Goal: Information Seeking & Learning: Learn about a topic

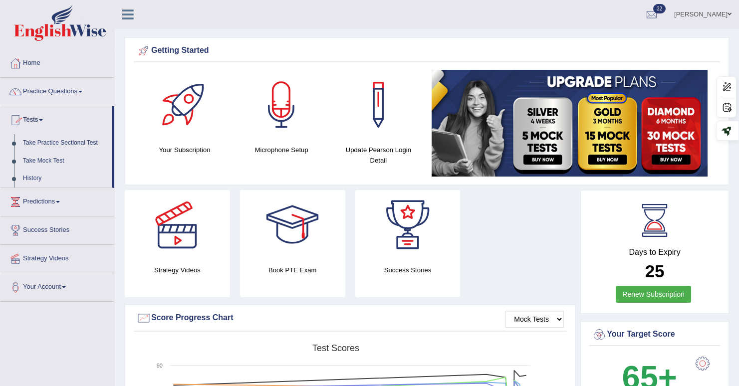
click at [41, 180] on link "History" at bounding box center [64, 179] width 93 height 18
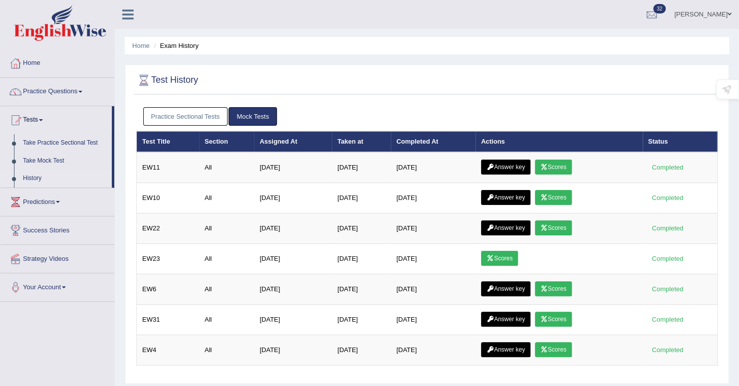
click at [217, 113] on link "Practice Sectional Tests" at bounding box center [185, 116] width 85 height 18
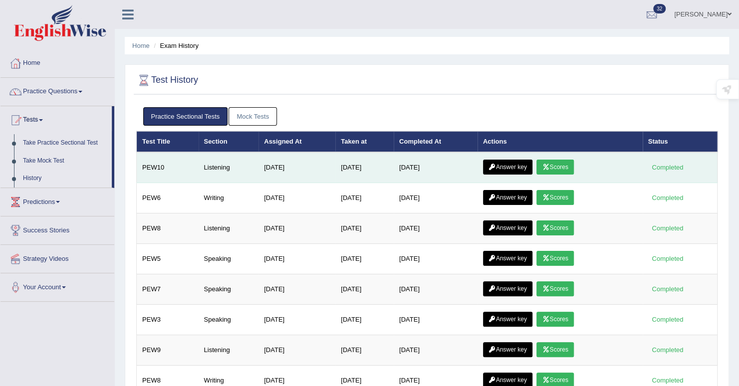
click at [558, 168] on link "Scores" at bounding box center [555, 167] width 37 height 15
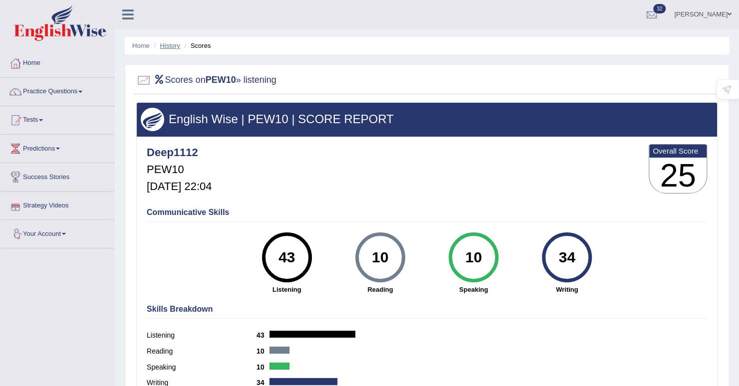
click at [177, 45] on link "History" at bounding box center [170, 45] width 20 height 7
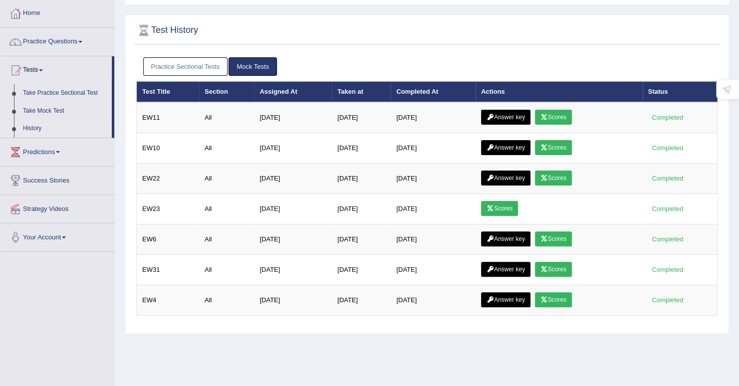
click at [173, 68] on link "Practice Sectional Tests" at bounding box center [185, 66] width 85 height 18
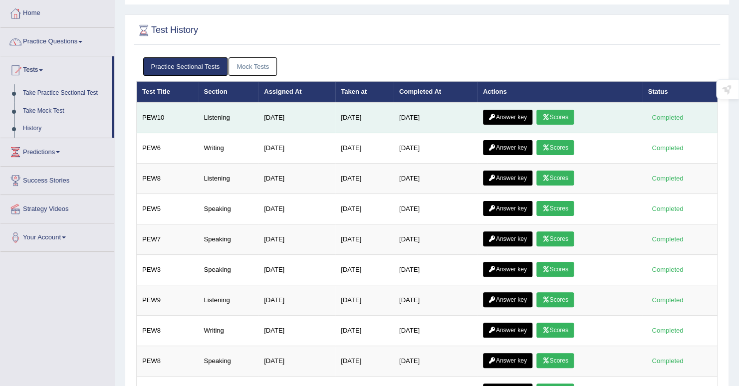
click at [503, 113] on link "Answer key" at bounding box center [507, 117] width 49 height 15
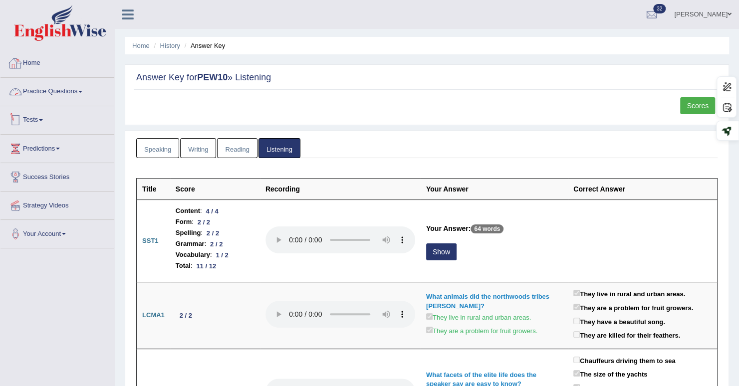
click at [52, 90] on link "Practice Questions" at bounding box center [57, 90] width 114 height 25
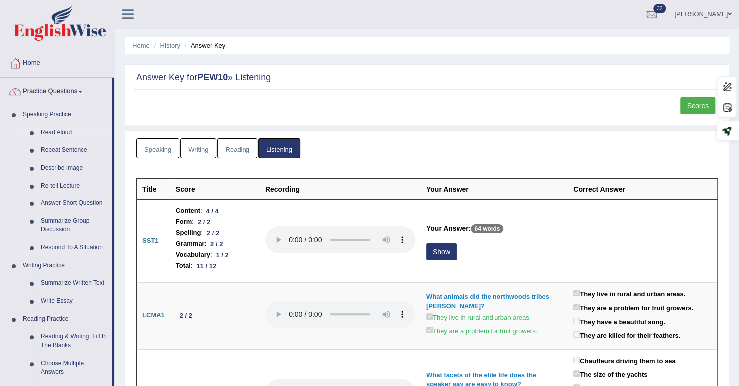
click at [61, 133] on link "Read Aloud" at bounding box center [73, 133] width 75 height 18
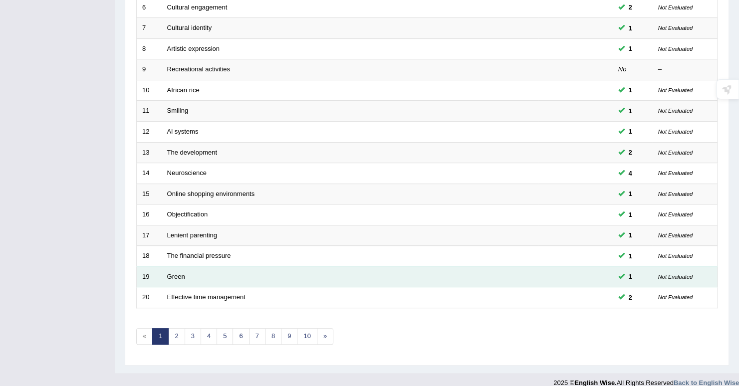
scroll to position [270, 0]
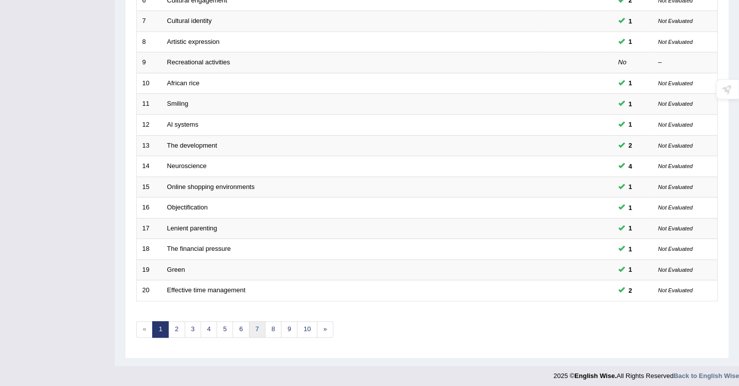
click at [251, 324] on link "7" at bounding box center [257, 330] width 16 height 16
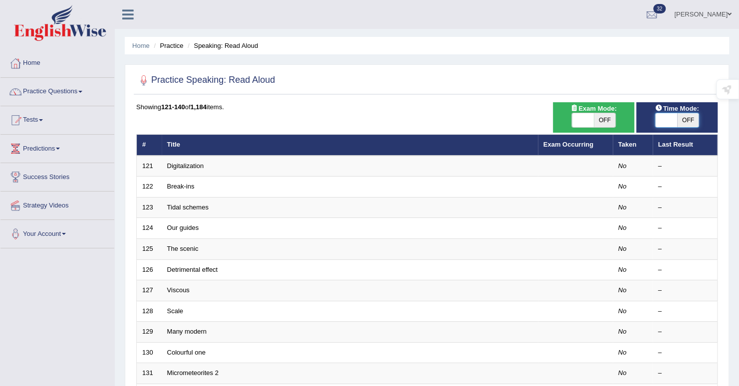
click at [667, 116] on span at bounding box center [667, 120] width 22 height 14
checkbox input "true"
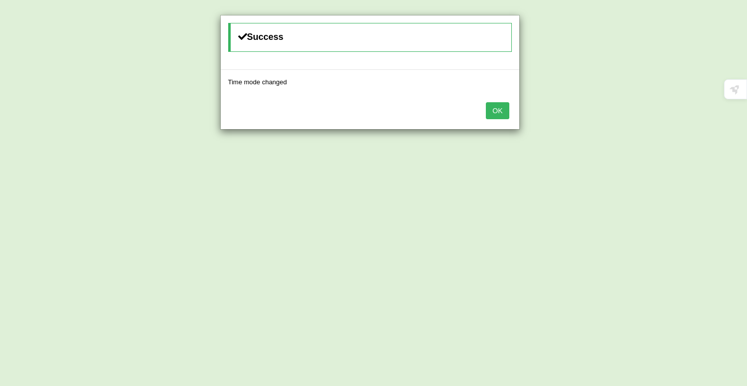
click at [494, 107] on button "OK" at bounding box center [497, 110] width 23 height 17
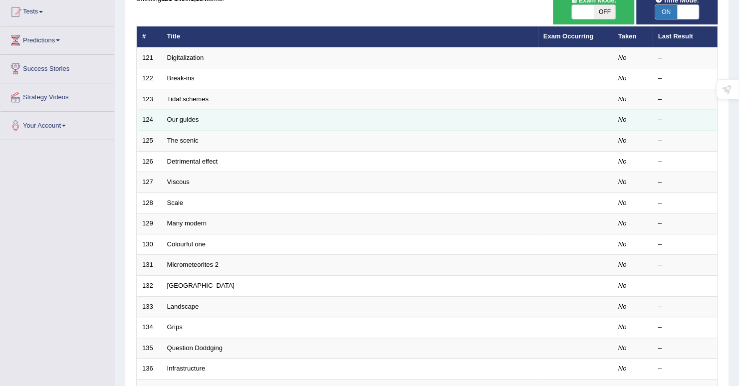
scroll to position [20, 0]
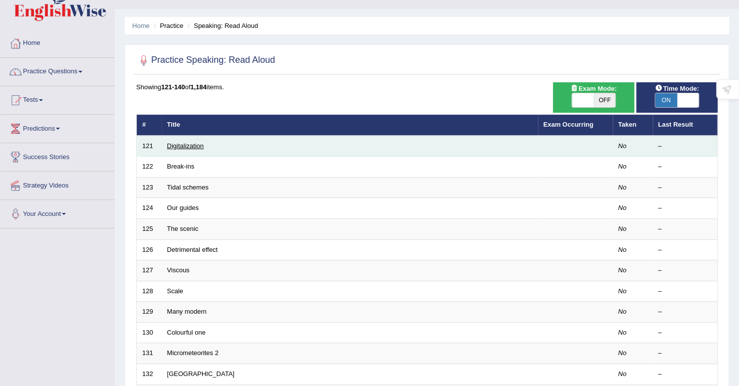
click at [178, 146] on link "Digitalization" at bounding box center [185, 145] width 37 height 7
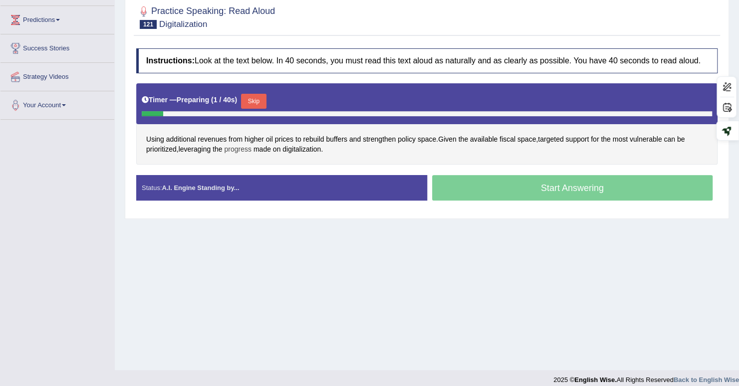
scroll to position [138, 0]
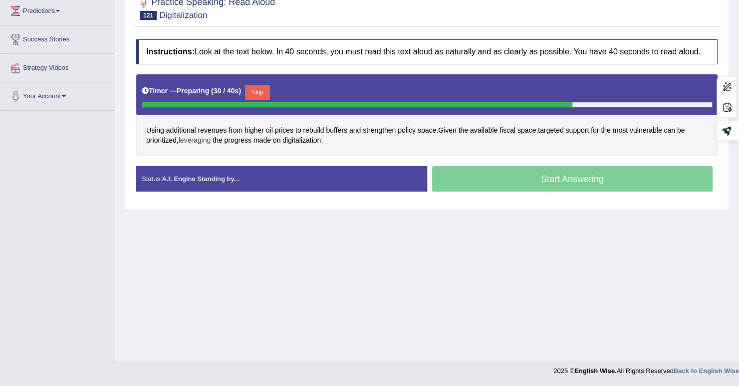
click at [204, 137] on span "leveraging" at bounding box center [195, 140] width 32 height 10
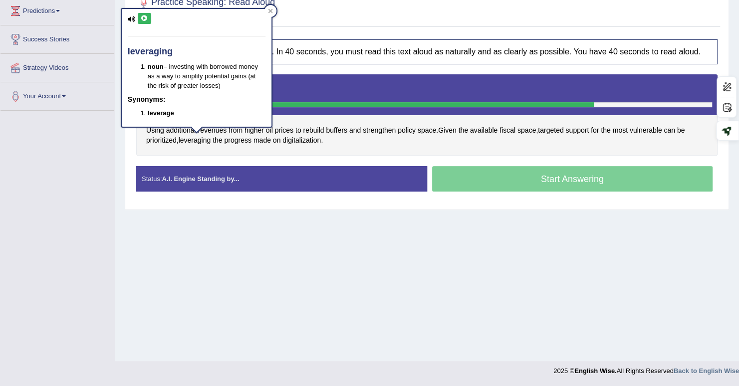
click at [141, 17] on icon at bounding box center [144, 18] width 7 height 6
click at [322, 24] on div "Practice Speaking: Read Aloud 121 Digitalization" at bounding box center [427, 9] width 587 height 35
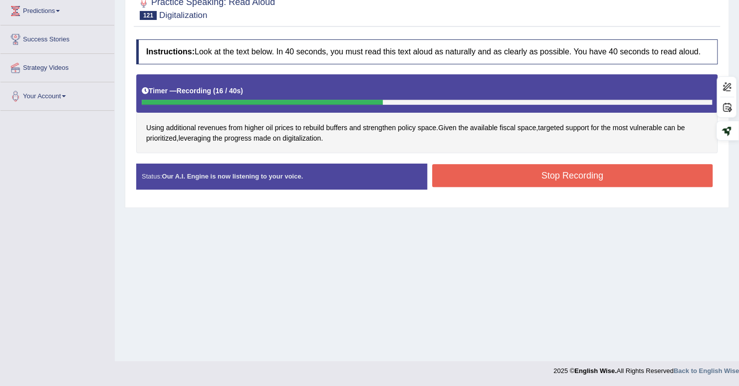
click at [513, 182] on button "Stop Recording" at bounding box center [572, 175] width 281 height 23
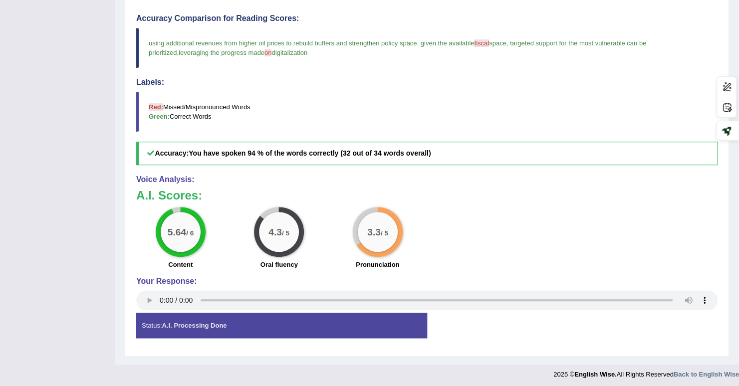
scroll to position [0, 0]
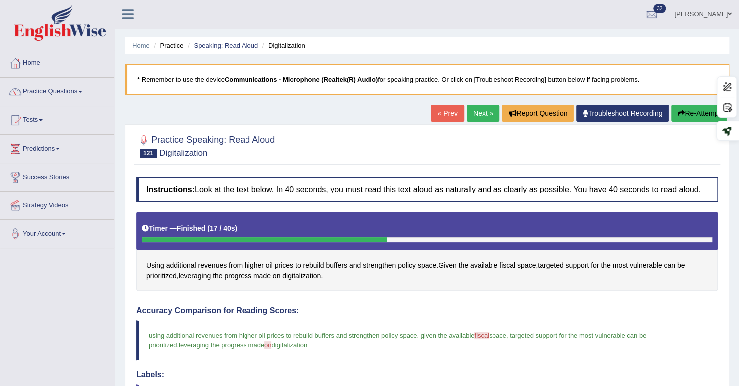
click at [485, 109] on link "Next »" at bounding box center [483, 113] width 33 height 17
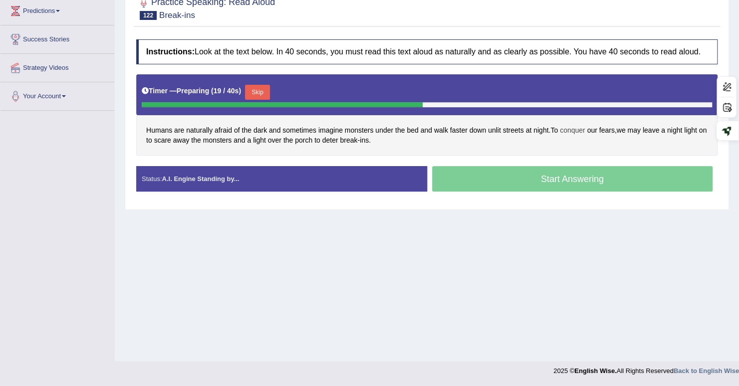
click at [580, 128] on span "conquer" at bounding box center [572, 130] width 25 height 10
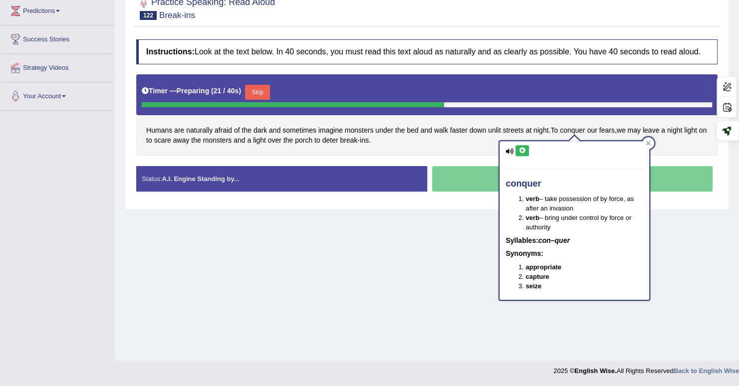
click at [523, 152] on icon at bounding box center [522, 151] width 7 height 6
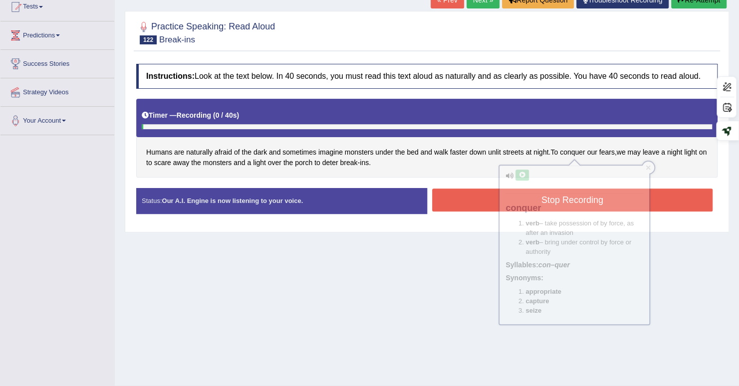
scroll to position [138, 0]
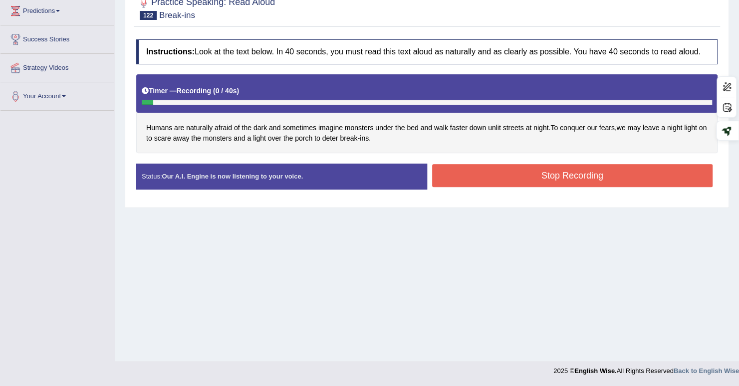
click at [404, 185] on div "Status: Our A.I. Engine is now listening to your voice." at bounding box center [281, 176] width 291 height 25
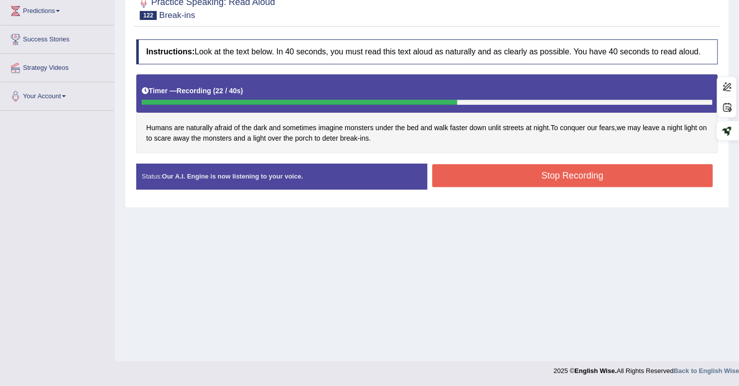
click at [491, 170] on button "Stop Recording" at bounding box center [572, 175] width 281 height 23
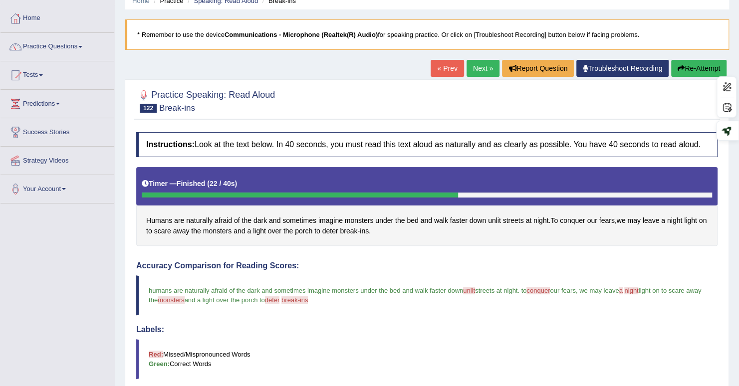
scroll to position [0, 0]
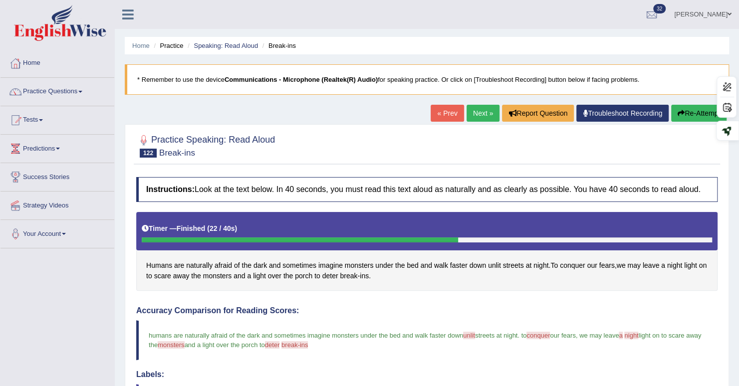
click at [683, 112] on button "Re-Attempt" at bounding box center [699, 113] width 55 height 17
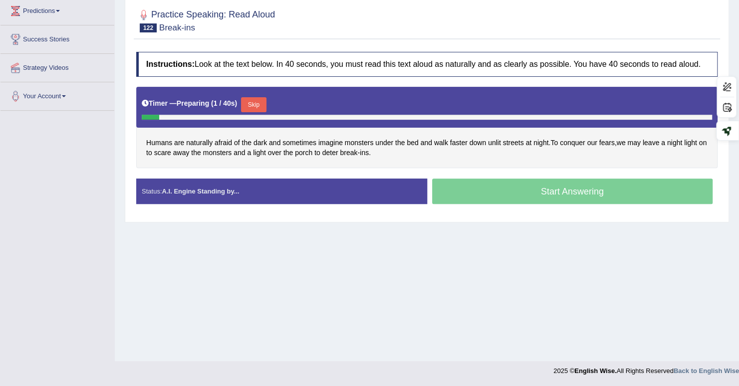
click at [263, 100] on button "Skip" at bounding box center [253, 104] width 25 height 15
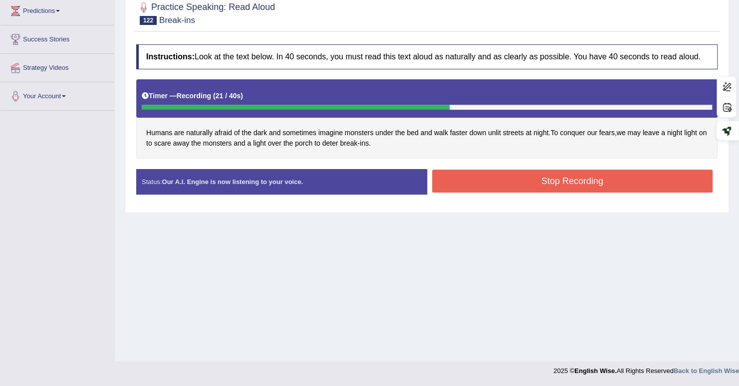
scroll to position [38, 0]
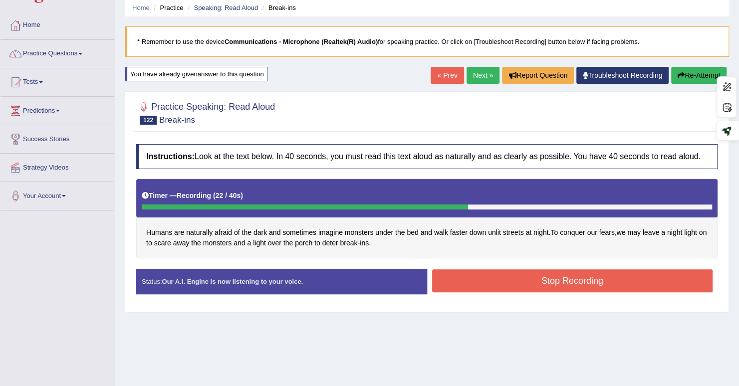
click at [712, 79] on button "Re-Attempt" at bounding box center [699, 75] width 55 height 17
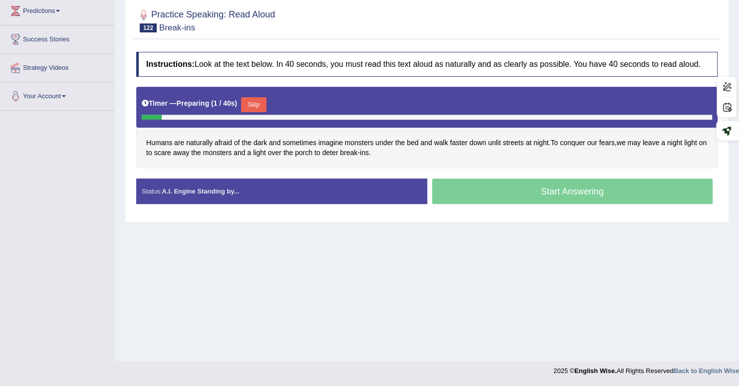
click at [253, 102] on button "Skip" at bounding box center [253, 104] width 25 height 15
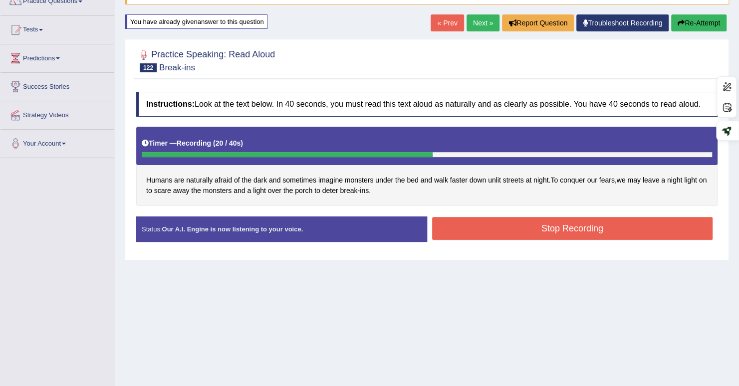
scroll to position [88, 0]
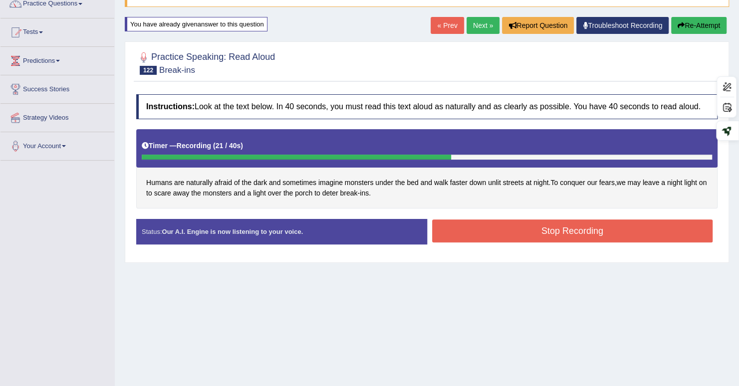
click at [479, 20] on link "Next »" at bounding box center [483, 25] width 33 height 17
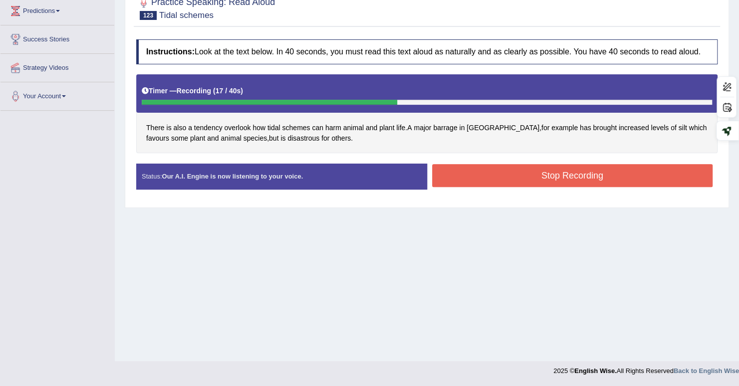
click at [530, 177] on button "Stop Recording" at bounding box center [572, 175] width 281 height 23
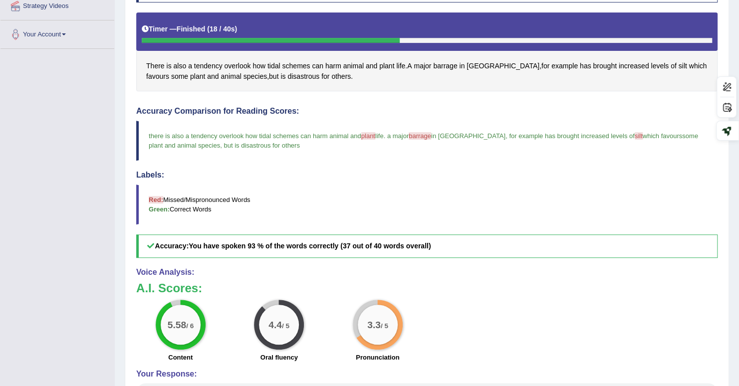
scroll to position [238, 0]
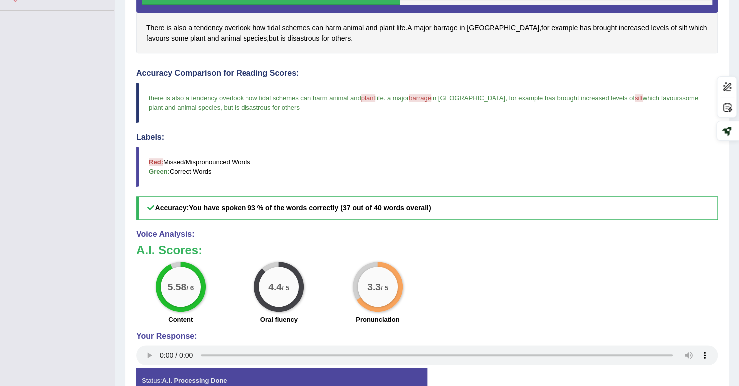
click at [429, 94] on span "barrage" at bounding box center [420, 97] width 22 height 7
click at [445, 23] on span "barrage" at bounding box center [445, 28] width 24 height 10
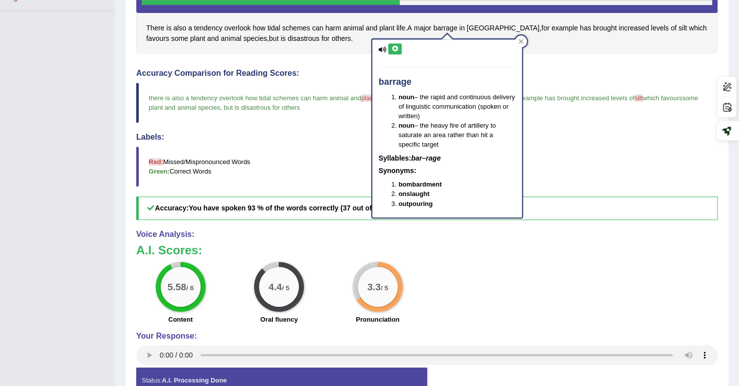
click at [398, 49] on icon at bounding box center [394, 49] width 7 height 6
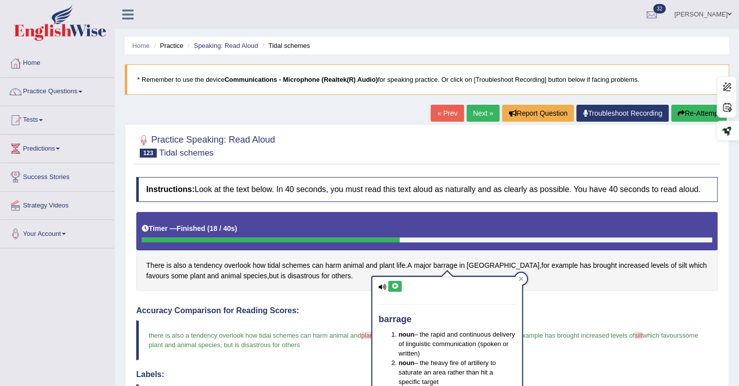
click at [685, 107] on button "Re-Attempt" at bounding box center [699, 113] width 55 height 17
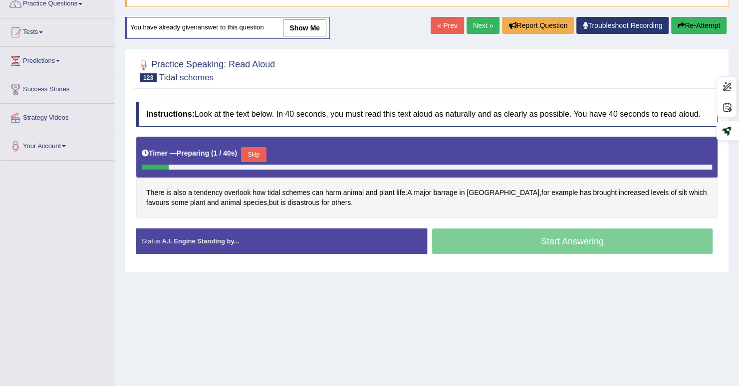
click at [260, 148] on button "Skip" at bounding box center [253, 154] width 25 height 15
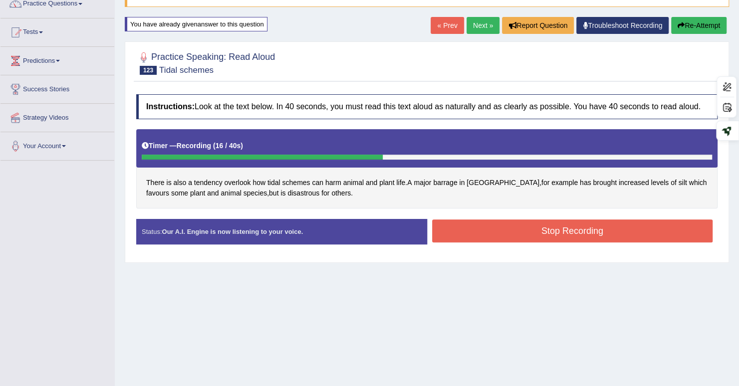
click at [474, 228] on button "Stop Recording" at bounding box center [572, 231] width 281 height 23
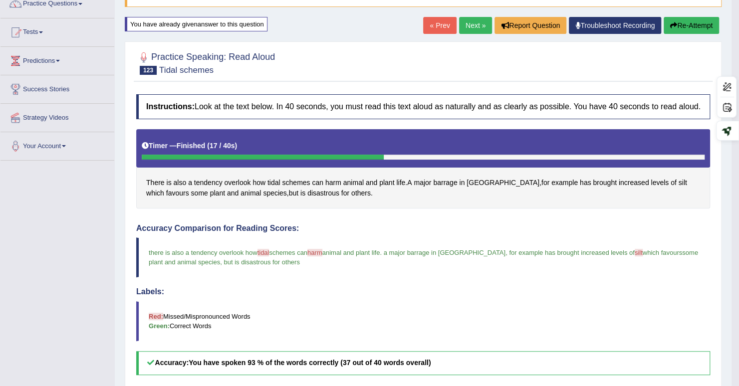
click at [477, 27] on link "Next »" at bounding box center [475, 25] width 33 height 17
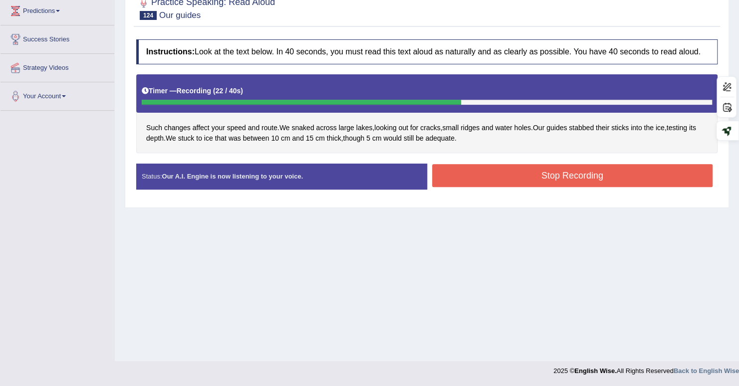
click at [497, 183] on button "Stop Recording" at bounding box center [572, 175] width 281 height 23
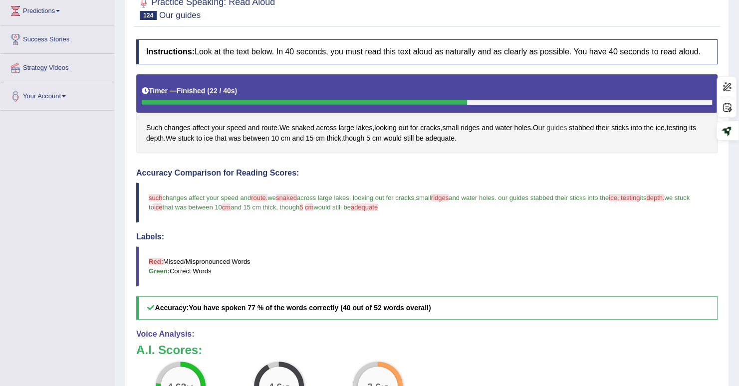
scroll to position [88, 0]
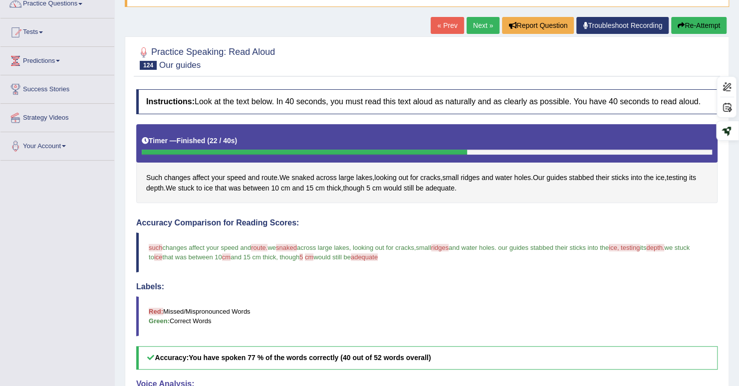
click at [698, 23] on button "Re-Attempt" at bounding box center [699, 25] width 55 height 17
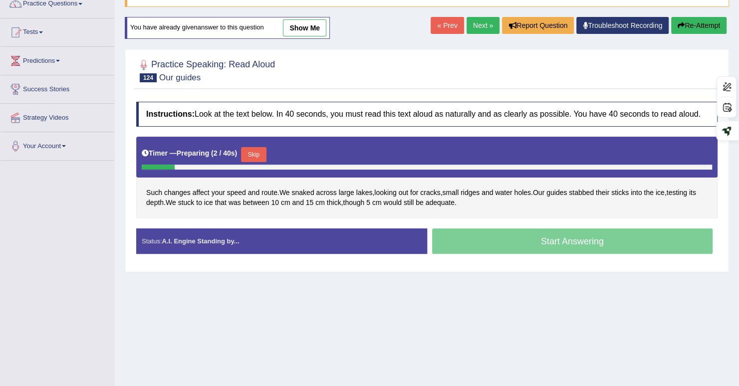
click at [263, 154] on button "Skip" at bounding box center [253, 154] width 25 height 15
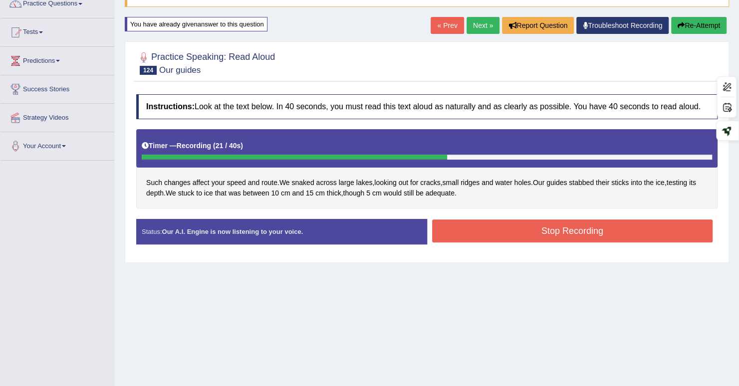
click at [513, 239] on button "Stop Recording" at bounding box center [572, 231] width 281 height 23
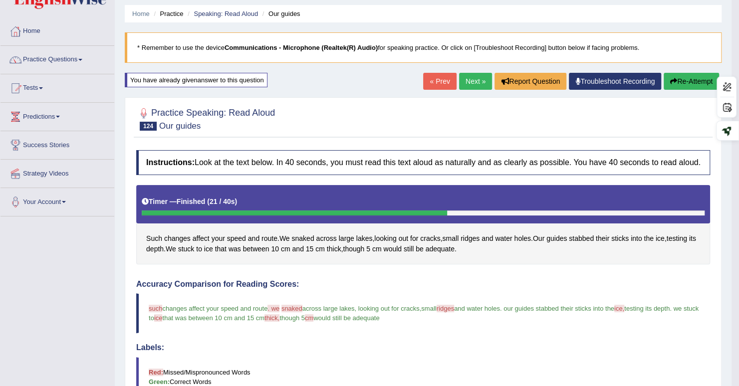
scroll to position [100, 0]
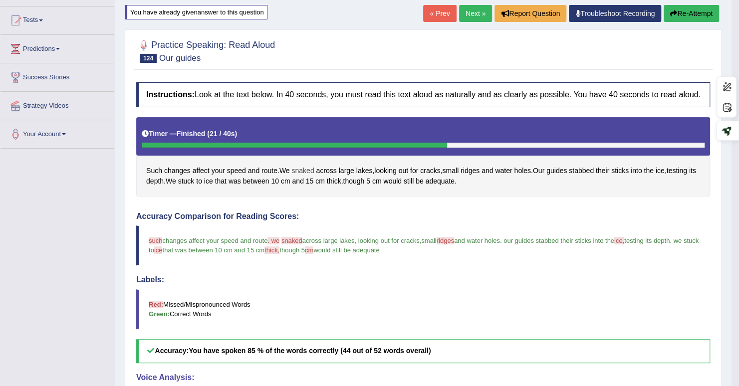
click at [302, 176] on span "snaked" at bounding box center [303, 171] width 22 height 10
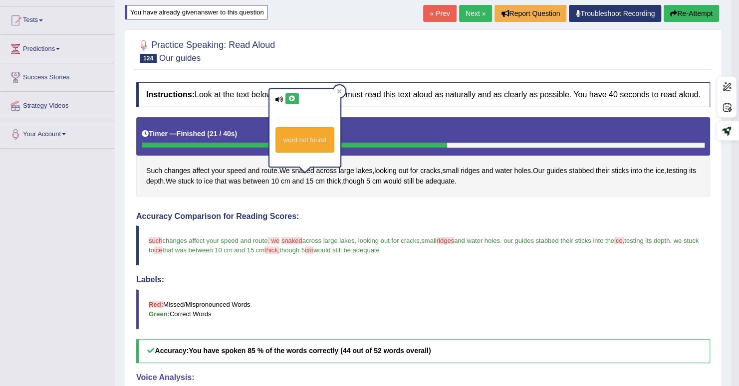
click at [292, 96] on icon at bounding box center [292, 99] width 7 height 6
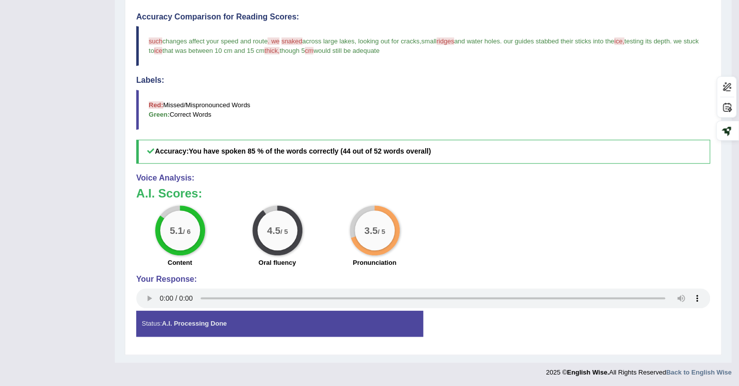
scroll to position [0, 0]
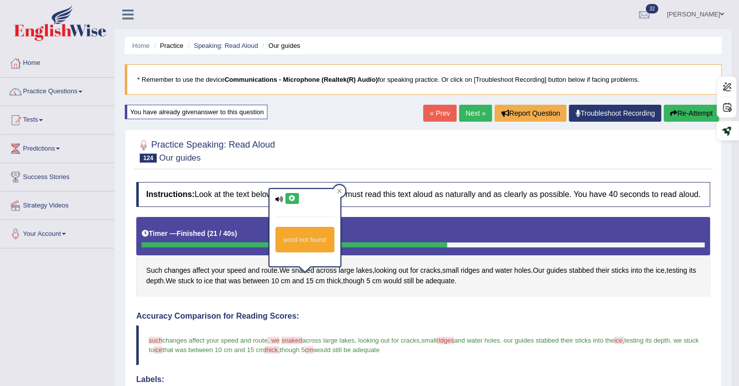
click at [461, 109] on link "Next »" at bounding box center [475, 113] width 33 height 17
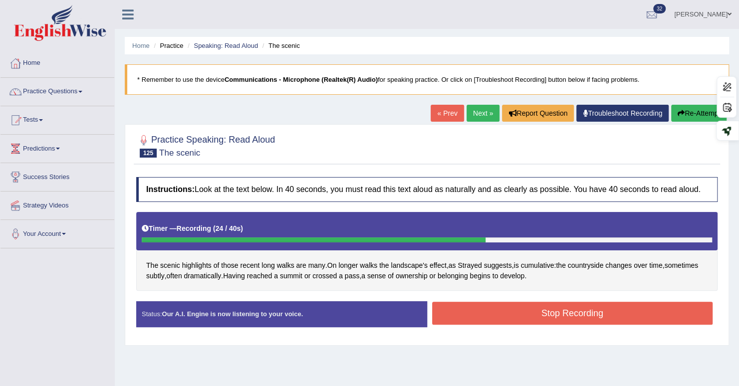
click at [482, 113] on link "Next »" at bounding box center [483, 113] width 33 height 17
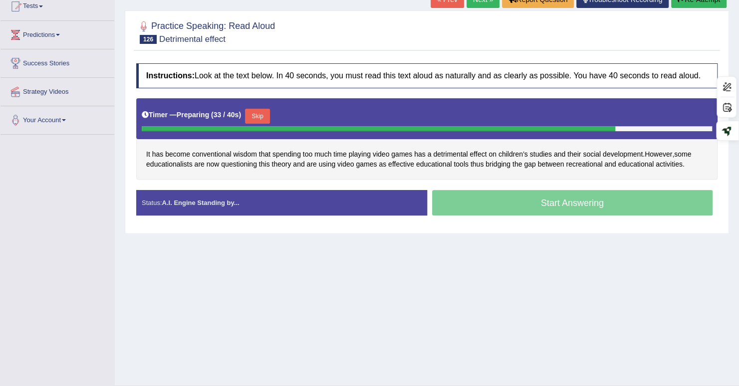
scroll to position [112, 0]
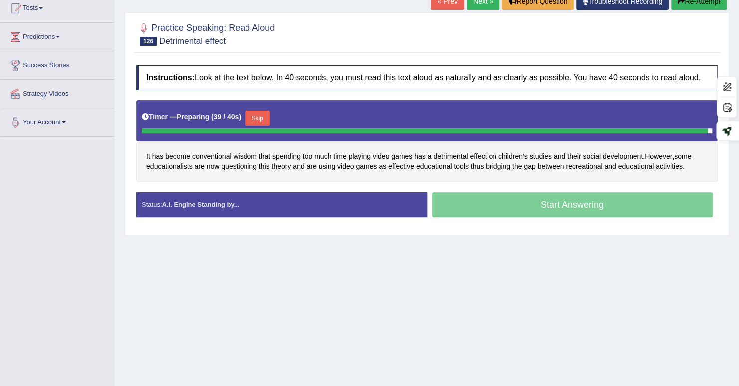
click at [263, 113] on button "Skip" at bounding box center [257, 118] width 25 height 15
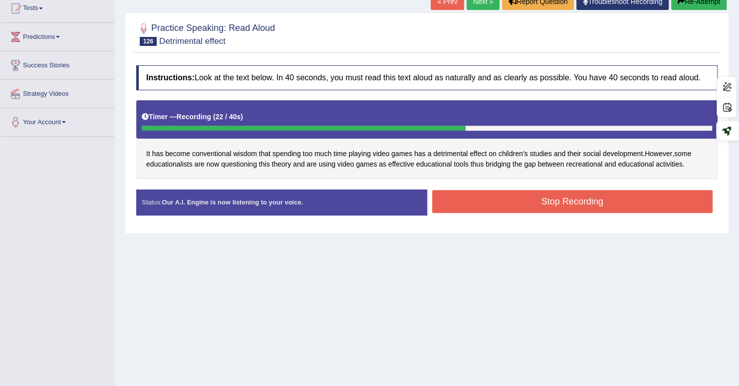
click at [466, 190] on button "Stop Recording" at bounding box center [572, 201] width 281 height 23
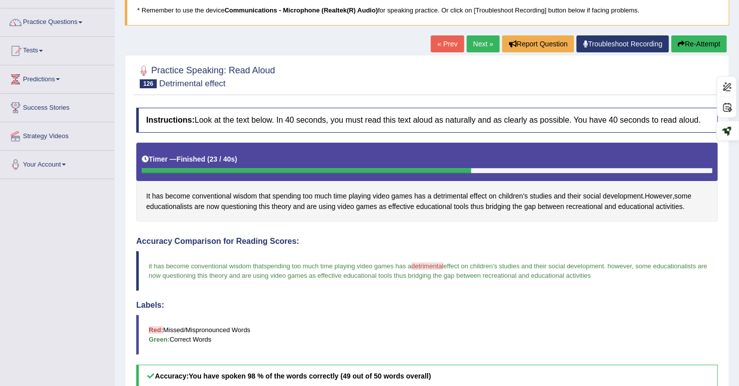
scroll to position [0, 0]
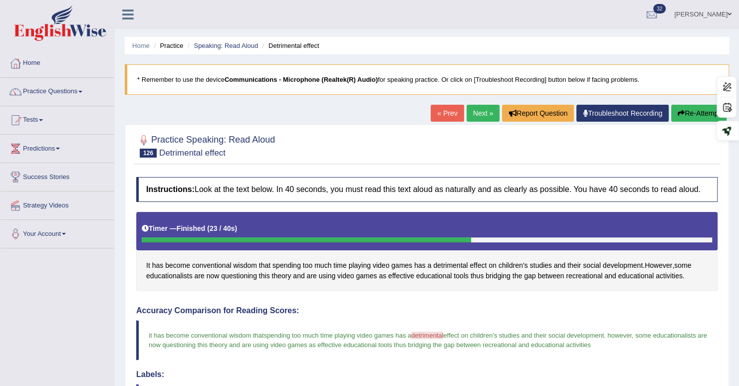
click at [471, 114] on link "Next »" at bounding box center [483, 113] width 33 height 17
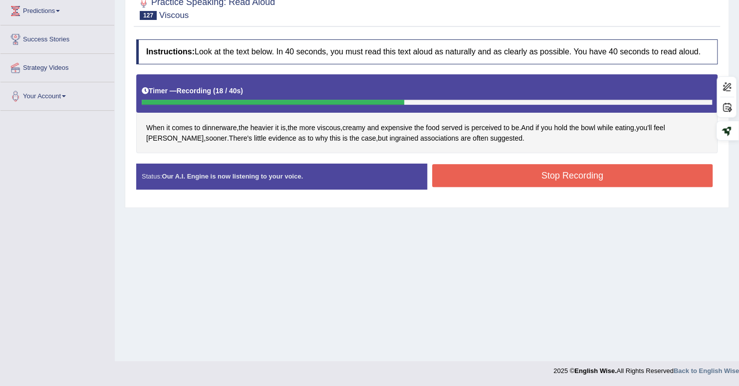
click at [643, 177] on button "Stop Recording" at bounding box center [572, 175] width 281 height 23
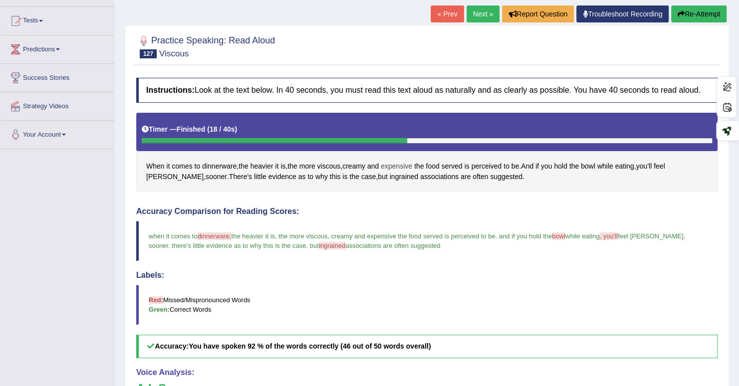
scroll to position [50, 0]
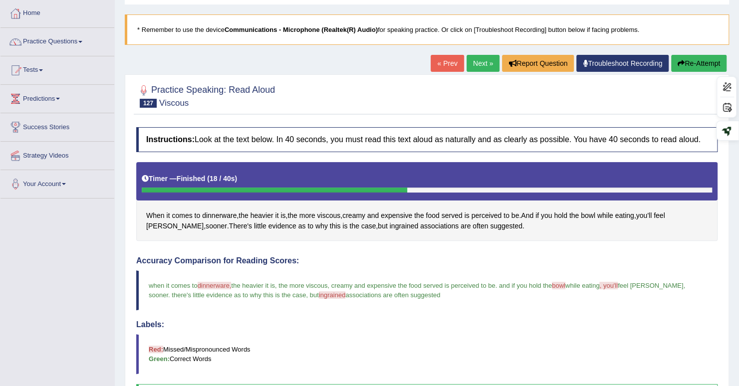
click at [477, 60] on link "Next »" at bounding box center [483, 63] width 33 height 17
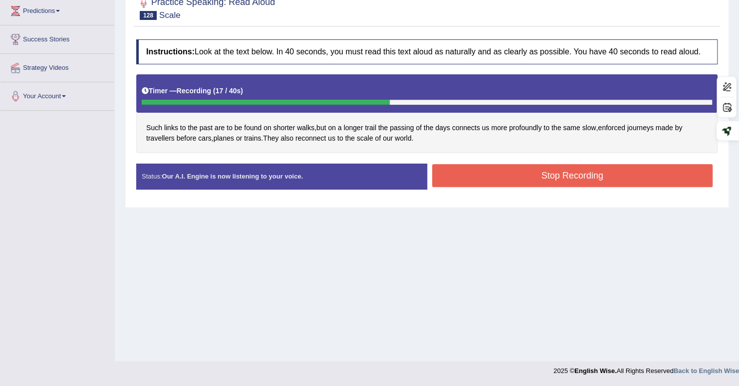
click at [653, 175] on button "Stop Recording" at bounding box center [572, 175] width 281 height 23
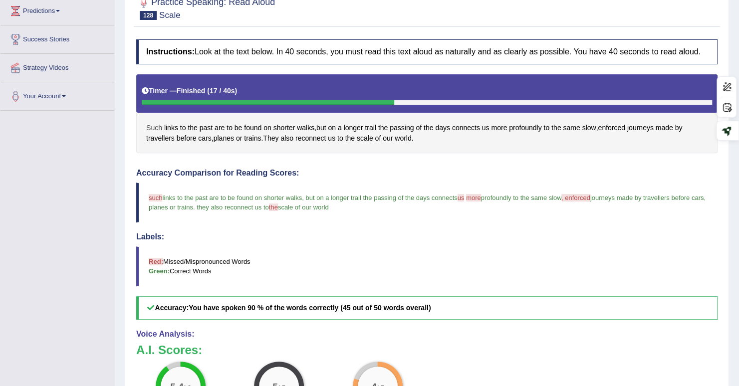
click at [149, 125] on span "Such" at bounding box center [154, 128] width 16 height 10
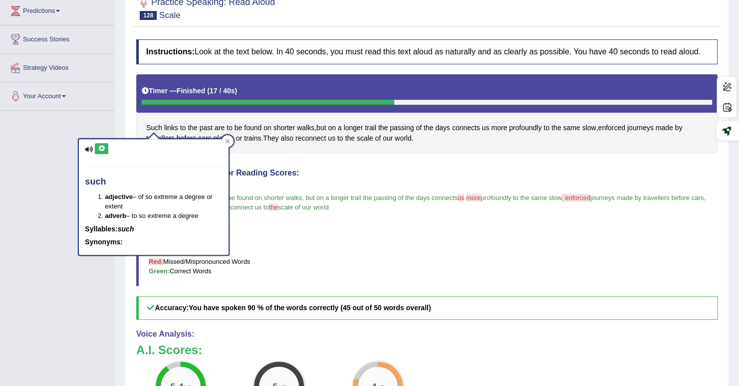
click at [97, 148] on button at bounding box center [101, 148] width 13 height 11
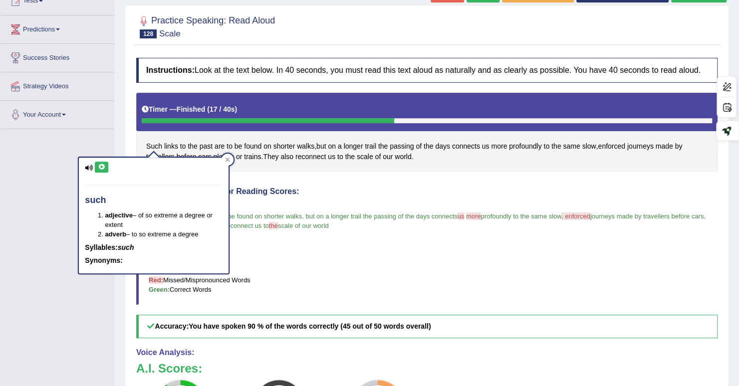
scroll to position [93, 0]
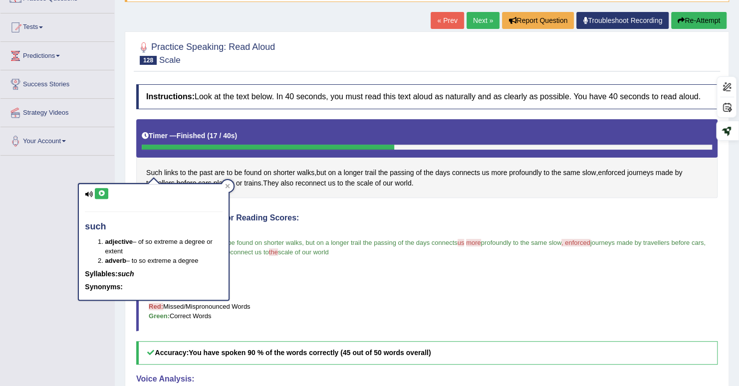
click at [688, 22] on button "Re-Attempt" at bounding box center [699, 20] width 55 height 17
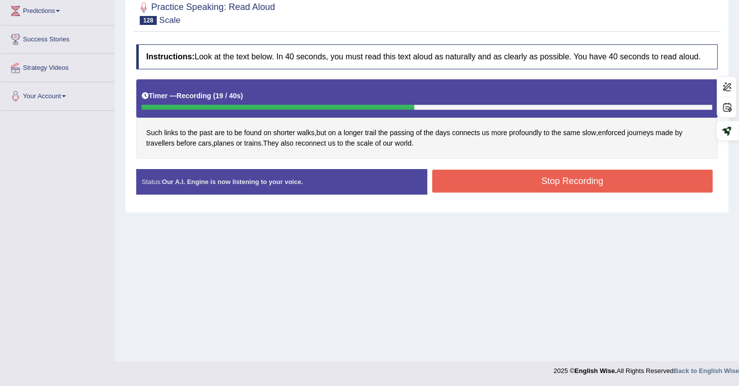
click at [470, 172] on button "Stop Recording" at bounding box center [572, 181] width 281 height 23
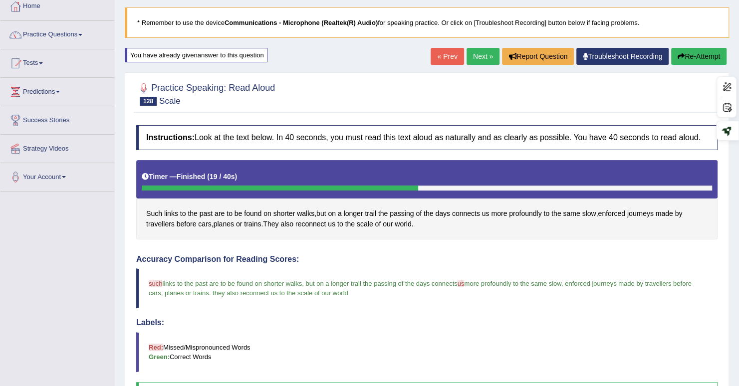
scroll to position [38, 0]
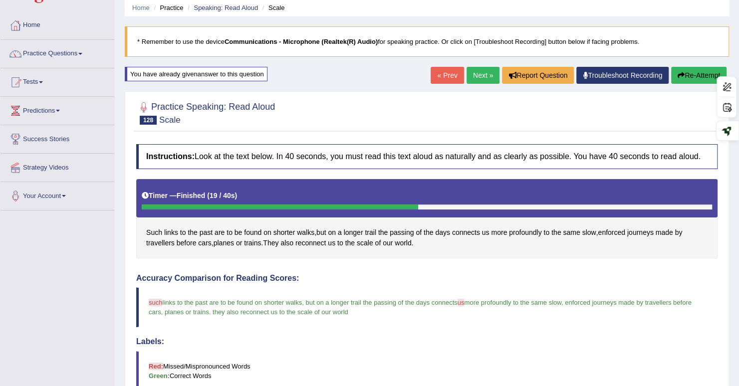
click at [484, 77] on link "Next »" at bounding box center [483, 75] width 33 height 17
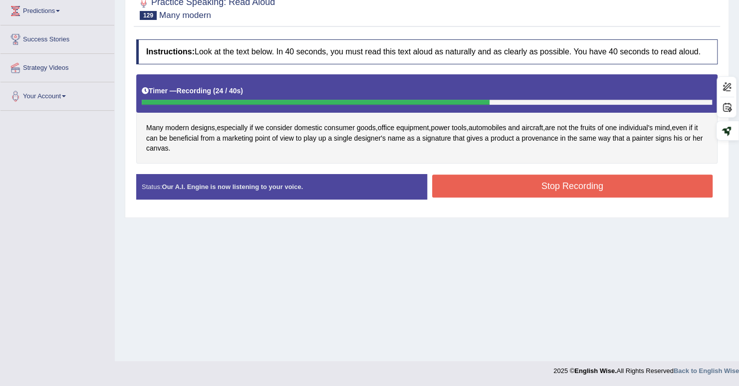
click at [632, 188] on button "Stop Recording" at bounding box center [572, 186] width 281 height 23
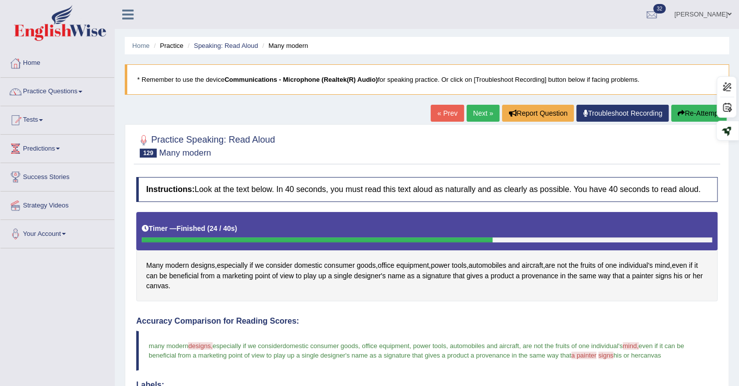
click at [485, 113] on link "Next »" at bounding box center [483, 113] width 33 height 17
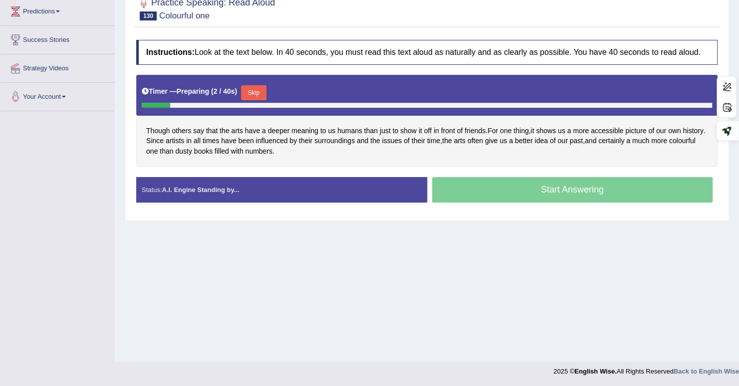
scroll to position [138, 0]
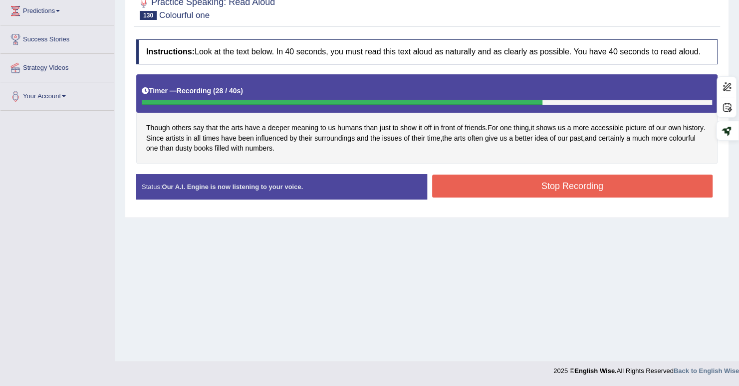
click at [629, 188] on button "Stop Recording" at bounding box center [572, 186] width 281 height 23
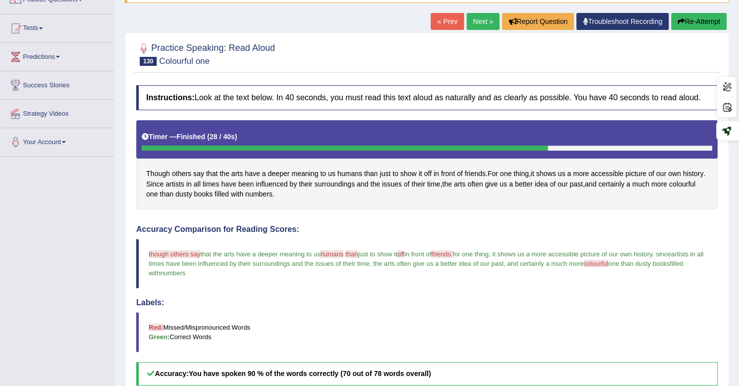
scroll to position [87, 0]
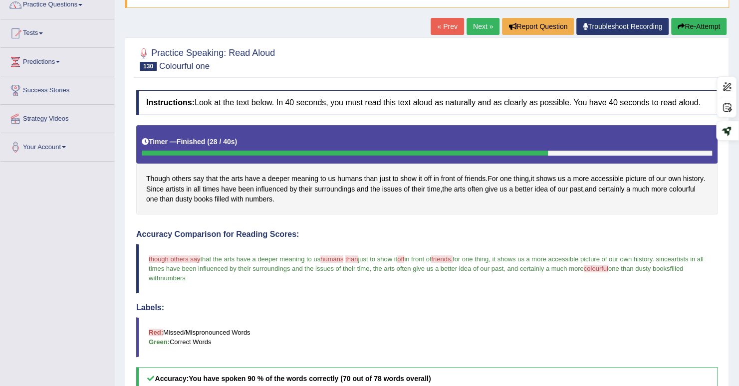
click at [692, 27] on button "Re-Attempt" at bounding box center [699, 26] width 55 height 17
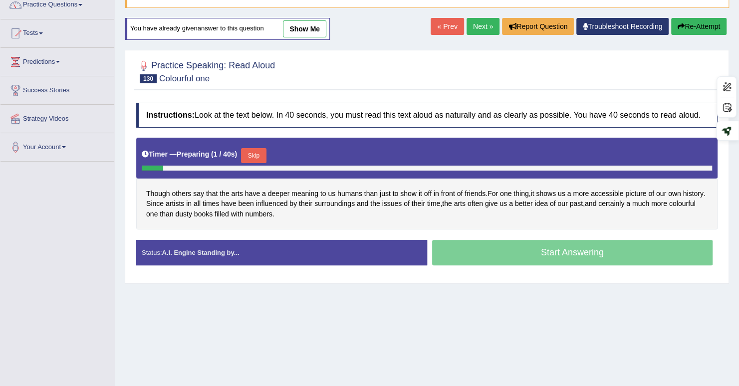
click at [256, 159] on button "Skip" at bounding box center [253, 155] width 25 height 15
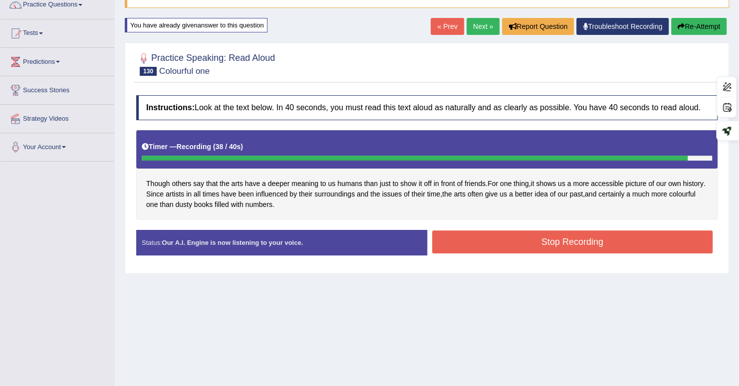
scroll to position [88, 0]
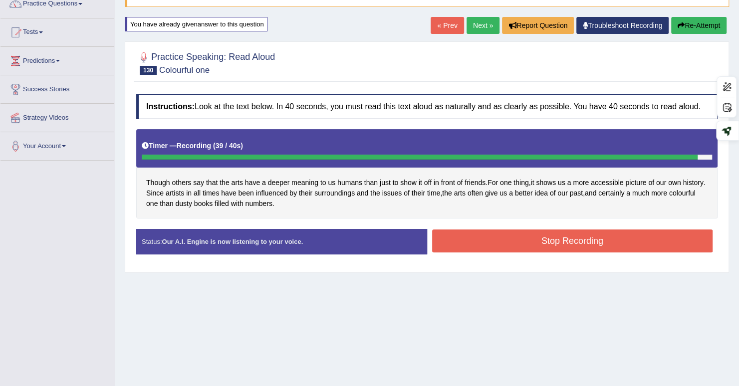
click at [480, 25] on link "Next »" at bounding box center [483, 25] width 33 height 17
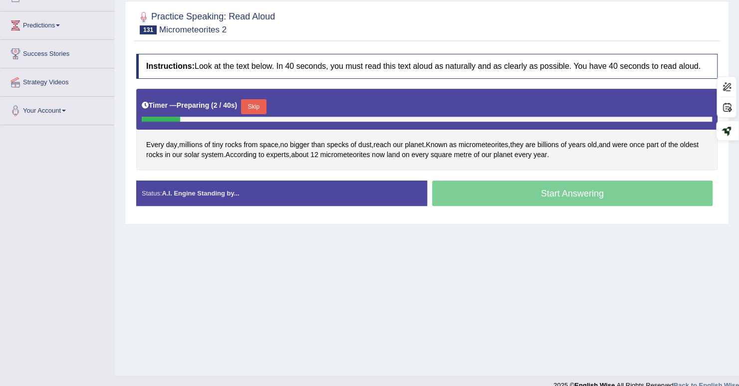
scroll to position [138, 0]
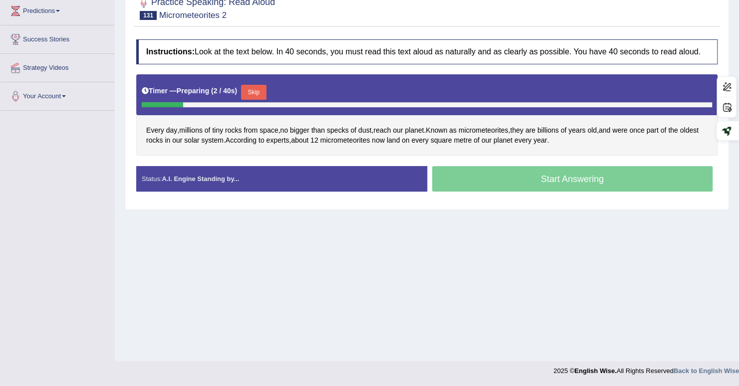
click at [657, 206] on div "Practice Speaking: Read Aloud 131 Micrometeorites 2 Instructions: Look at the t…" at bounding box center [427, 99] width 605 height 224
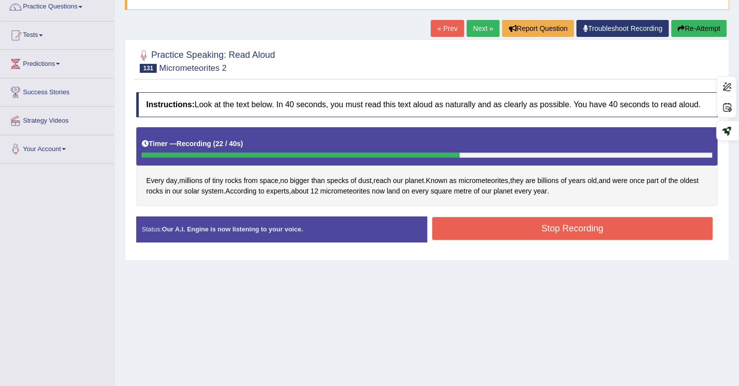
scroll to position [85, 0]
click at [479, 24] on link "Next »" at bounding box center [483, 28] width 33 height 17
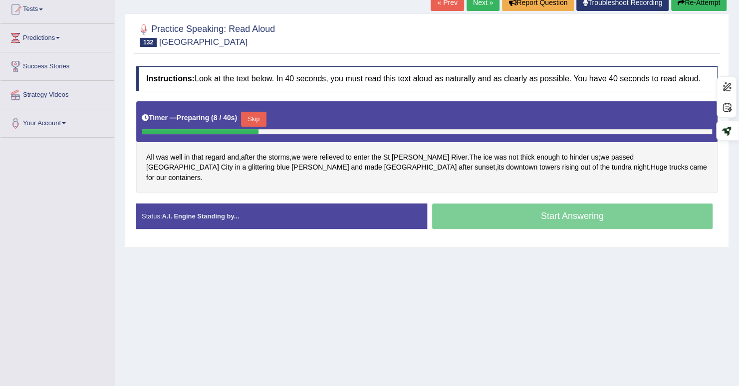
scroll to position [112, 0]
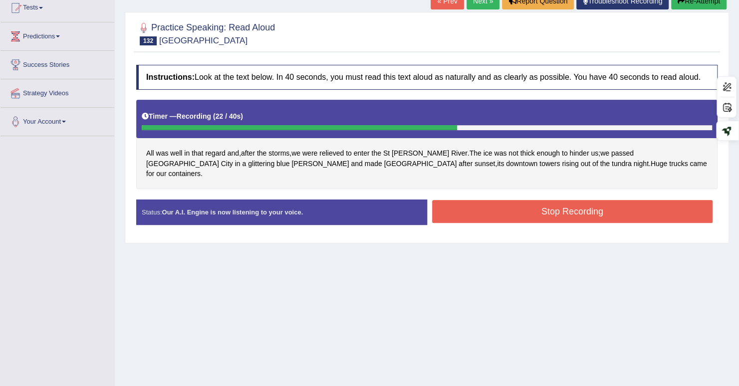
click at [666, 200] on button "Stop Recording" at bounding box center [572, 211] width 281 height 23
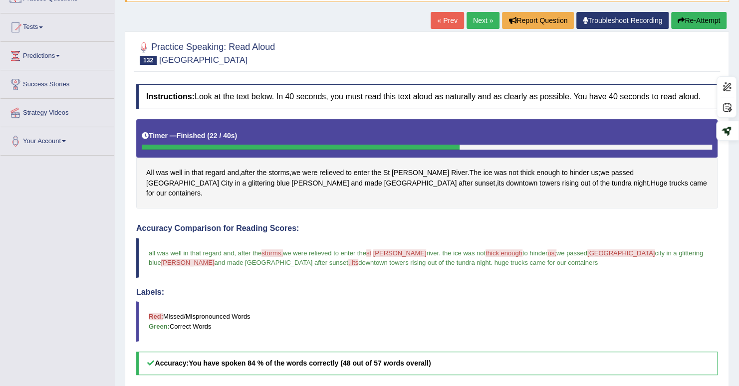
scroll to position [91, 0]
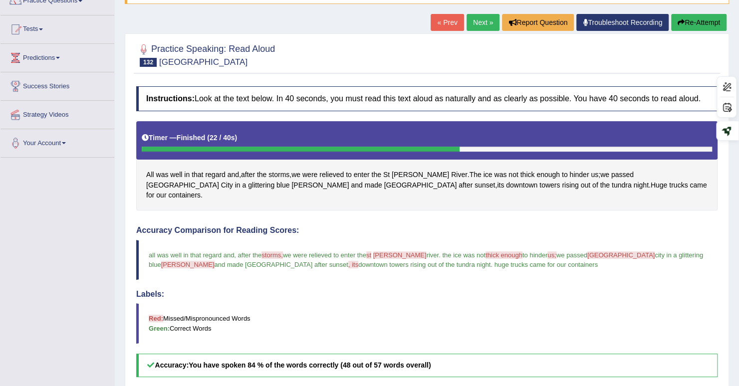
click at [681, 23] on icon "button" at bounding box center [681, 22] width 7 height 7
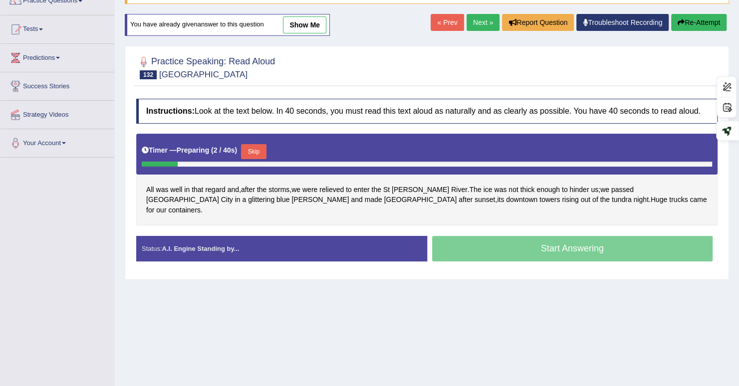
click at [252, 152] on button "Skip" at bounding box center [253, 151] width 25 height 15
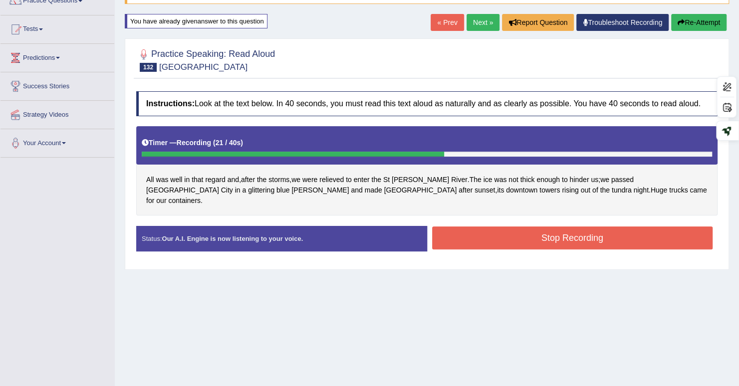
click at [645, 227] on button "Stop Recording" at bounding box center [572, 238] width 281 height 23
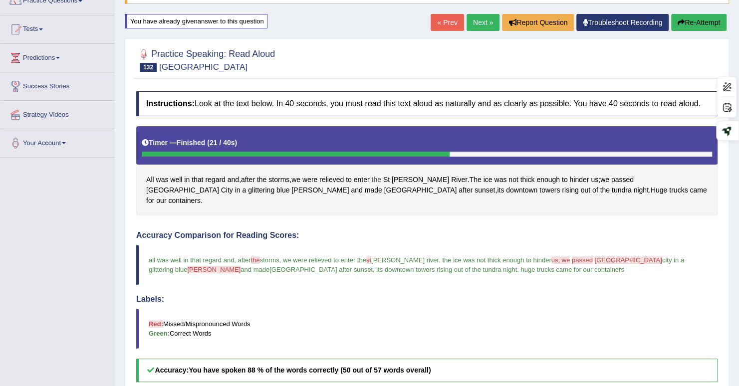
click at [381, 177] on span "the" at bounding box center [375, 180] width 9 height 10
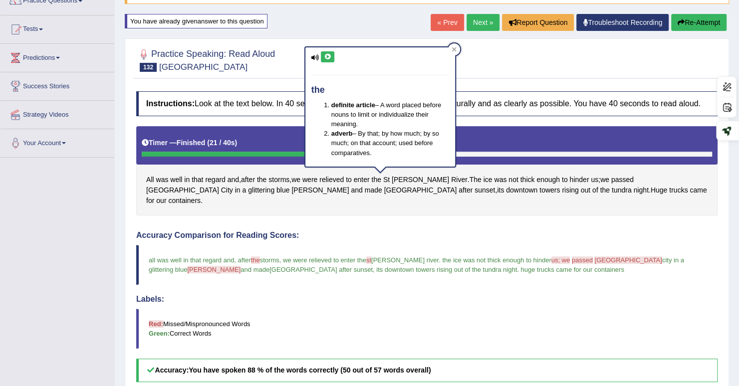
click at [327, 56] on icon at bounding box center [327, 57] width 7 height 6
click at [329, 54] on icon at bounding box center [327, 57] width 7 height 6
click at [390, 178] on span "St" at bounding box center [386, 180] width 6 height 10
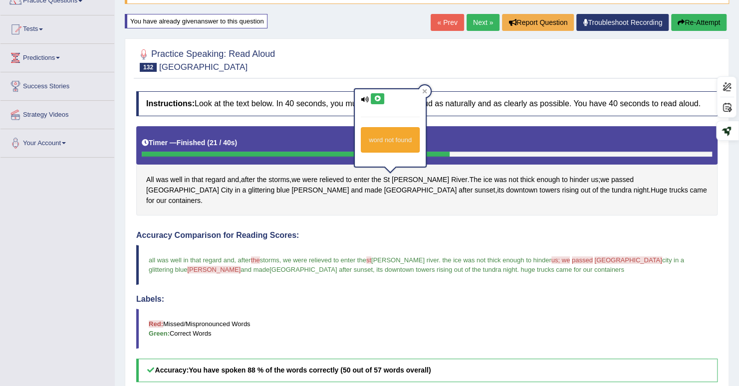
click at [379, 101] on icon at bounding box center [377, 99] width 7 height 6
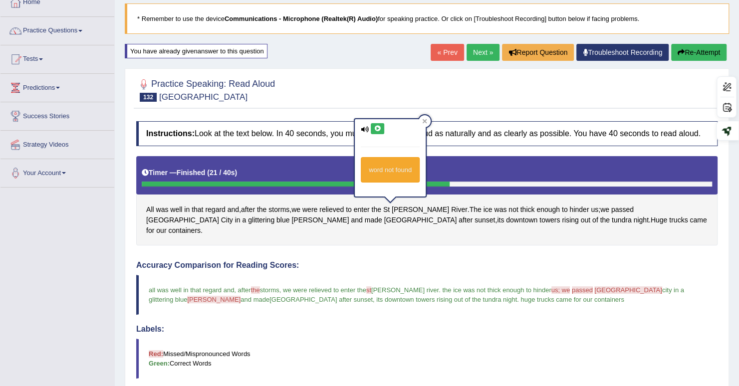
scroll to position [58, 0]
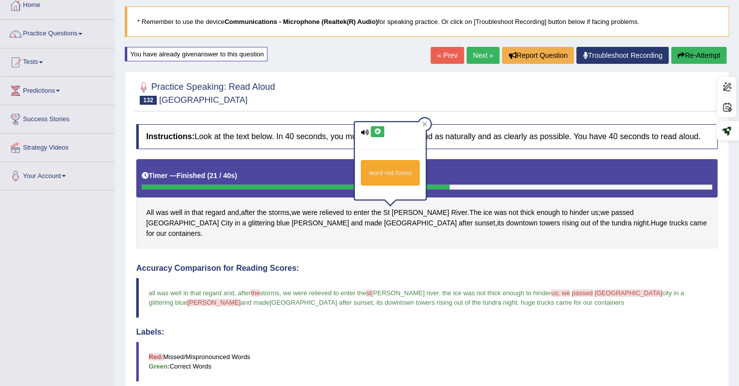
click at [477, 54] on link "Next »" at bounding box center [483, 55] width 33 height 17
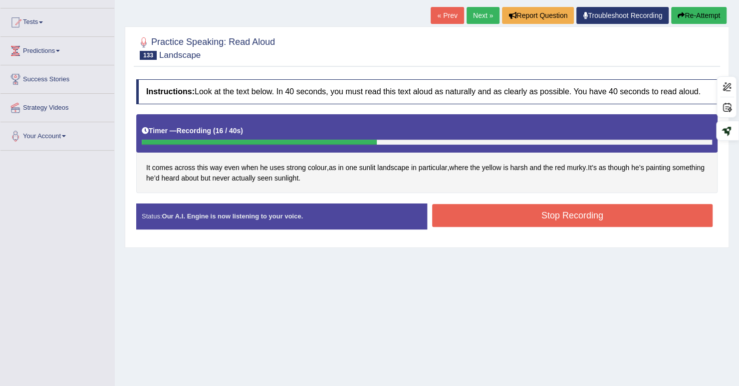
click at [649, 218] on button "Stop Recording" at bounding box center [572, 215] width 281 height 23
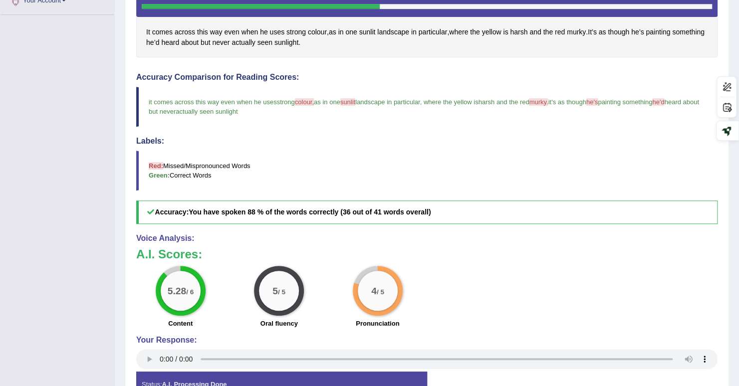
scroll to position [236, 0]
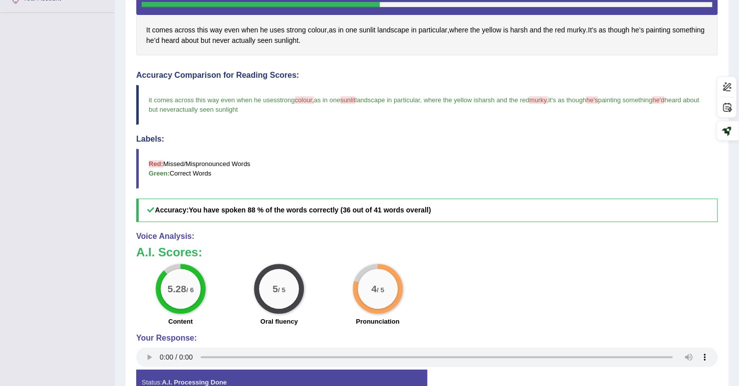
click at [683, 213] on h5 "Accuracy: You have spoken 88 % of the words correctly (36 out of 41 words overa…" at bounding box center [427, 210] width 582 height 23
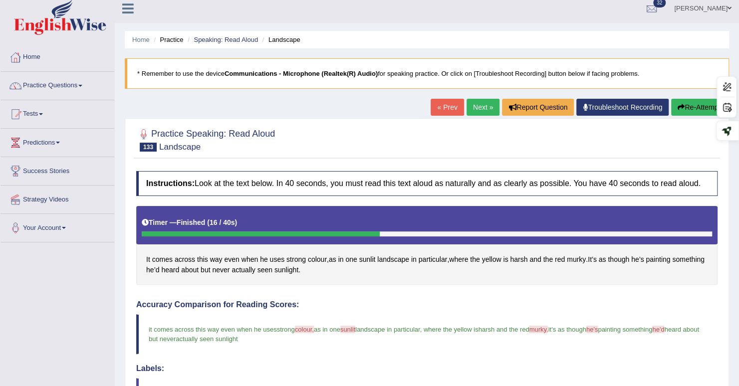
scroll to position [6, 0]
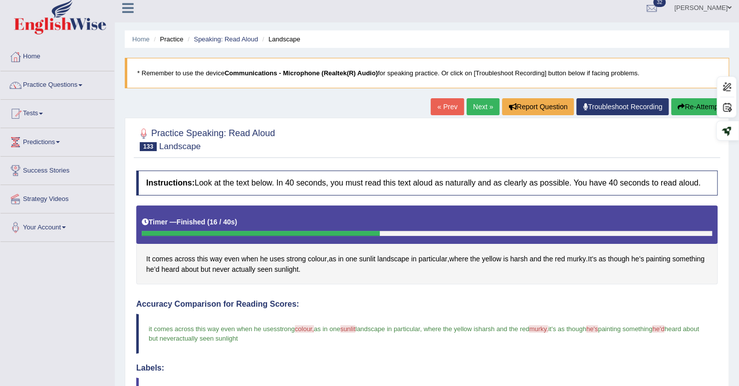
click at [480, 104] on link "Next »" at bounding box center [483, 106] width 33 height 17
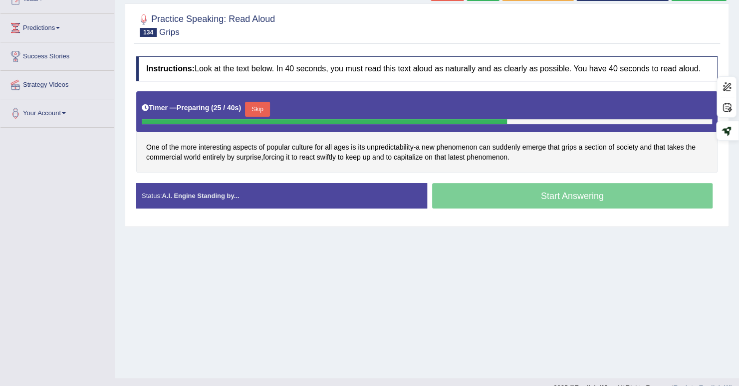
click at [251, 110] on button "Skip" at bounding box center [257, 109] width 25 height 15
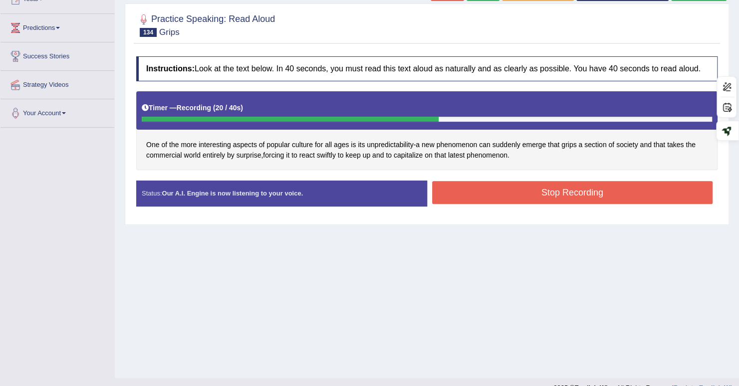
click at [655, 192] on button "Stop Recording" at bounding box center [572, 192] width 281 height 23
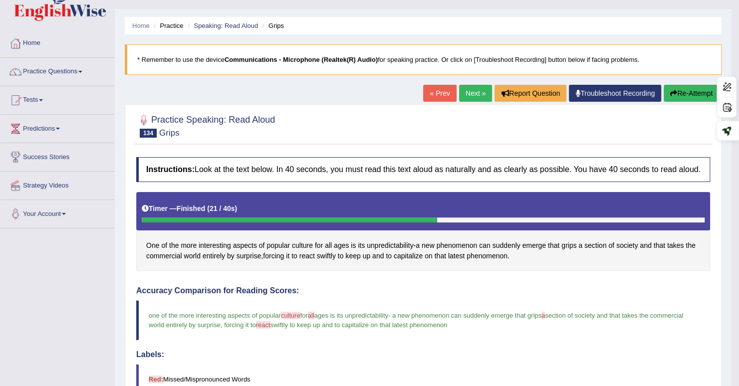
scroll to position [18, 0]
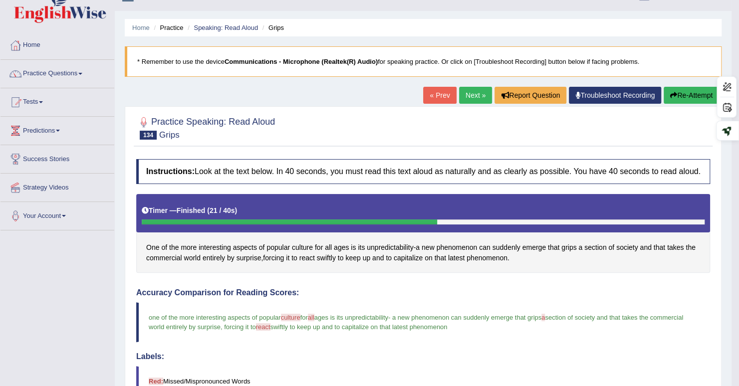
click at [474, 95] on link "Next »" at bounding box center [475, 95] width 33 height 17
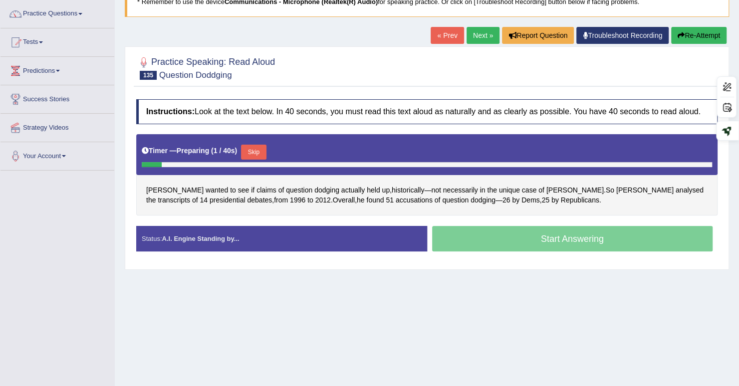
scroll to position [83, 0]
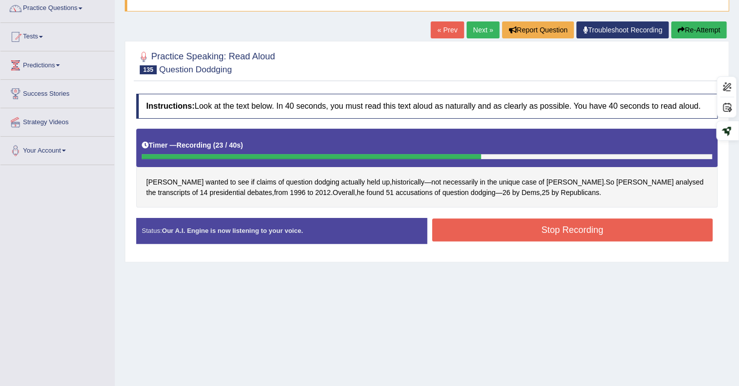
click at [652, 229] on button "Stop Recording" at bounding box center [572, 230] width 281 height 23
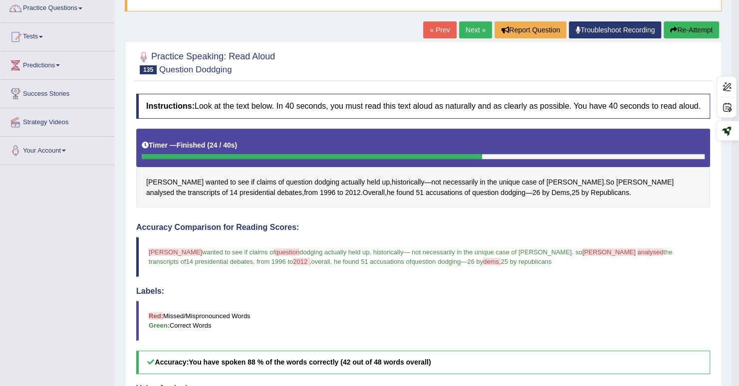
click at [160, 256] on span "clementson" at bounding box center [175, 252] width 53 height 7
click at [583, 256] on span "clementson" at bounding box center [609, 252] width 53 height 7
click at [186, 265] on span "14 presidential debates" at bounding box center [219, 261] width 67 height 7
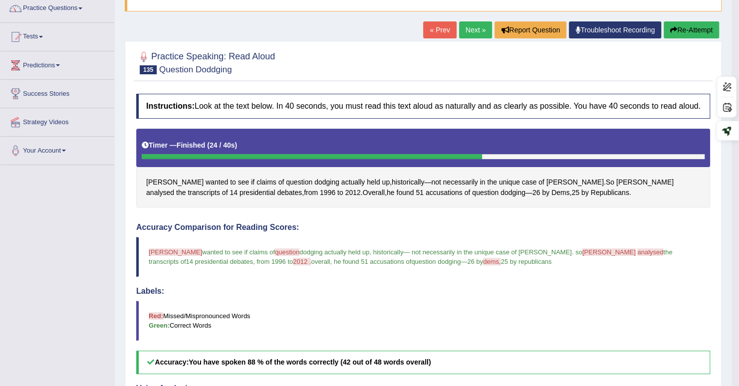
click at [167, 256] on span "clementson" at bounding box center [175, 252] width 53 height 7
click at [162, 185] on span "[PERSON_NAME]" at bounding box center [174, 182] width 57 height 10
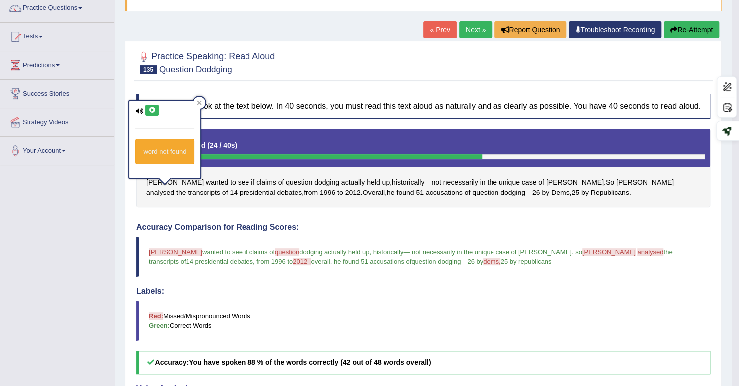
click at [155, 89] on div "Instructions: Look at the text below. In 40 seconds, you must read this text al…" at bounding box center [423, 325] width 579 height 472
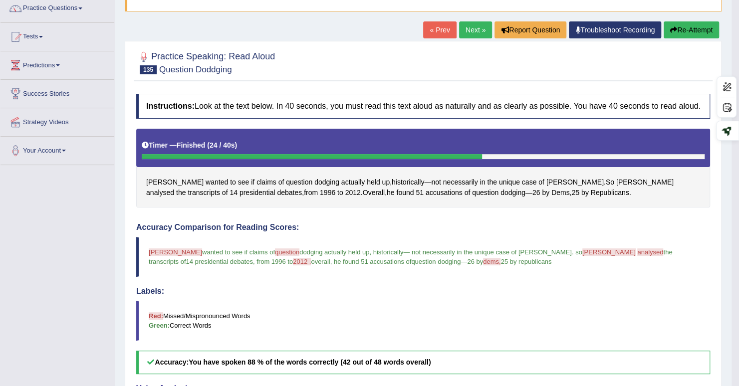
click at [158, 188] on span "[PERSON_NAME]" at bounding box center [174, 182] width 57 height 10
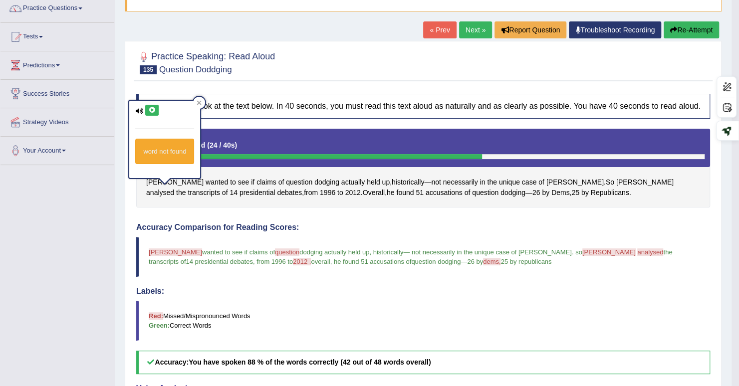
click at [151, 108] on icon at bounding box center [151, 110] width 7 height 6
click at [466, 28] on link "Next »" at bounding box center [475, 29] width 33 height 17
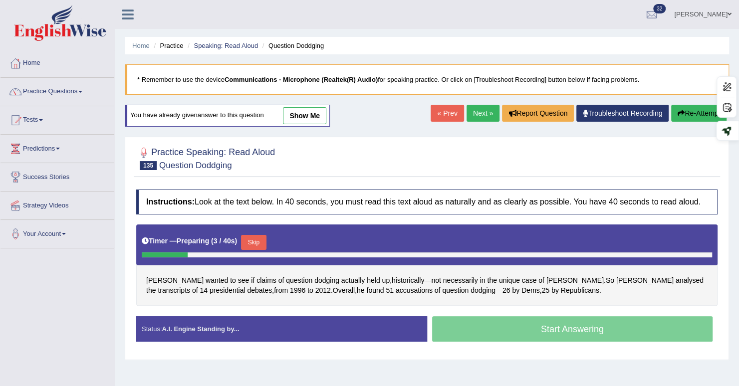
click at [261, 243] on button "Skip" at bounding box center [253, 242] width 25 height 15
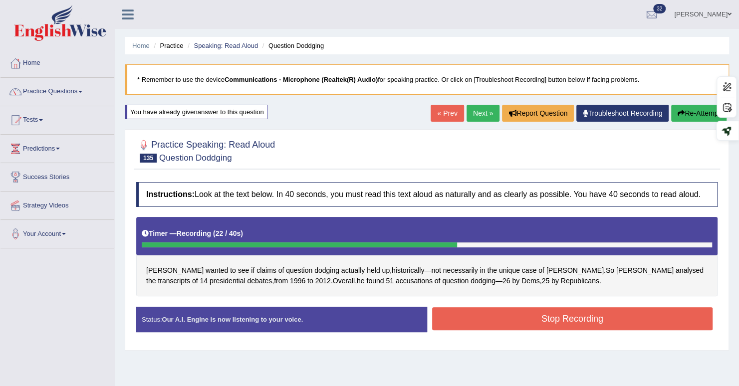
click at [639, 318] on button "Stop Recording" at bounding box center [572, 319] width 281 height 23
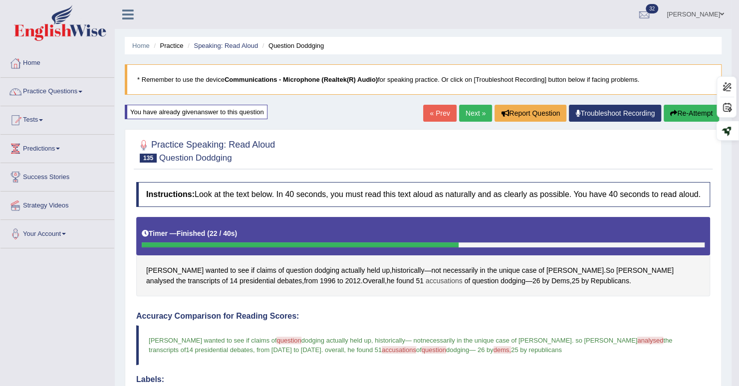
click at [426, 287] on span "accusations" at bounding box center [444, 281] width 37 height 10
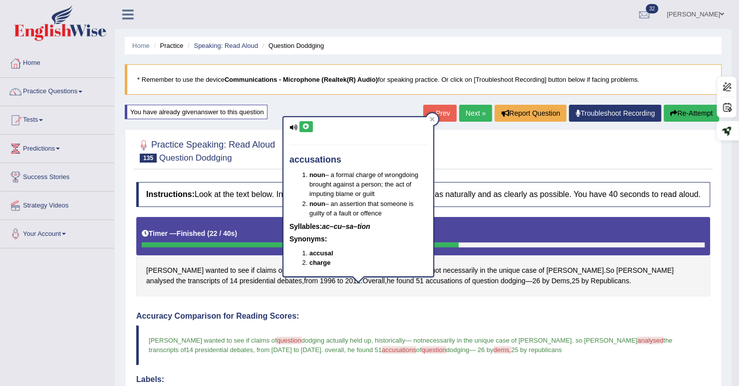
click at [294, 124] on icon at bounding box center [294, 127] width 8 height 6
click at [302, 132] on button at bounding box center [306, 126] width 13 height 11
click at [306, 128] on icon at bounding box center [306, 127] width 7 height 6
click at [669, 307] on div "Created with Highcharts 7.1.2 Great Too slow Too fast Time Speech pace meter: 0…" at bounding box center [569, 307] width 292 height 0
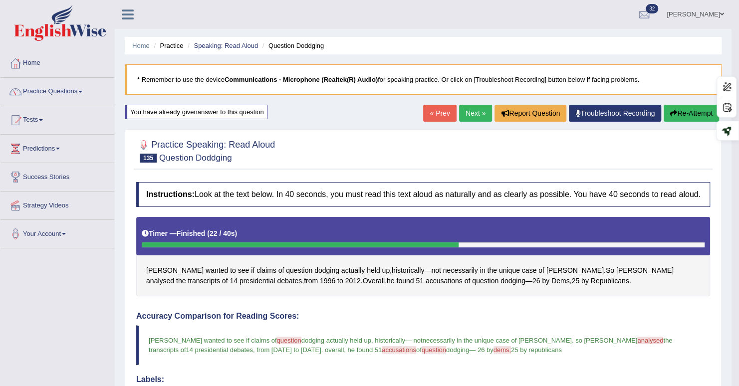
click at [468, 114] on link "Next »" at bounding box center [475, 113] width 33 height 17
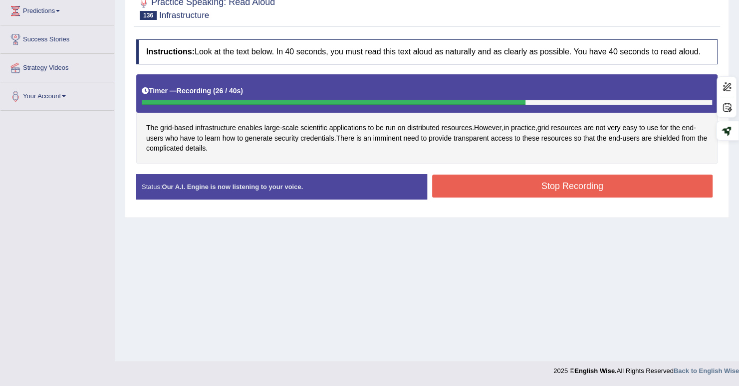
click at [659, 187] on button "Stop Recording" at bounding box center [572, 186] width 281 height 23
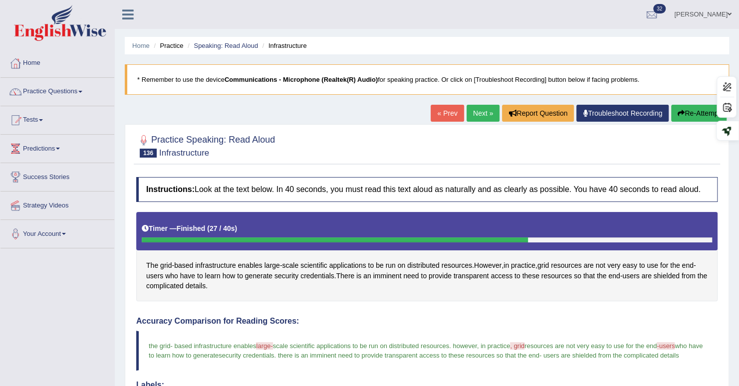
click at [478, 113] on link "Next »" at bounding box center [483, 113] width 33 height 17
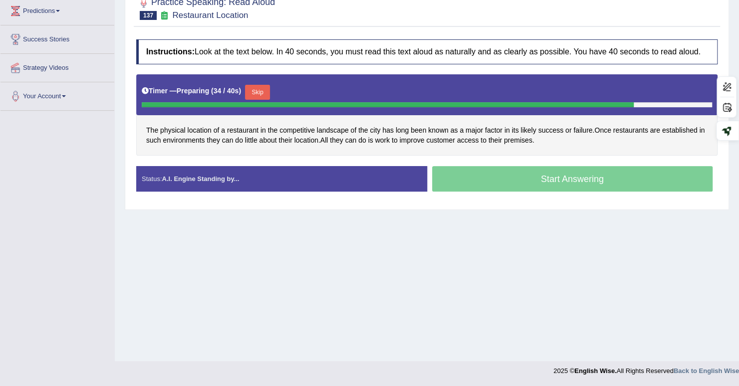
click at [261, 92] on button "Skip" at bounding box center [257, 92] width 25 height 15
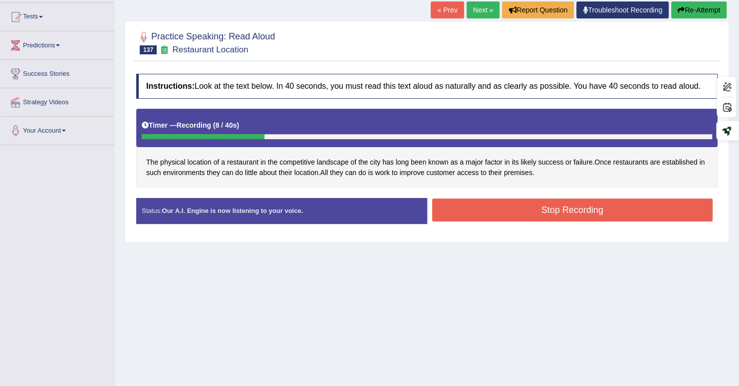
scroll to position [101, 0]
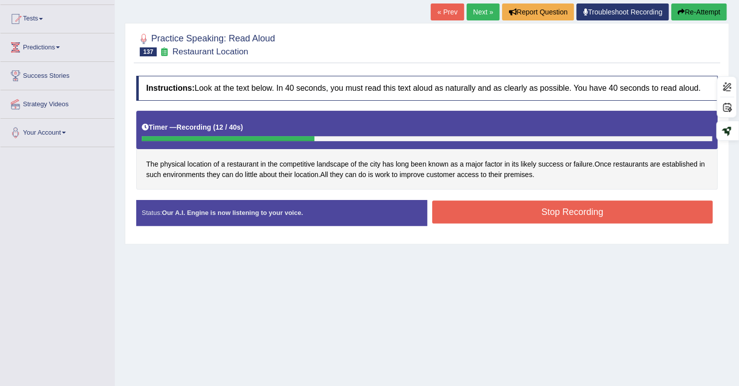
click at [691, 8] on button "Re-Attempt" at bounding box center [699, 11] width 55 height 17
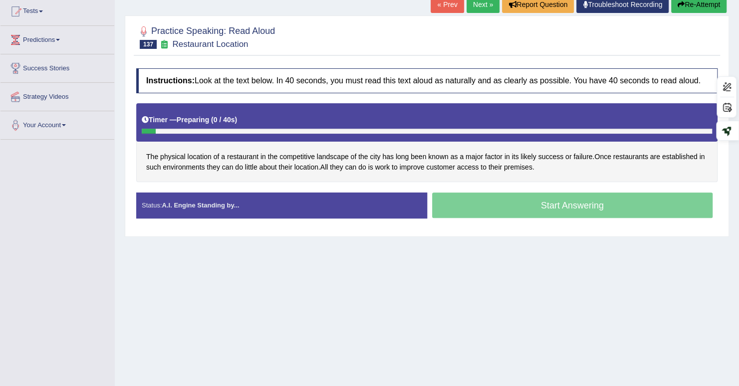
scroll to position [101, 0]
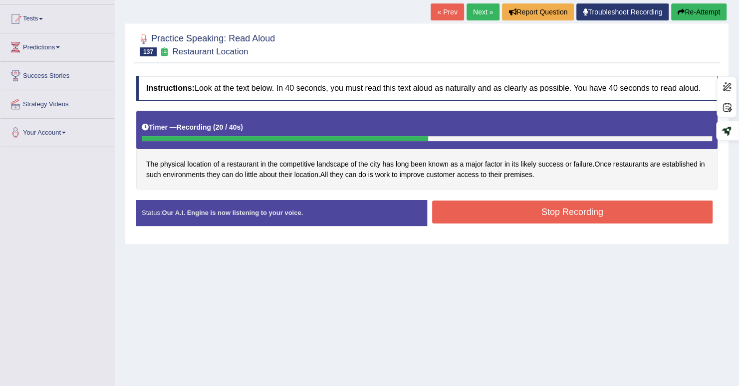
click at [645, 212] on button "Stop Recording" at bounding box center [572, 212] width 281 height 23
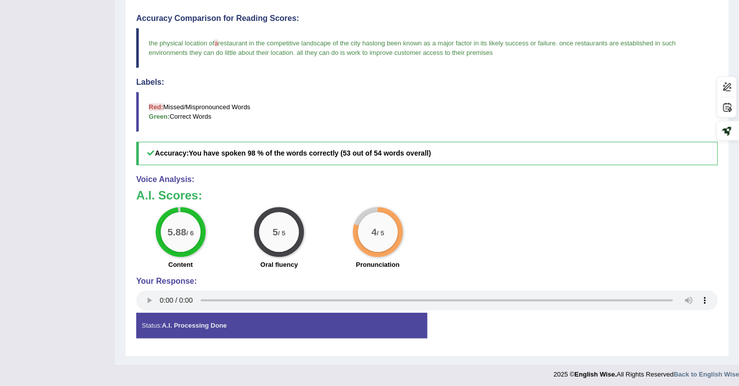
click at [665, 223] on div "5.88 / 6 Content 5 / 5 Oral fluency 4 / 5 Pronunciation" at bounding box center [427, 239] width 592 height 64
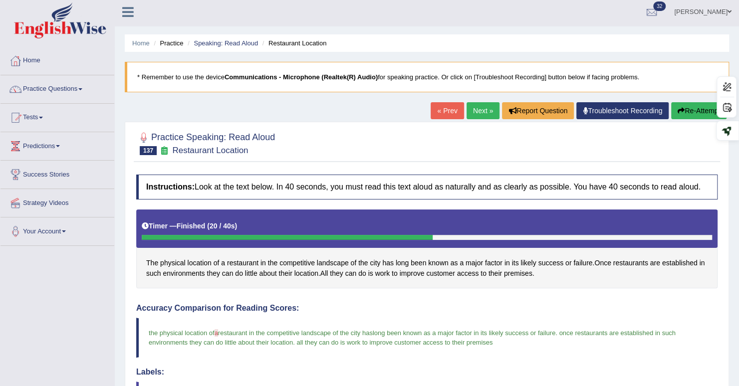
scroll to position [0, 0]
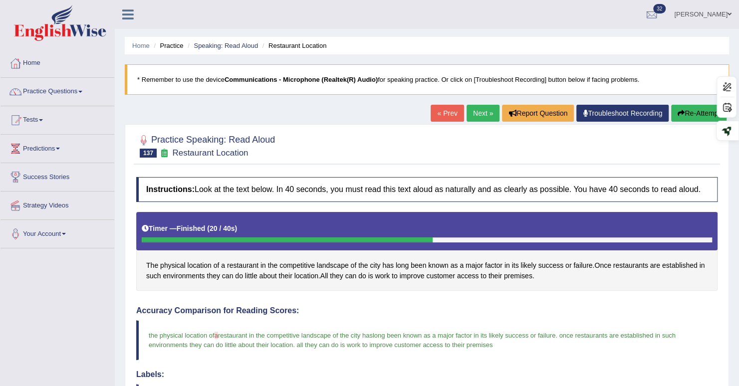
click at [471, 113] on link "Next »" at bounding box center [483, 113] width 33 height 17
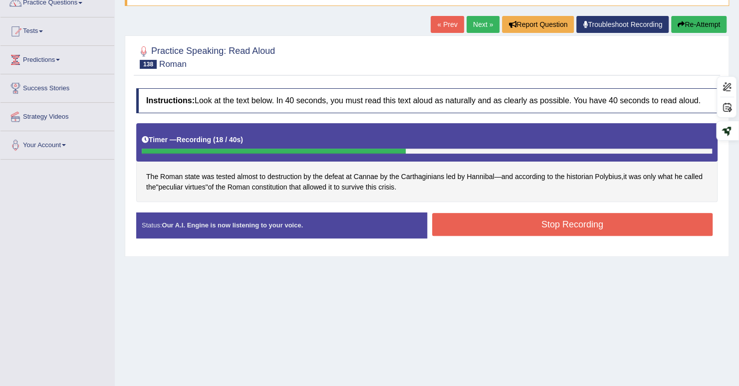
click at [652, 222] on button "Stop Recording" at bounding box center [572, 224] width 281 height 23
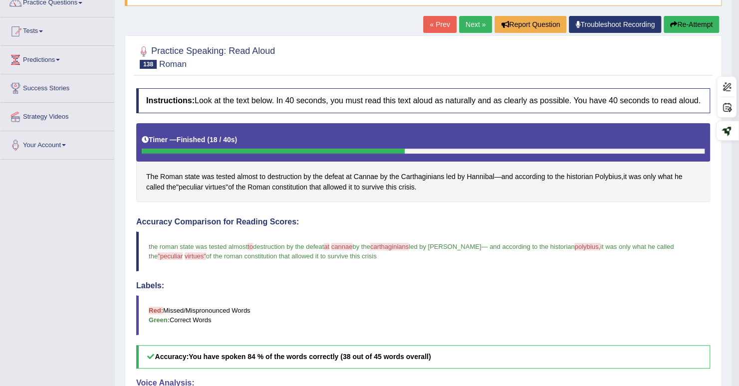
click at [430, 182] on span "Carthaginians" at bounding box center [422, 177] width 43 height 10
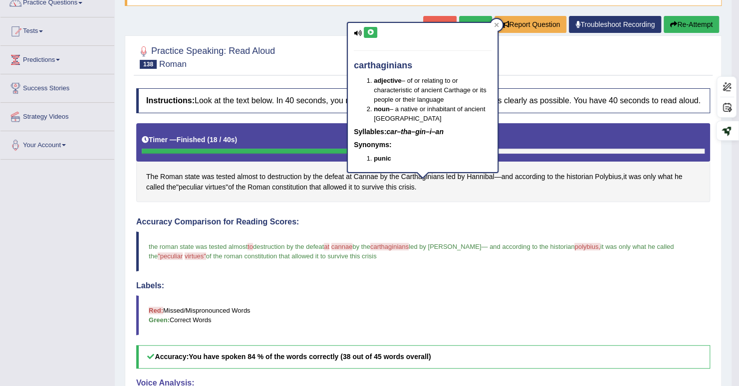
click at [370, 34] on icon at bounding box center [370, 32] width 7 height 6
click at [360, 182] on span "Cannae" at bounding box center [366, 177] width 24 height 10
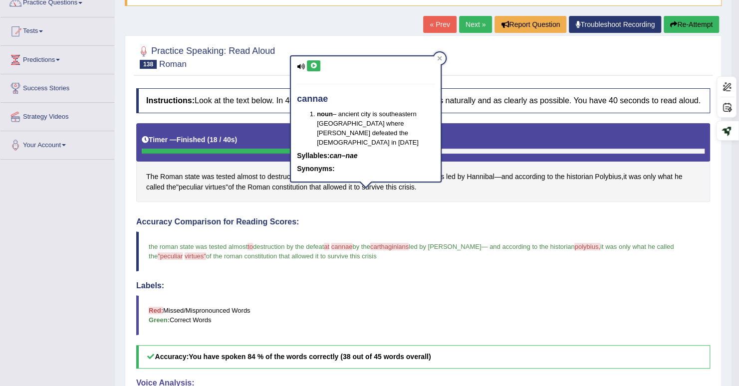
click at [312, 67] on icon at bounding box center [313, 66] width 7 height 6
click at [614, 182] on span "Polybius" at bounding box center [608, 177] width 26 height 10
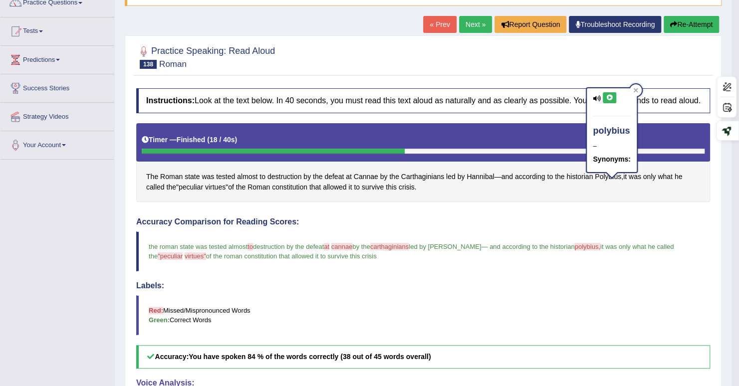
click at [606, 96] on icon at bounding box center [609, 98] width 7 height 6
click at [160, 260] on span ""peculiar" at bounding box center [170, 256] width 25 height 7
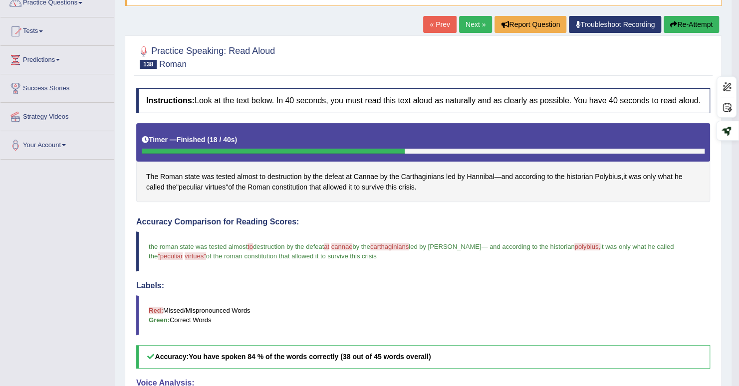
click at [185, 272] on blockquote "the roman state was tested almost to 2 destruction by the defeat at attic canna…" at bounding box center [423, 252] width 574 height 40
click at [185, 260] on span "virtues"" at bounding box center [195, 256] width 21 height 7
click at [216, 193] on span "virtues" at bounding box center [215, 187] width 20 height 10
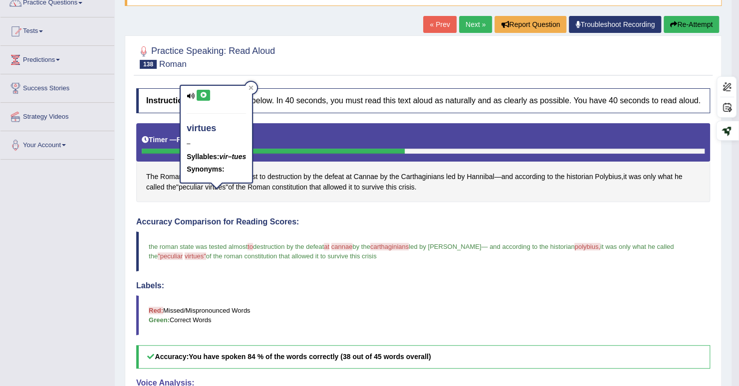
click at [204, 96] on icon at bounding box center [203, 95] width 7 height 6
click at [693, 26] on button "Re-Attempt" at bounding box center [691, 24] width 55 height 17
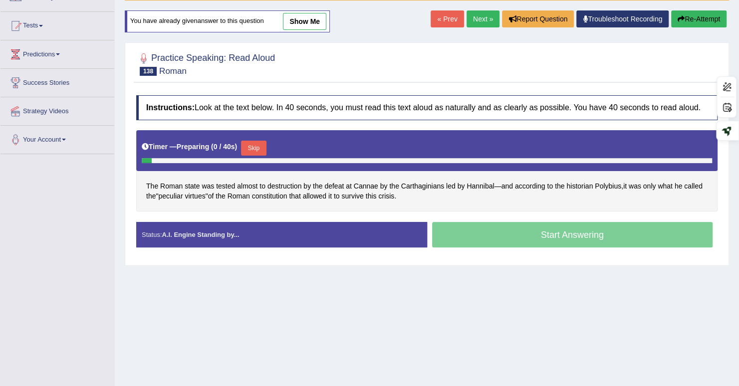
scroll to position [89, 0]
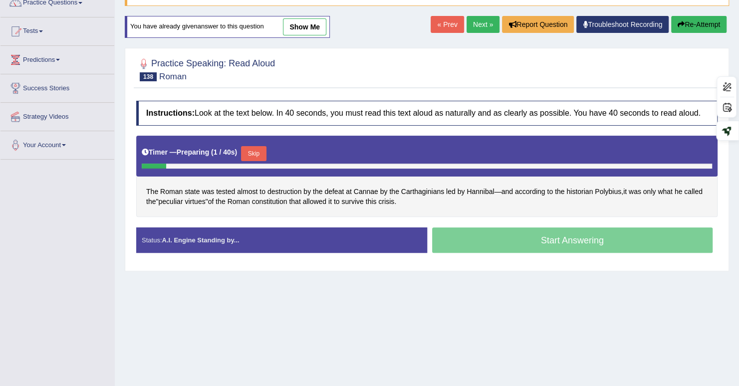
click at [260, 164] on div at bounding box center [427, 166] width 571 height 5
click at [248, 148] on button "Skip" at bounding box center [253, 153] width 25 height 15
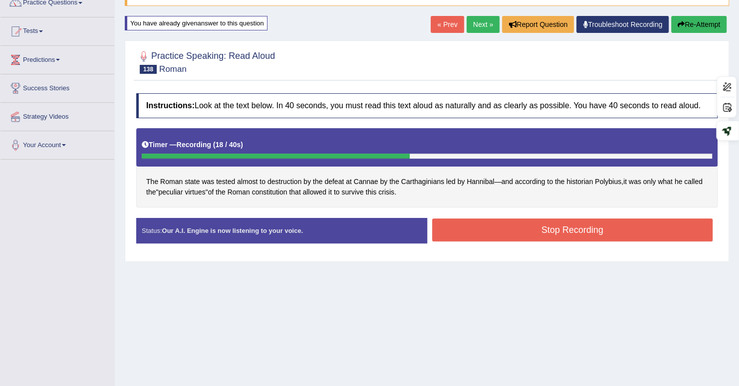
click at [645, 229] on button "Stop Recording" at bounding box center [572, 230] width 281 height 23
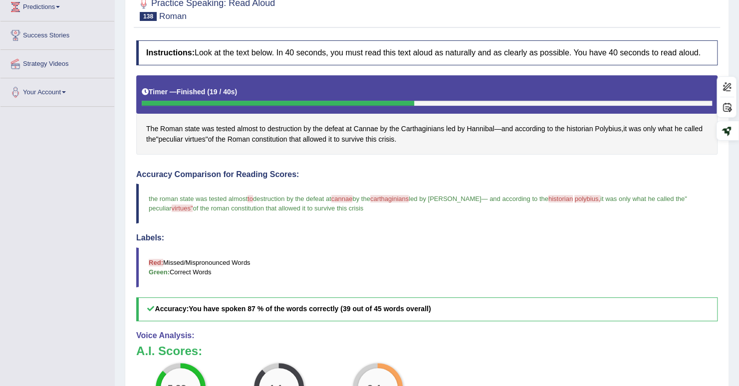
scroll to position [39, 0]
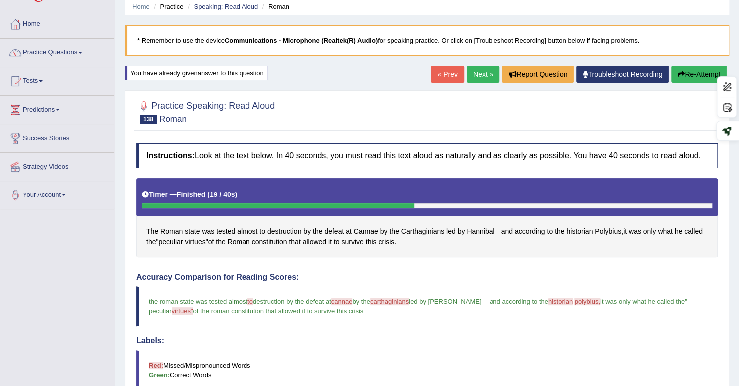
click at [474, 74] on link "Next »" at bounding box center [483, 74] width 33 height 17
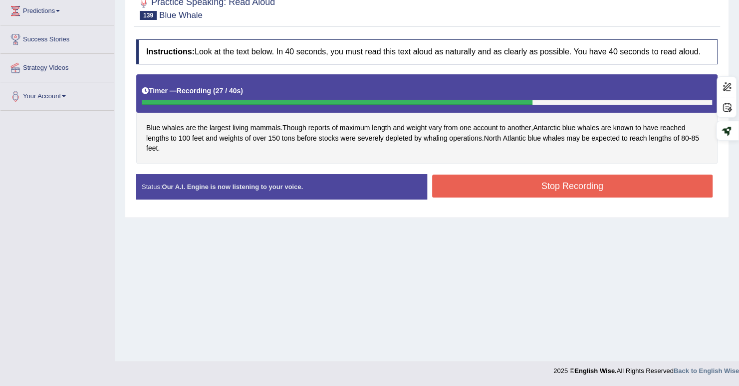
click at [497, 181] on button "Stop Recording" at bounding box center [572, 186] width 281 height 23
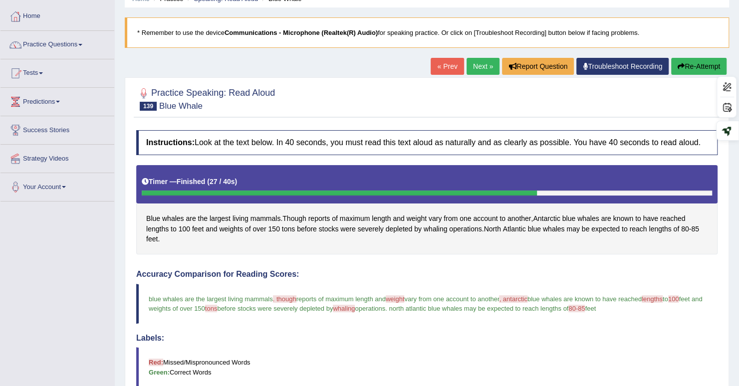
scroll to position [38, 0]
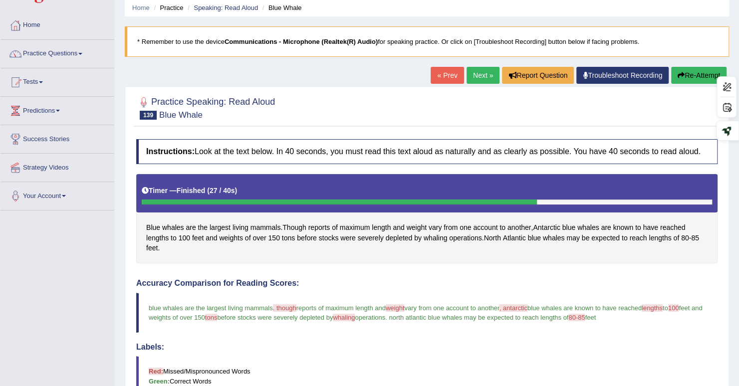
click at [708, 74] on button "Re-Attempt" at bounding box center [699, 75] width 55 height 17
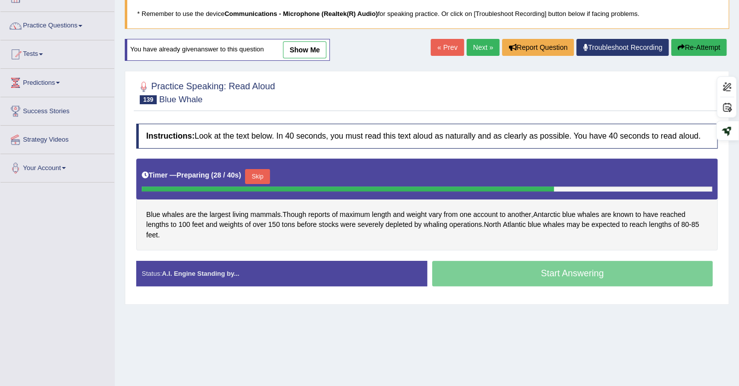
click at [478, 49] on link "Next »" at bounding box center [483, 47] width 33 height 17
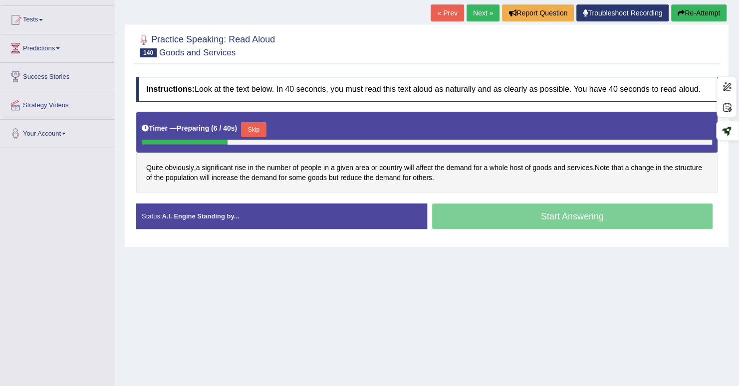
scroll to position [101, 0]
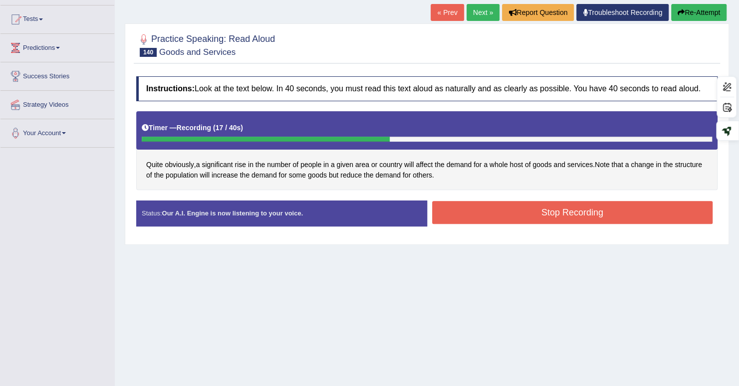
click at [657, 214] on button "Stop Recording" at bounding box center [572, 212] width 281 height 23
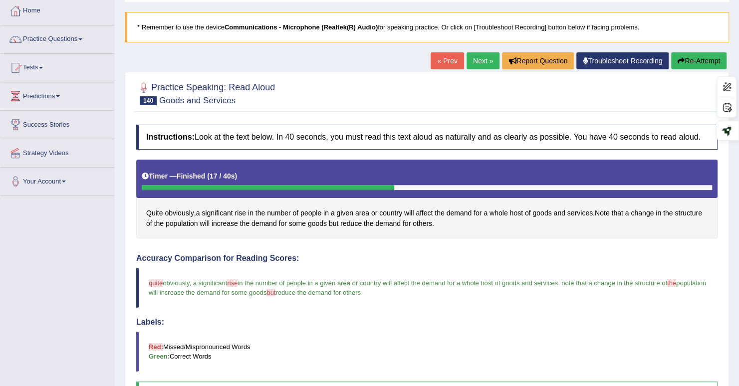
scroll to position [50, 0]
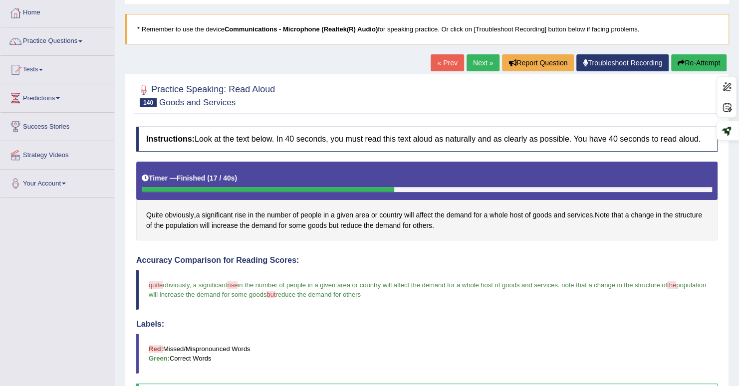
click at [482, 59] on link "Next »" at bounding box center [483, 62] width 33 height 17
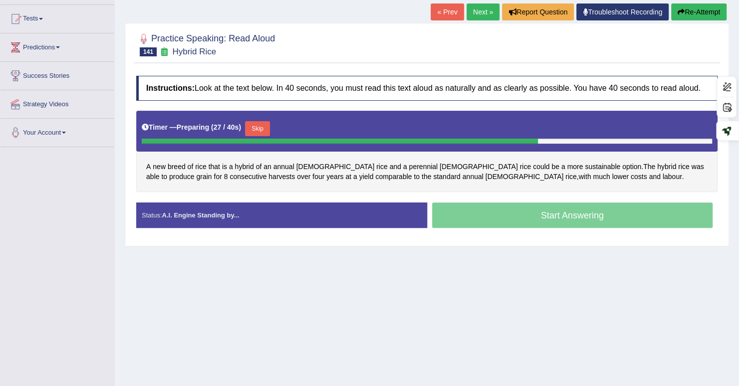
click at [260, 130] on button "Skip" at bounding box center [257, 128] width 25 height 15
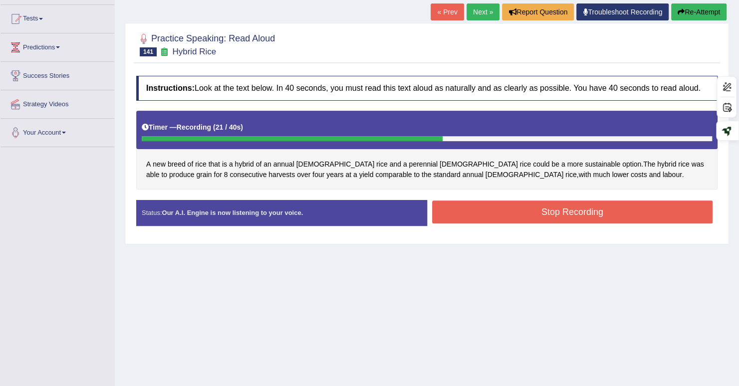
click at [653, 207] on button "Stop Recording" at bounding box center [572, 212] width 281 height 23
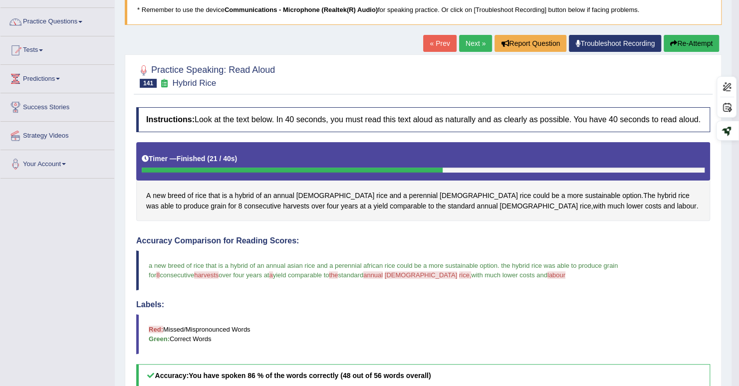
scroll to position [1, 0]
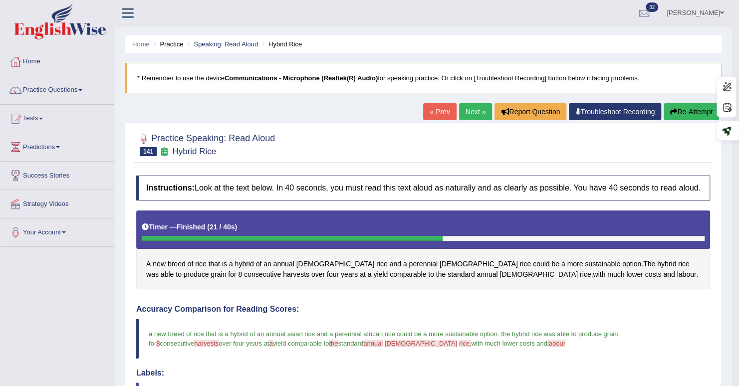
click at [479, 107] on link "Next »" at bounding box center [475, 111] width 33 height 17
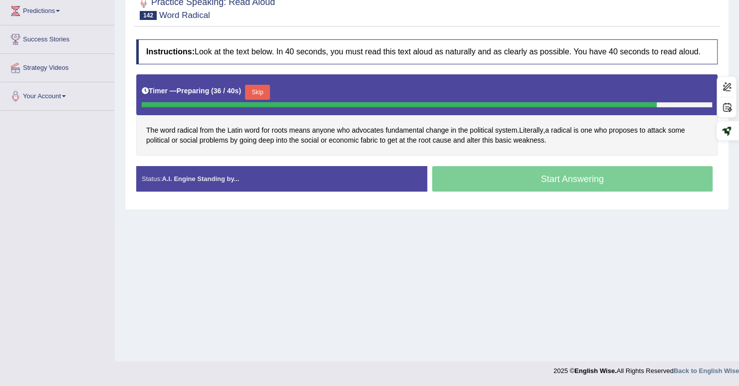
click at [260, 97] on button "Skip" at bounding box center [257, 92] width 25 height 15
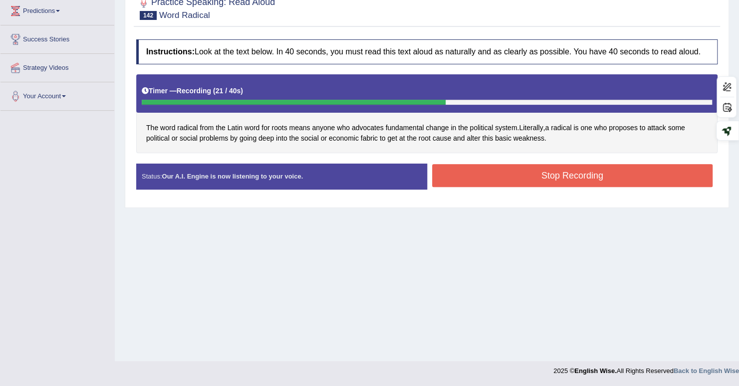
click at [661, 178] on button "Stop Recording" at bounding box center [572, 175] width 281 height 23
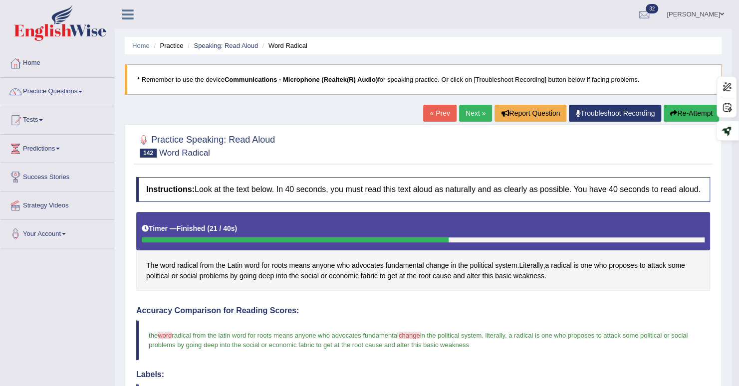
click at [474, 116] on link "Next »" at bounding box center [475, 113] width 33 height 17
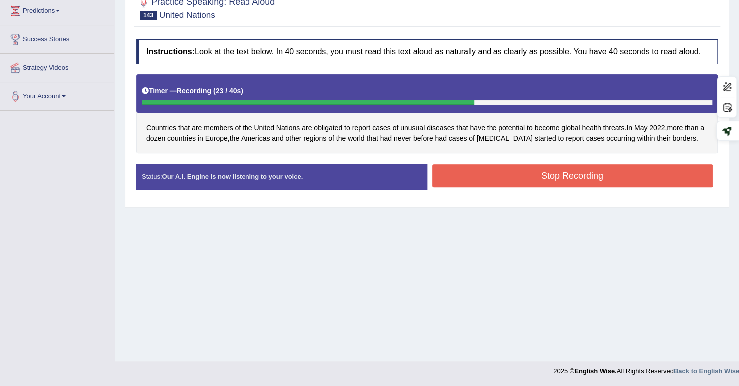
click at [674, 173] on button "Stop Recording" at bounding box center [572, 175] width 281 height 23
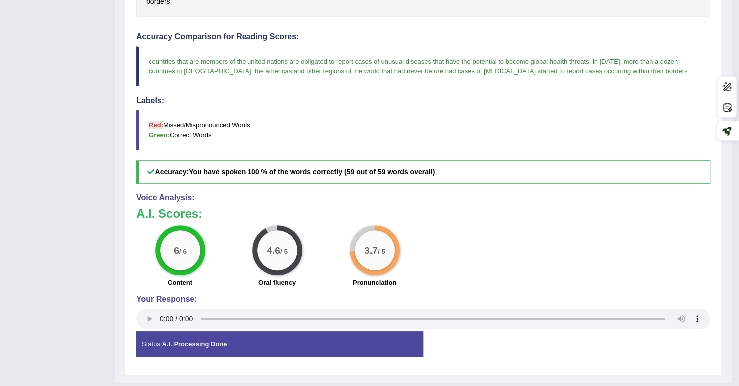
scroll to position [2, 0]
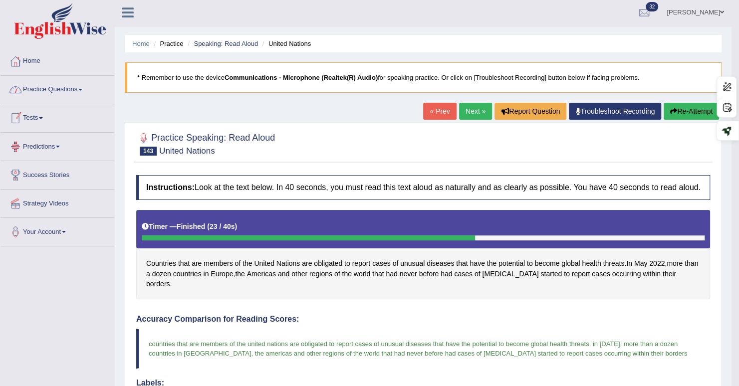
click at [52, 86] on link "Practice Questions" at bounding box center [57, 88] width 114 height 25
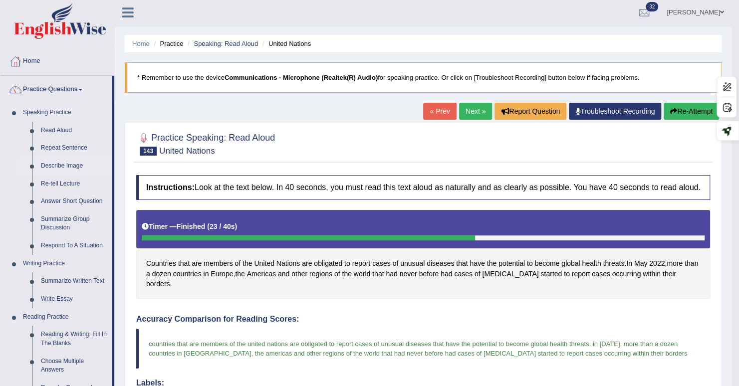
click at [60, 163] on link "Describe Image" at bounding box center [73, 166] width 75 height 18
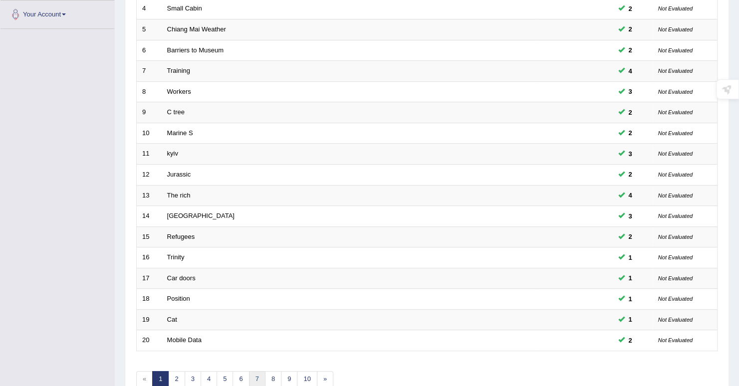
click at [260, 376] on link "7" at bounding box center [257, 379] width 16 height 16
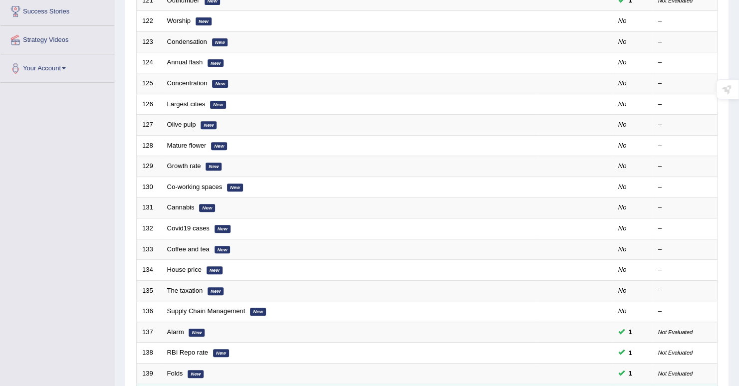
scroll to position [270, 0]
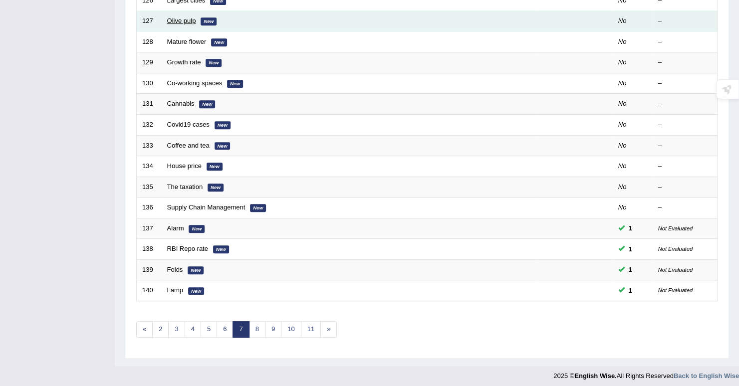
click at [179, 18] on link "Olive pulp" at bounding box center [181, 20] width 29 height 7
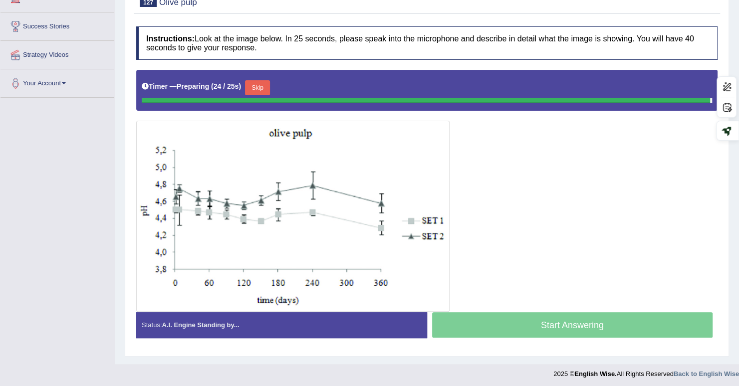
scroll to position [149, 0]
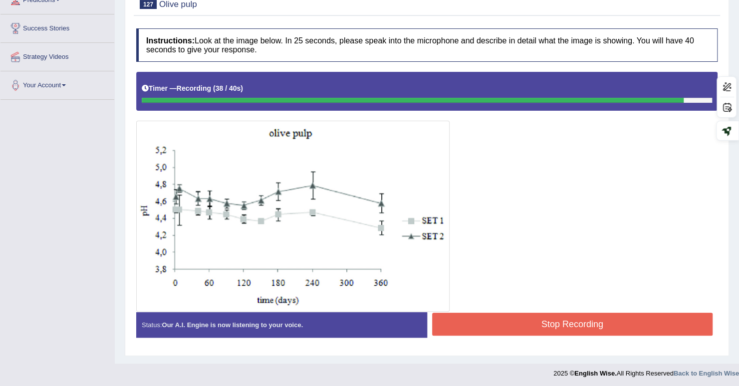
click at [613, 327] on button "Stop Recording" at bounding box center [572, 324] width 281 height 23
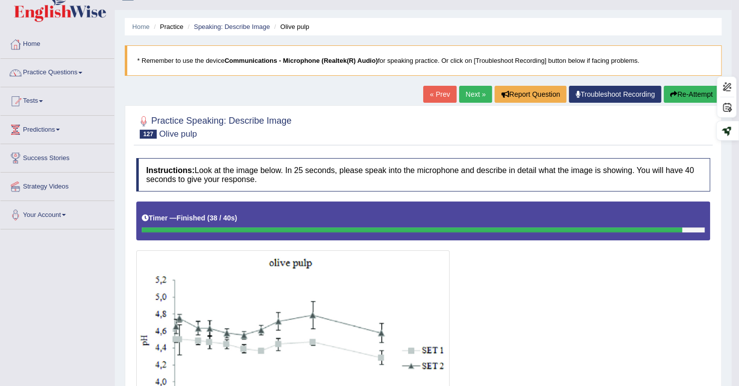
scroll to position [0, 0]
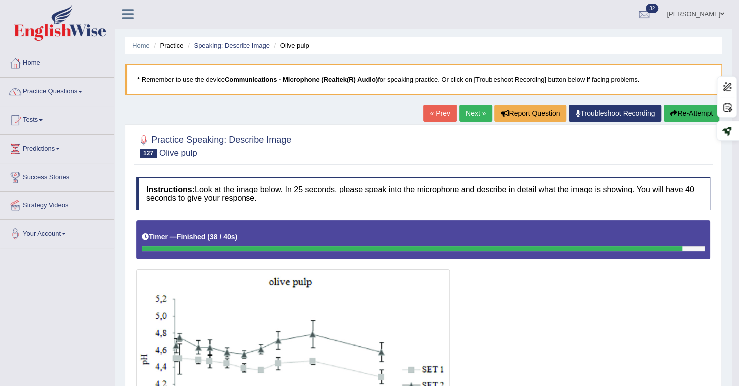
click at [468, 113] on link "Next »" at bounding box center [475, 113] width 33 height 17
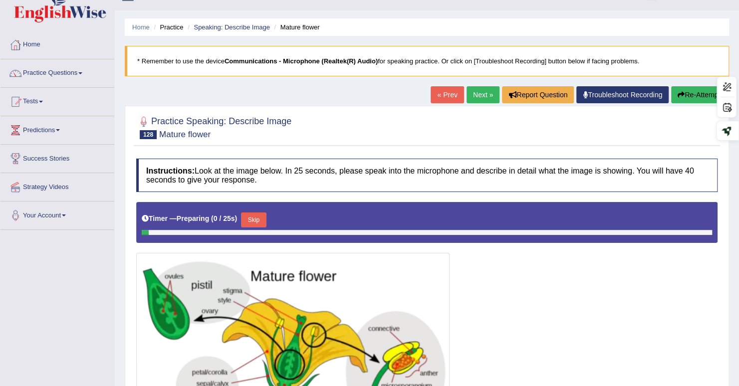
click at [649, 270] on div at bounding box center [427, 320] width 582 height 236
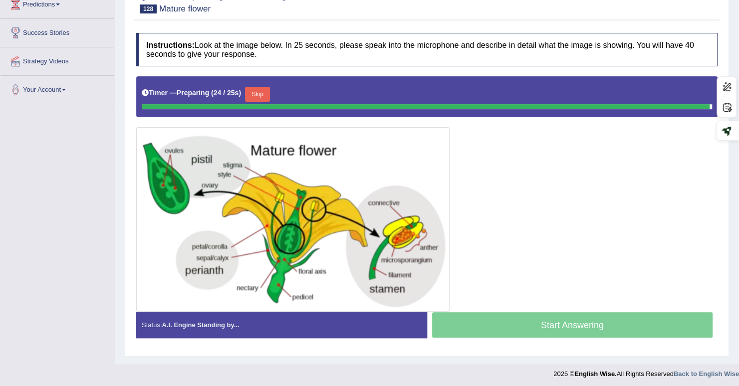
scroll to position [143, 0]
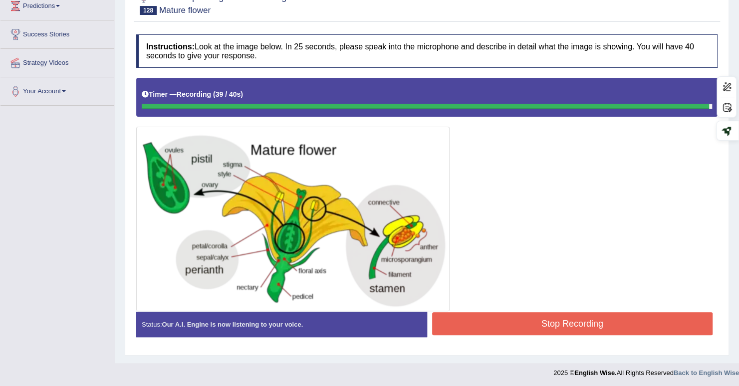
click at [601, 332] on button "Stop Recording" at bounding box center [572, 324] width 281 height 23
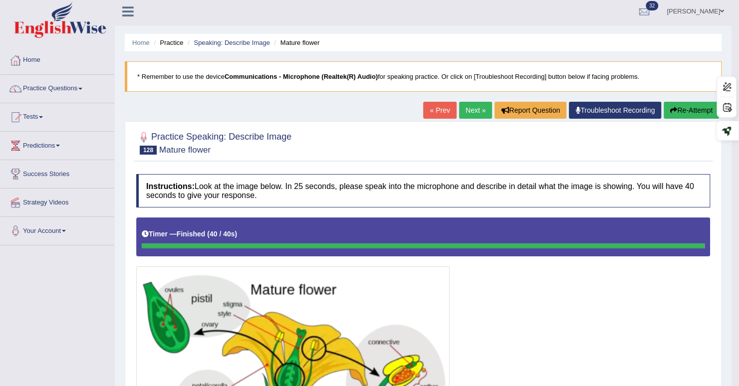
scroll to position [0, 0]
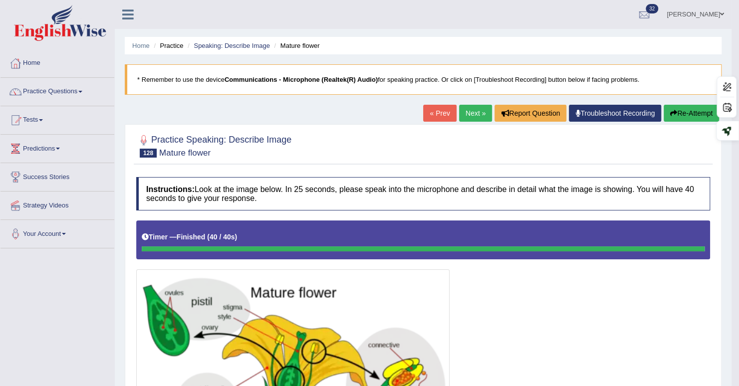
click at [479, 112] on link "Next »" at bounding box center [475, 113] width 33 height 17
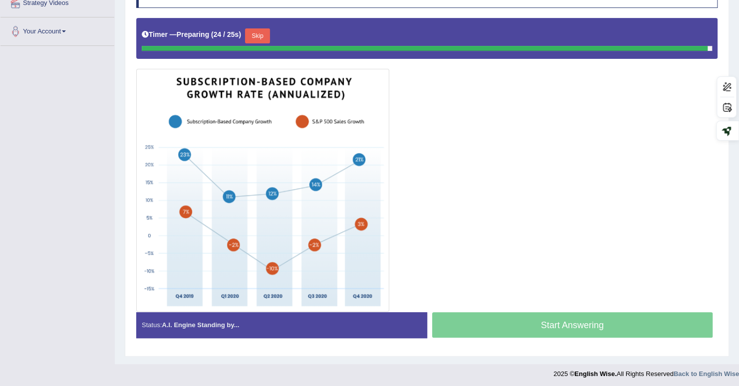
scroll to position [201, 0]
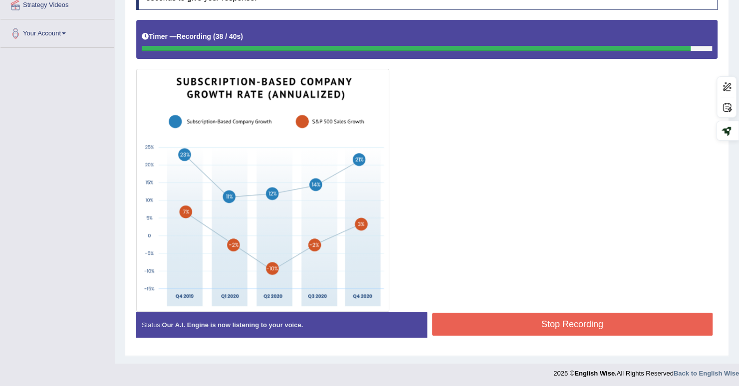
click at [582, 324] on button "Stop Recording" at bounding box center [572, 324] width 281 height 23
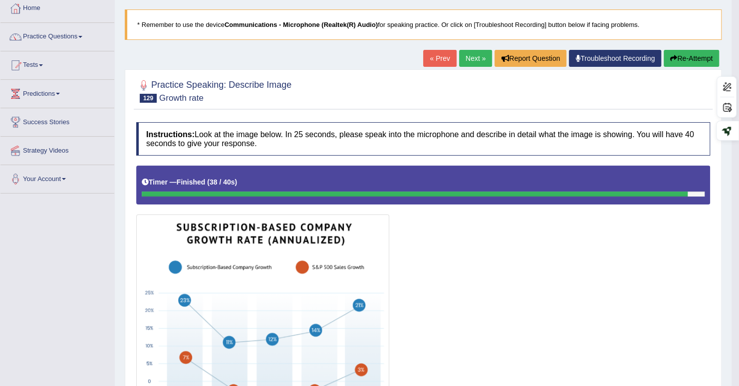
scroll to position [54, 0]
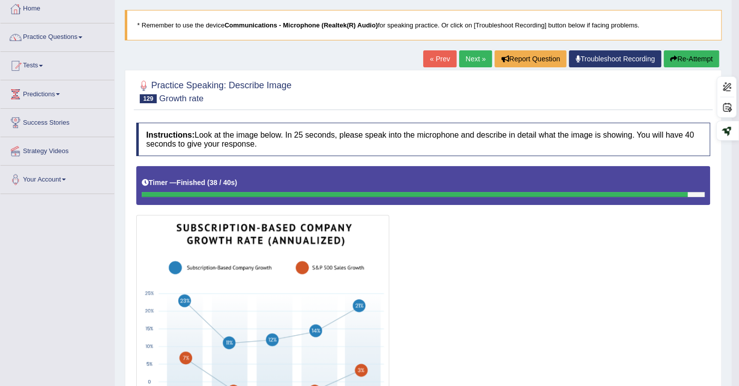
click at [692, 58] on button "Re-Attempt" at bounding box center [691, 58] width 55 height 17
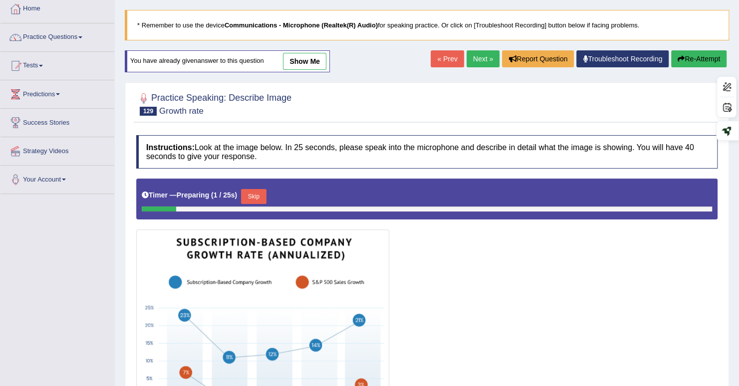
click at [258, 191] on button "Skip" at bounding box center [253, 196] width 25 height 15
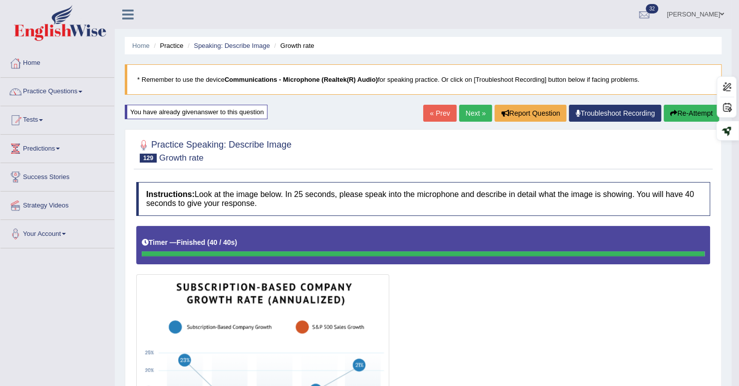
click at [472, 112] on link "Next »" at bounding box center [475, 113] width 33 height 17
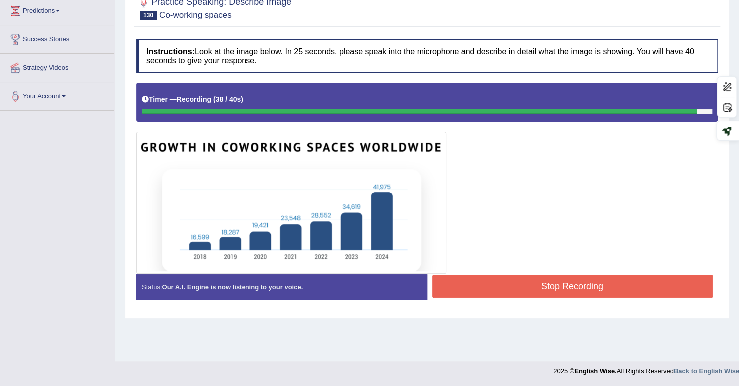
click at [611, 292] on button "Stop Recording" at bounding box center [572, 286] width 281 height 23
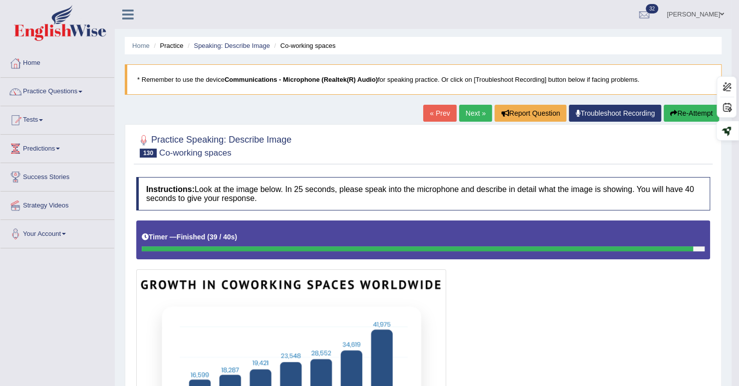
click at [469, 114] on link "Next »" at bounding box center [475, 113] width 33 height 17
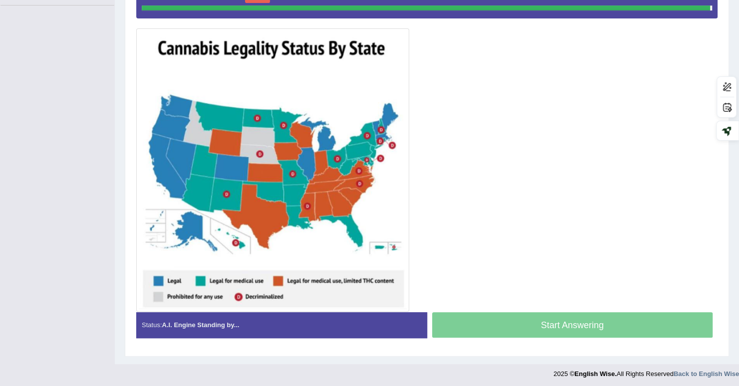
scroll to position [242, 0]
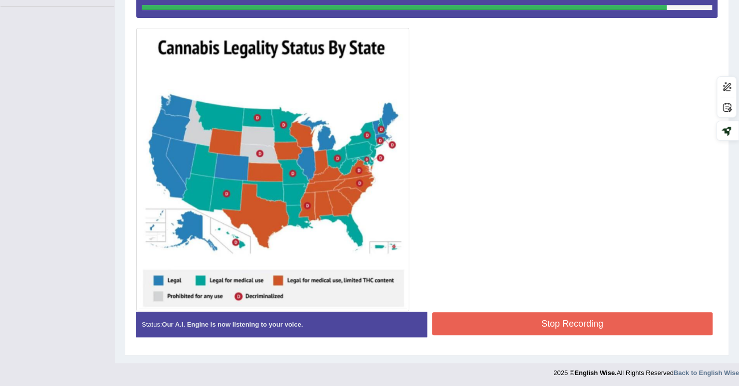
click at [592, 327] on button "Stop Recording" at bounding box center [572, 324] width 281 height 23
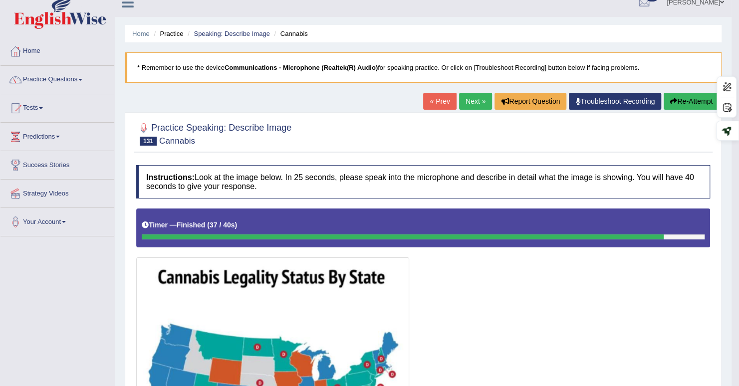
scroll to position [11, 0]
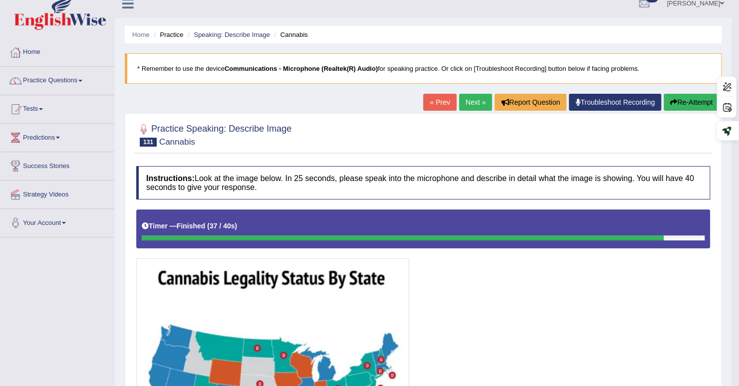
click at [470, 100] on link "Next »" at bounding box center [475, 102] width 33 height 17
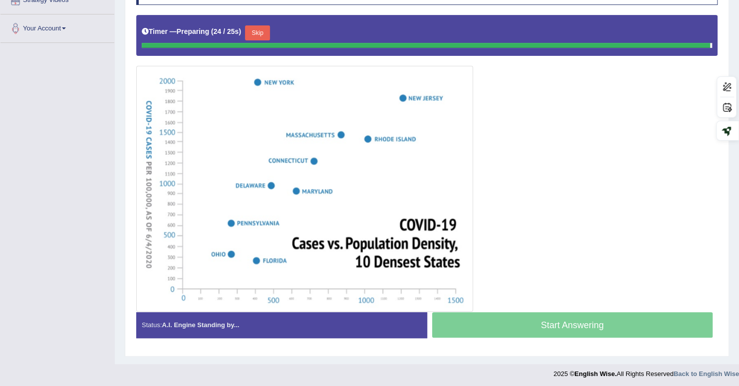
scroll to position [204, 0]
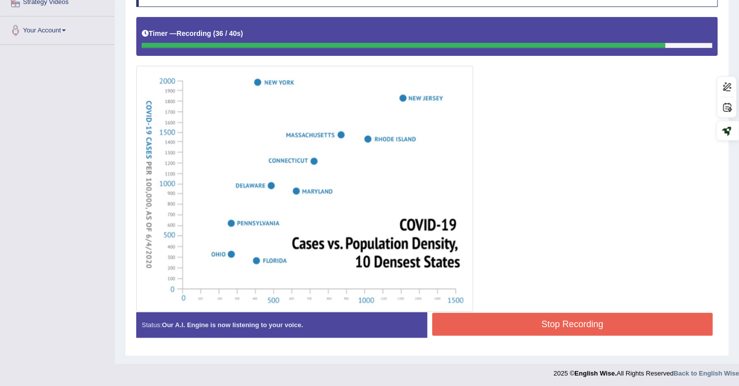
click at [608, 323] on button "Stop Recording" at bounding box center [572, 324] width 281 height 23
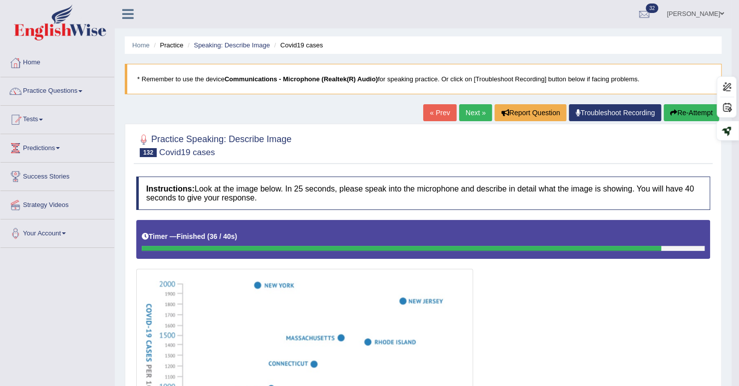
scroll to position [0, 0]
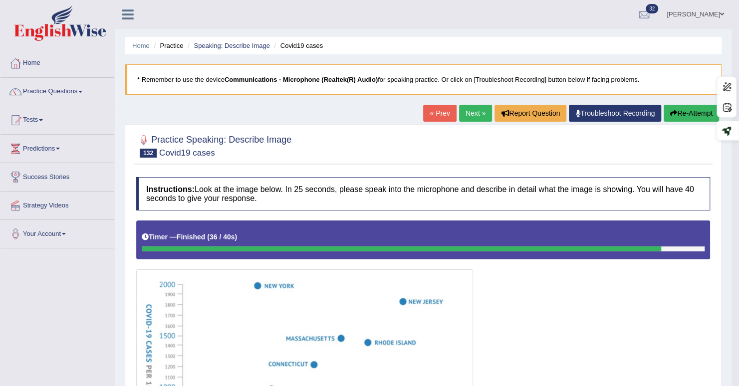
click at [475, 112] on link "Next »" at bounding box center [475, 113] width 33 height 17
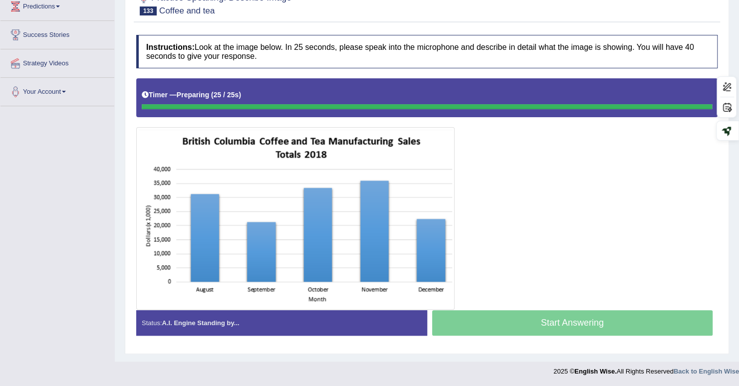
scroll to position [141, 0]
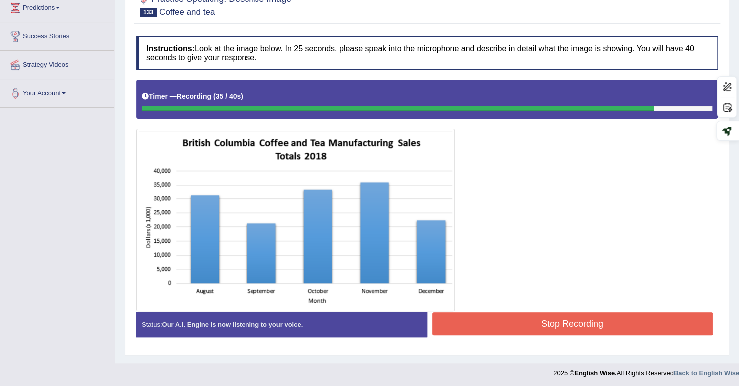
click at [594, 333] on button "Stop Recording" at bounding box center [572, 324] width 281 height 23
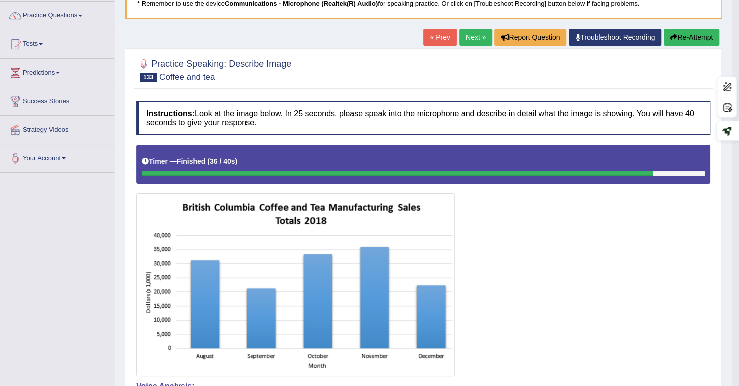
scroll to position [74, 0]
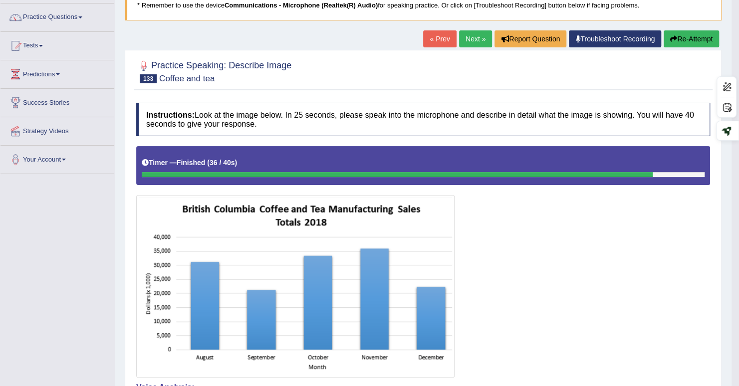
click at [469, 36] on link "Next »" at bounding box center [475, 38] width 33 height 17
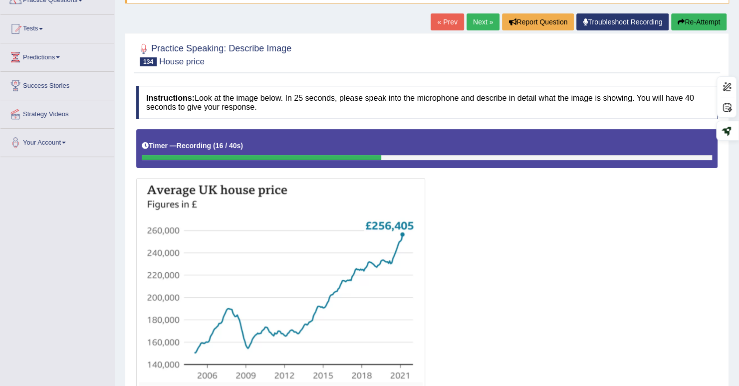
scroll to position [76, 0]
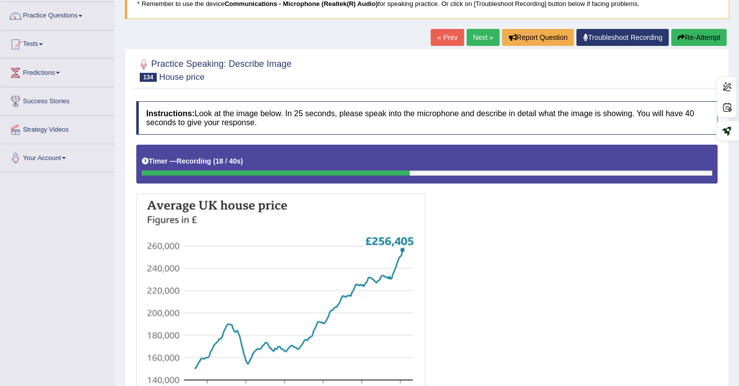
click at [695, 40] on button "Re-Attempt" at bounding box center [699, 37] width 55 height 17
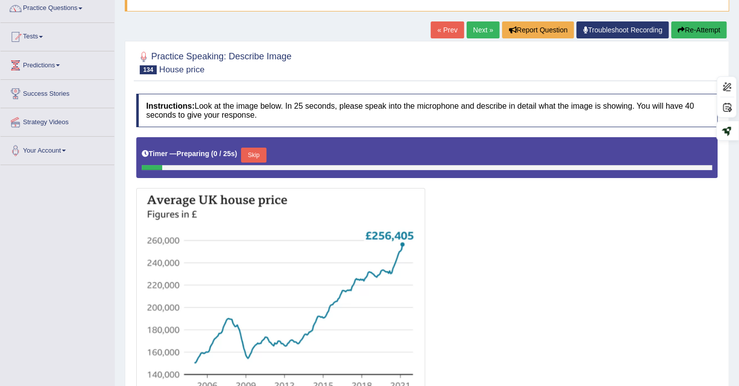
click at [261, 150] on button "Skip" at bounding box center [253, 155] width 25 height 15
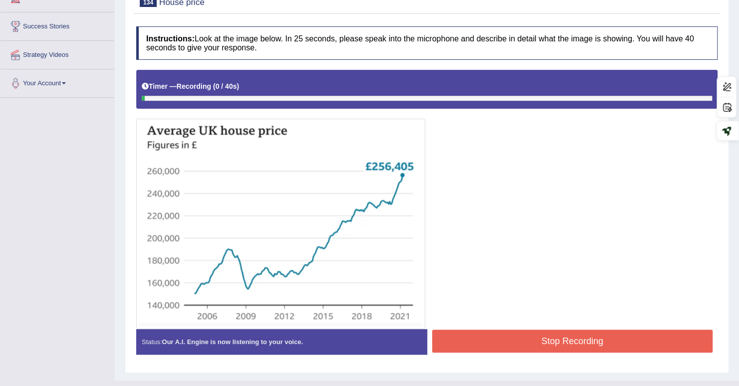
scroll to position [168, 0]
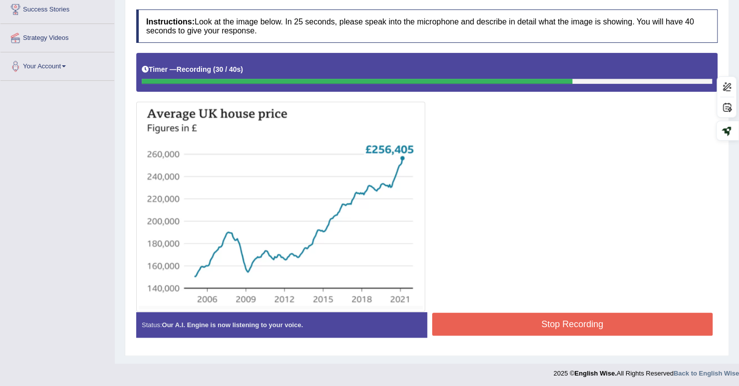
click at [615, 325] on button "Stop Recording" at bounding box center [572, 324] width 281 height 23
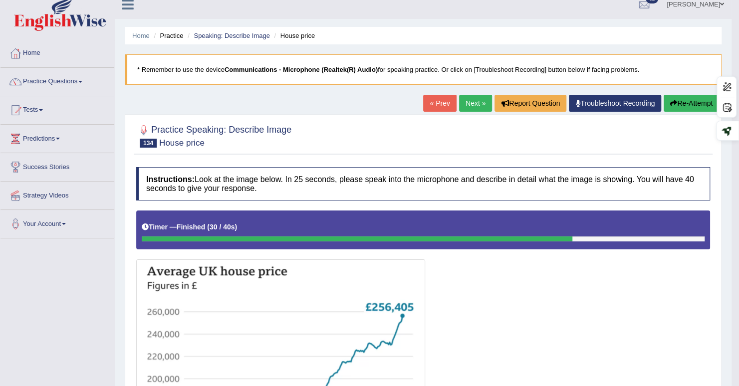
scroll to position [0, 0]
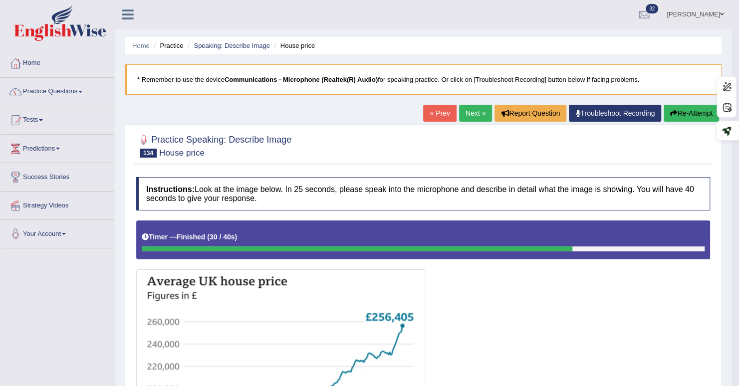
click at [465, 111] on link "Next »" at bounding box center [475, 113] width 33 height 17
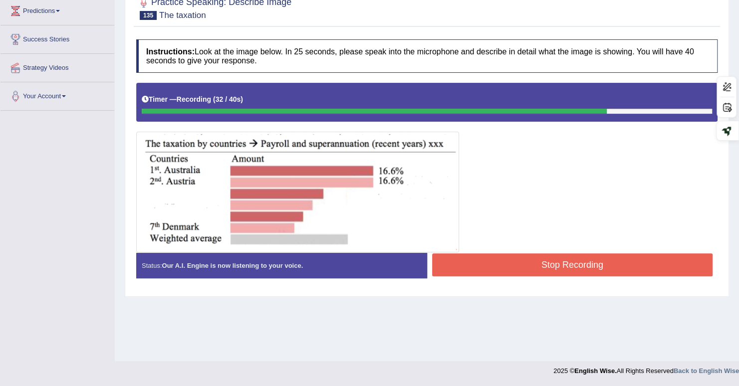
click at [617, 266] on button "Stop Recording" at bounding box center [572, 265] width 281 height 23
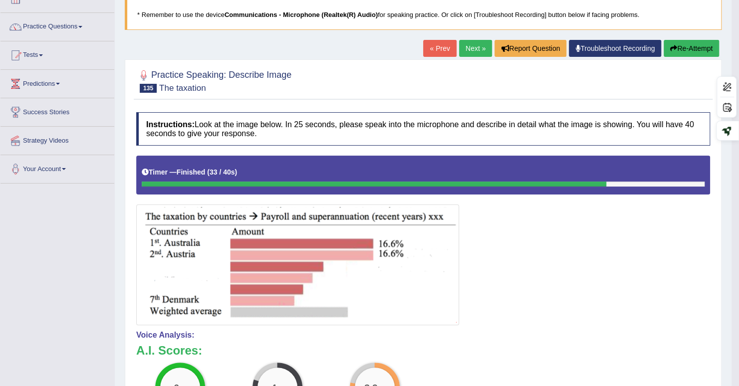
scroll to position [64, 0]
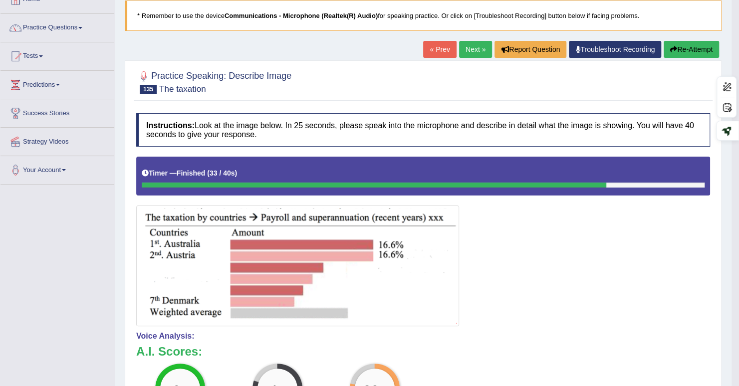
click at [674, 46] on icon "button" at bounding box center [674, 49] width 7 height 7
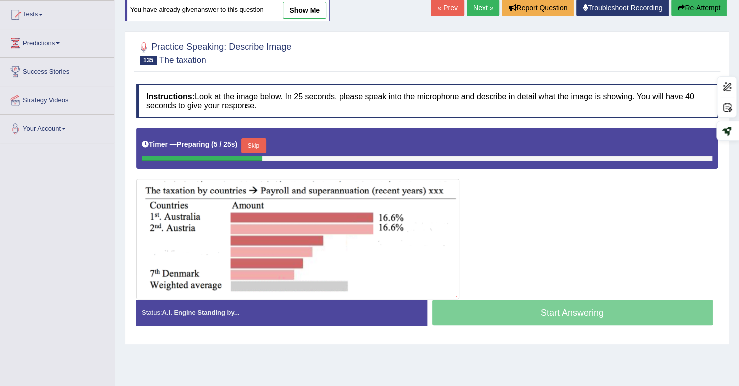
scroll to position [138, 0]
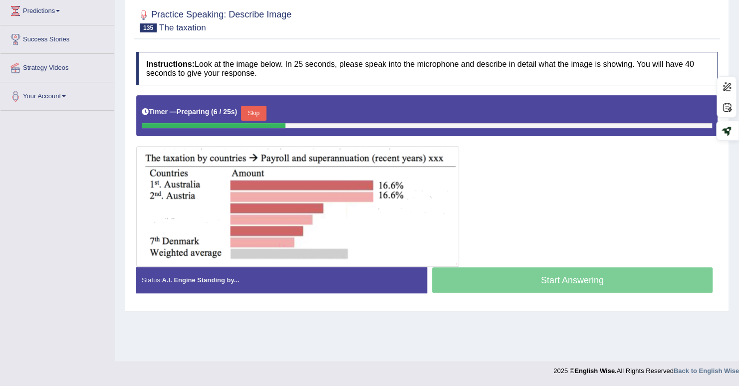
click at [262, 107] on button "Skip" at bounding box center [253, 113] width 25 height 15
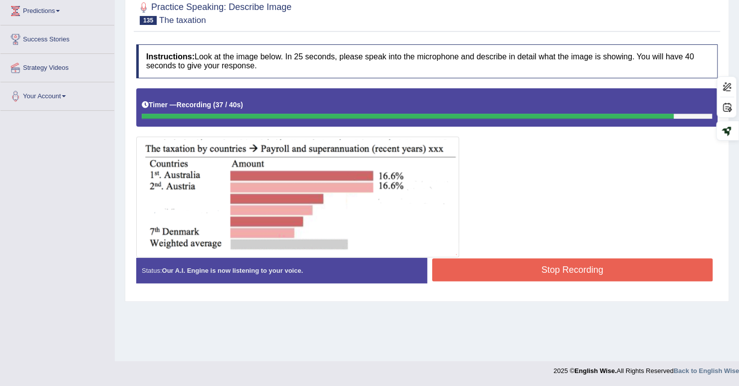
click at [573, 265] on button "Stop Recording" at bounding box center [572, 270] width 281 height 23
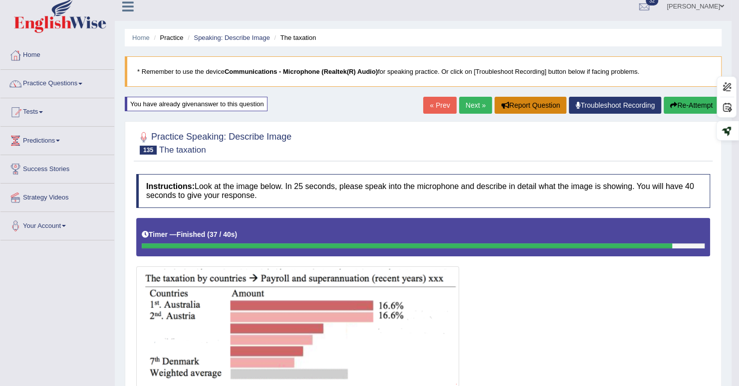
scroll to position [0, 0]
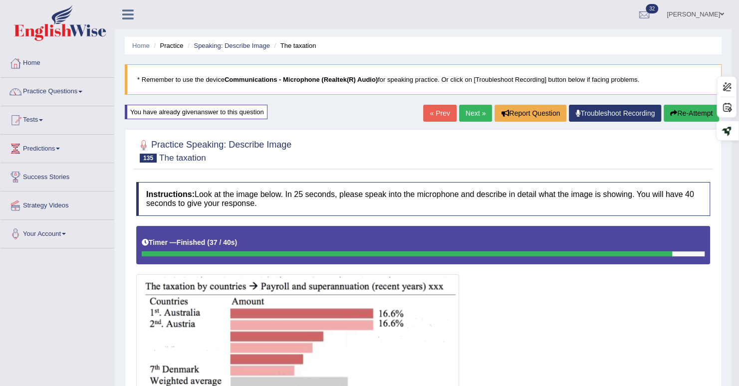
click at [464, 108] on link "Next »" at bounding box center [475, 113] width 33 height 17
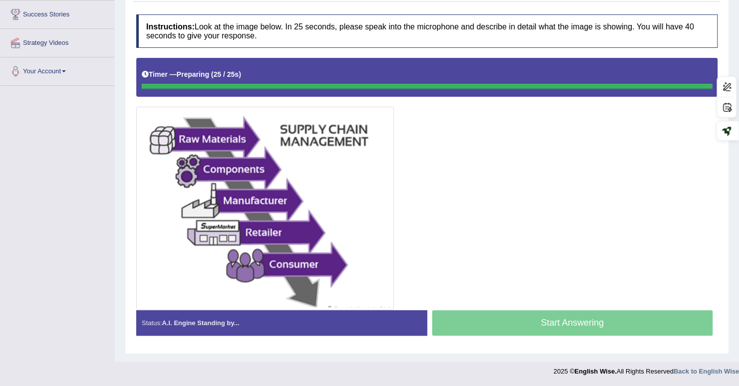
scroll to position [161, 0]
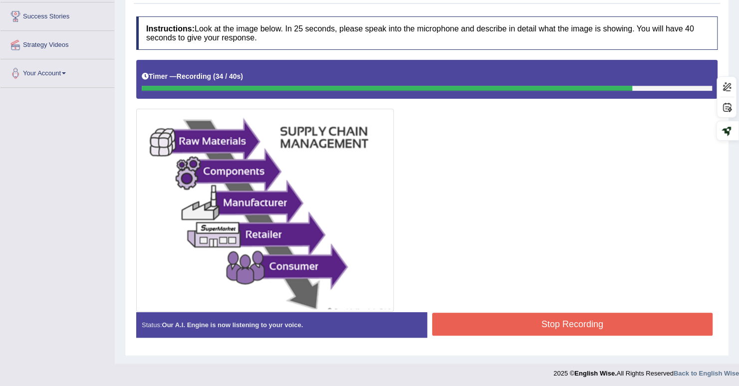
click at [480, 318] on button "Stop Recording" at bounding box center [572, 324] width 281 height 23
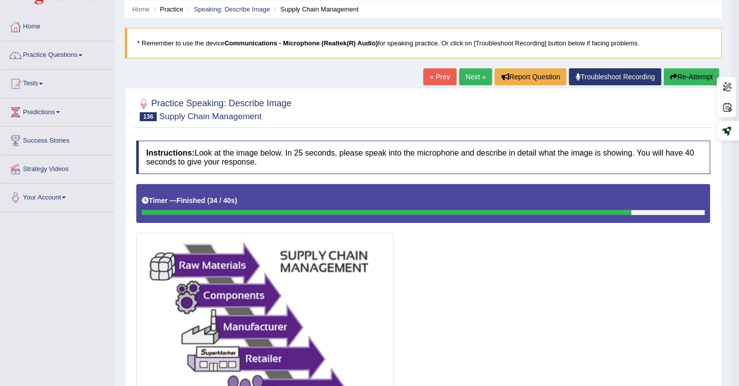
scroll to position [0, 0]
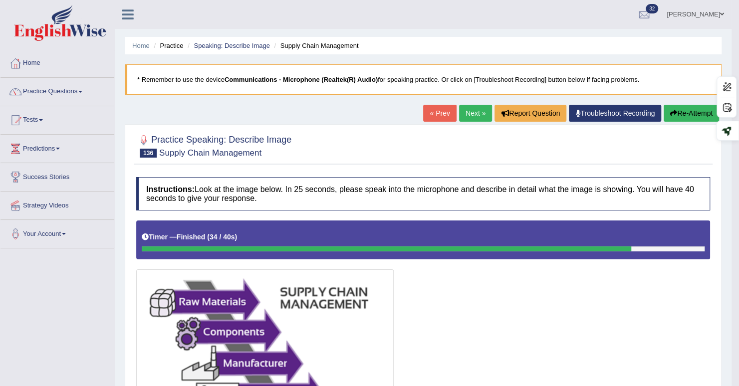
click at [469, 111] on link "Next »" at bounding box center [475, 113] width 33 height 17
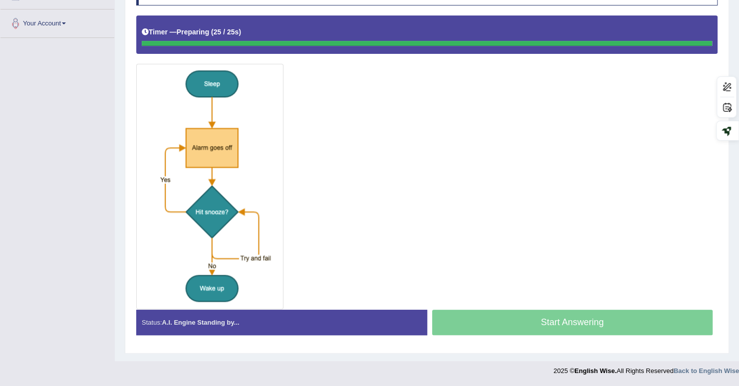
scroll to position [209, 0]
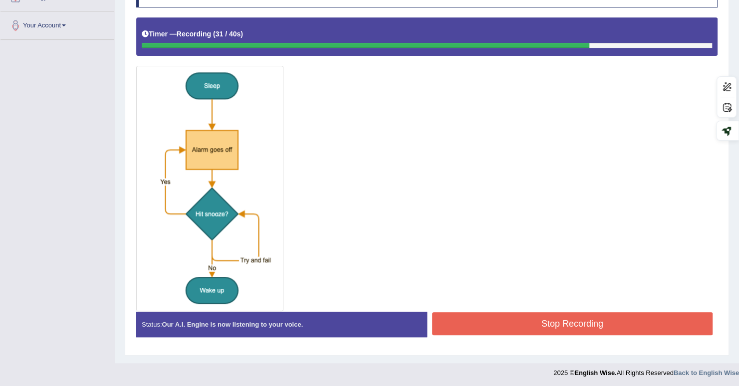
click at [628, 325] on button "Stop Recording" at bounding box center [572, 324] width 281 height 23
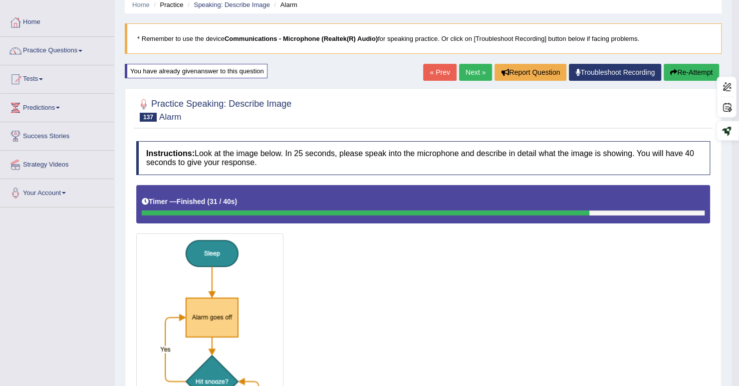
scroll to position [0, 0]
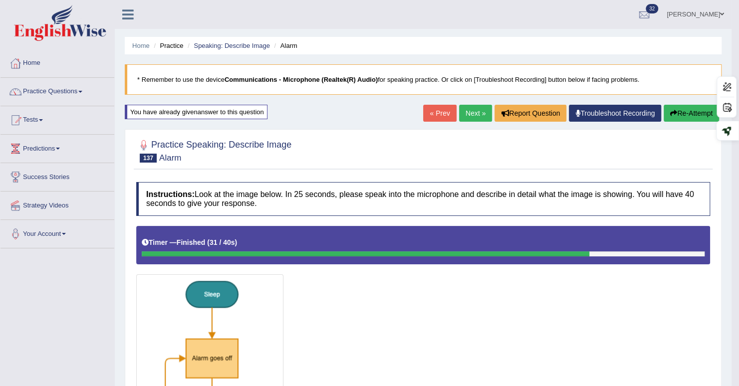
click at [476, 114] on link "Next »" at bounding box center [475, 113] width 33 height 17
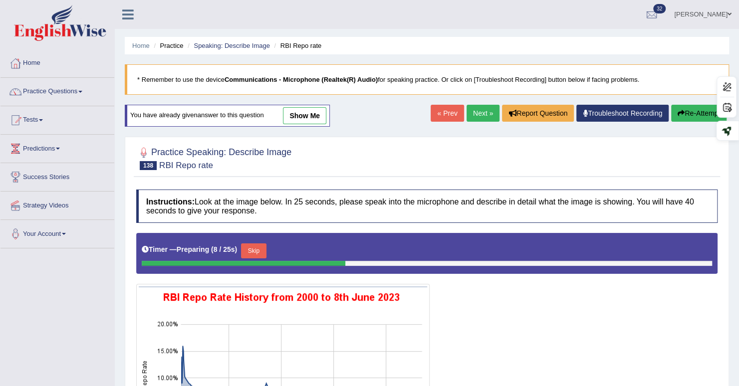
click at [477, 114] on link "Next »" at bounding box center [483, 113] width 33 height 17
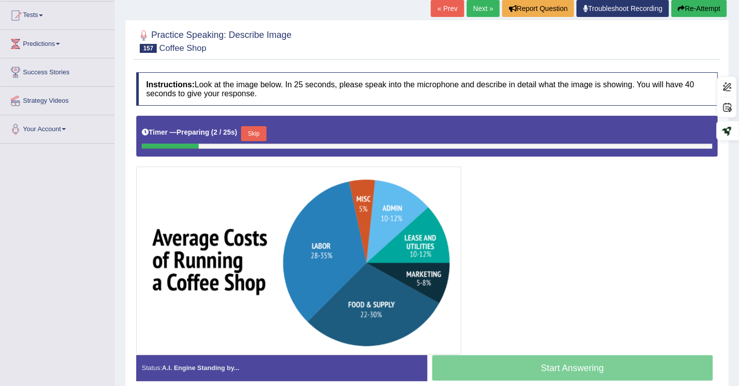
click at [553, 116] on div "Timer — Preparing ( 2 / 25s ) Skip" at bounding box center [427, 136] width 582 height 41
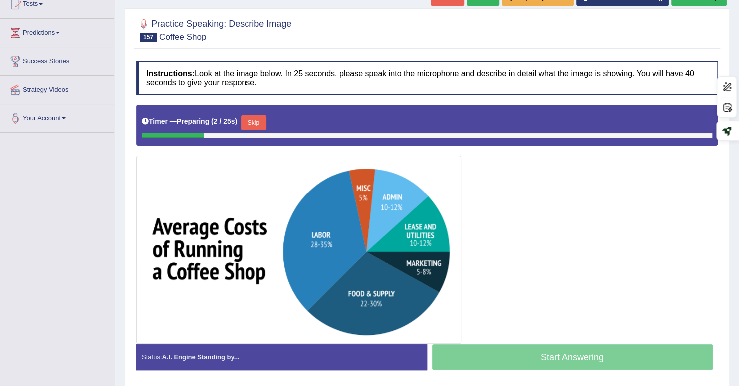
scroll to position [119, 0]
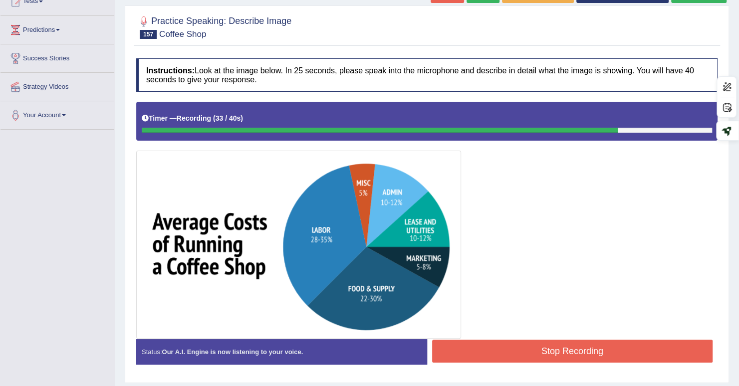
click at [628, 350] on button "Stop Recording" at bounding box center [572, 351] width 281 height 23
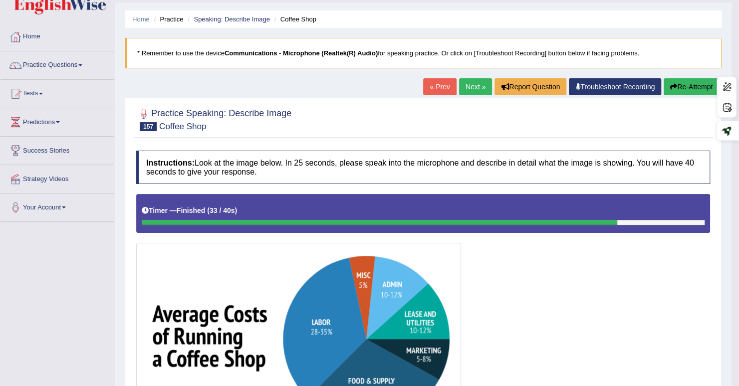
scroll to position [26, 0]
click at [471, 85] on link "Next »" at bounding box center [475, 87] width 33 height 17
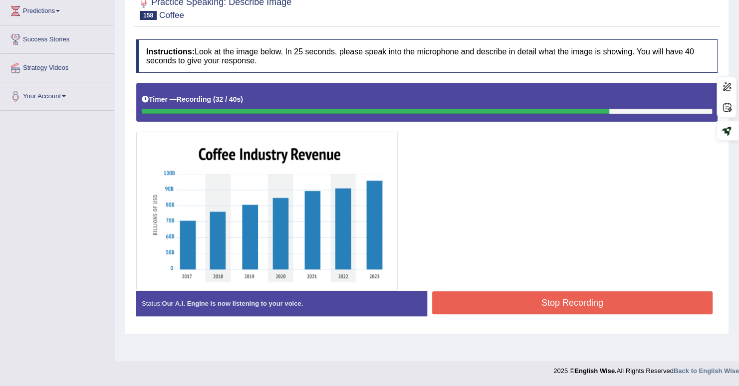
click at [596, 305] on button "Stop Recording" at bounding box center [572, 303] width 281 height 23
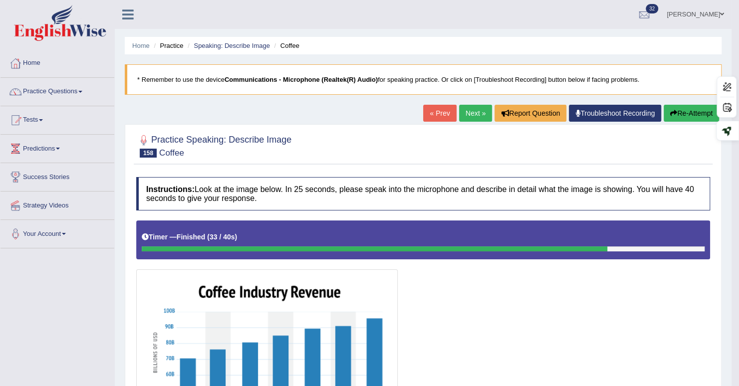
click at [465, 112] on link "Next »" at bounding box center [475, 113] width 33 height 17
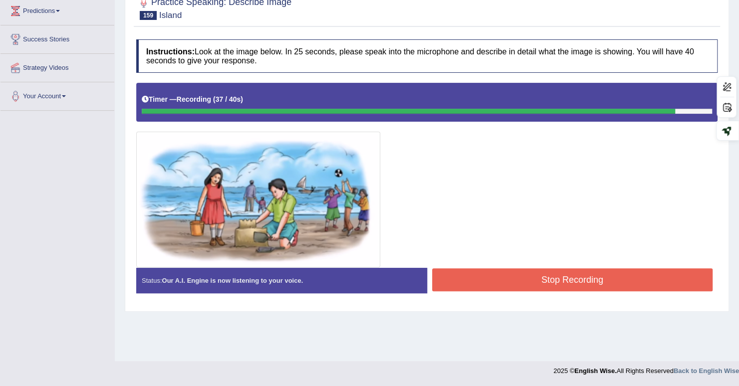
click at [596, 280] on button "Stop Recording" at bounding box center [572, 280] width 281 height 23
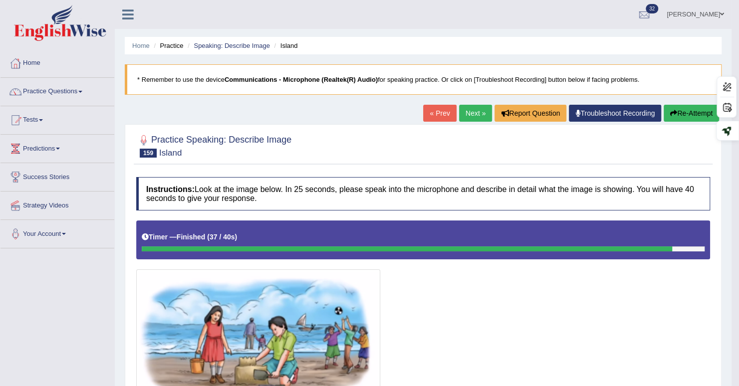
click at [465, 113] on link "Next »" at bounding box center [475, 113] width 33 height 17
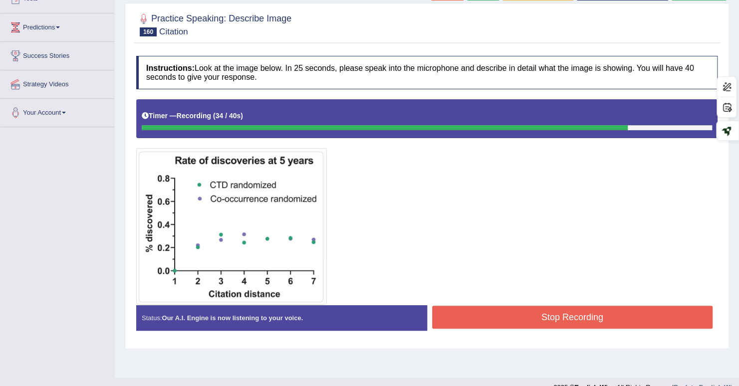
click at [599, 313] on button "Stop Recording" at bounding box center [572, 317] width 281 height 23
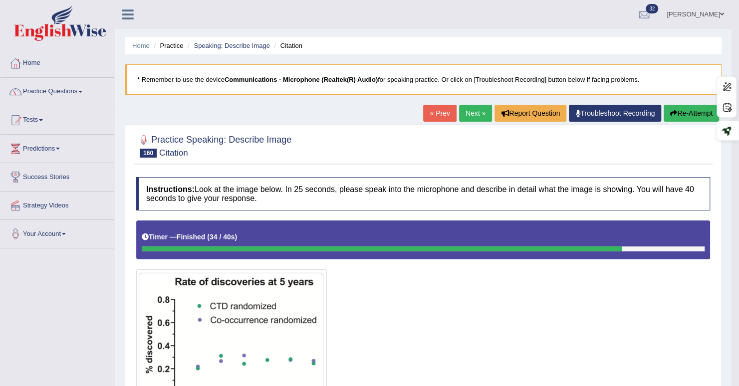
click at [467, 112] on link "Next »" at bounding box center [475, 113] width 33 height 17
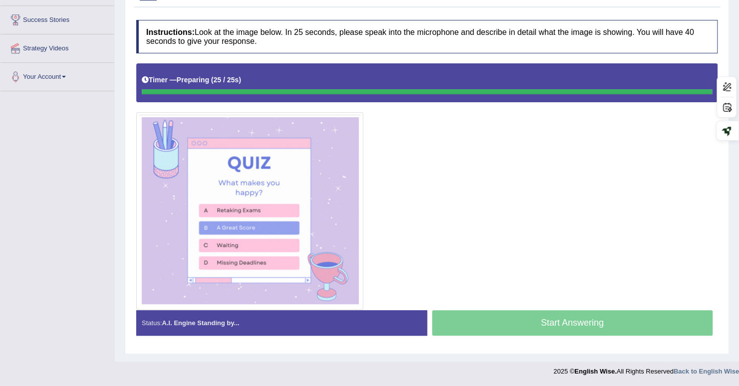
scroll to position [156, 0]
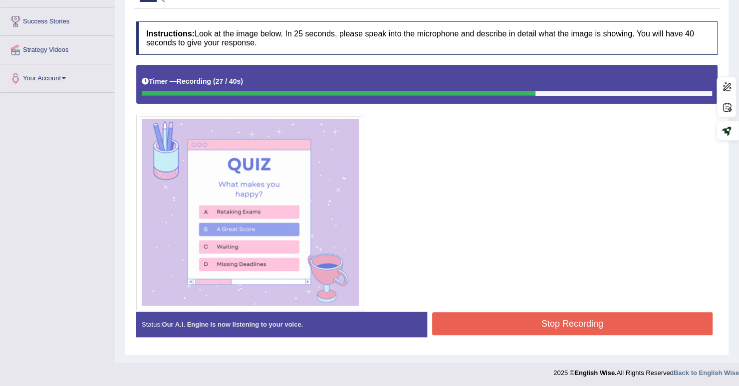
click at [616, 325] on button "Stop Recording" at bounding box center [572, 324] width 281 height 23
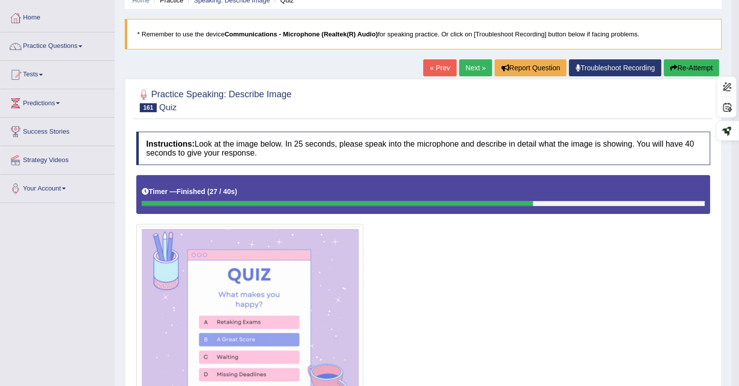
scroll to position [0, 0]
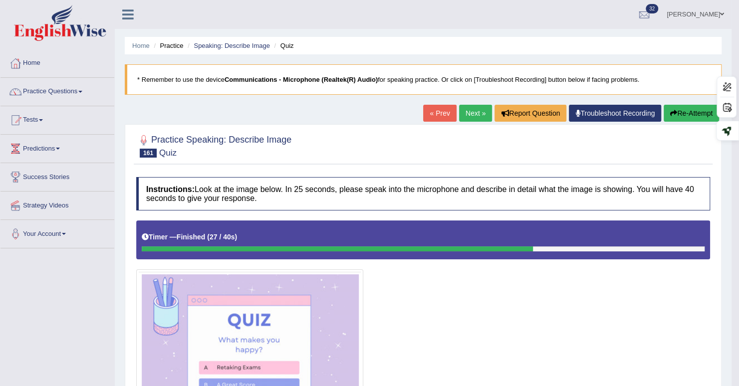
click at [469, 116] on link "Next »" at bounding box center [475, 113] width 33 height 17
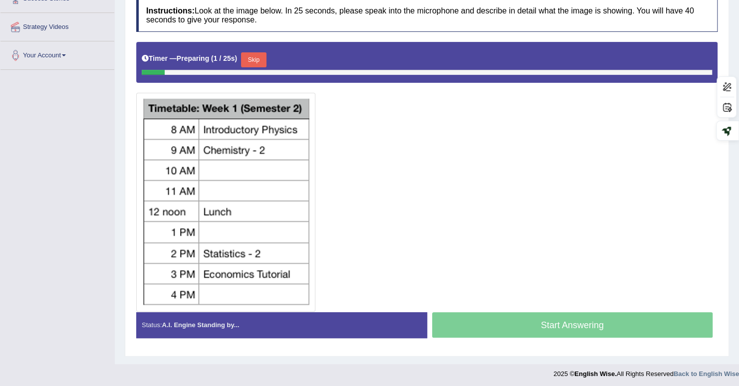
click at [643, 307] on div at bounding box center [427, 177] width 582 height 270
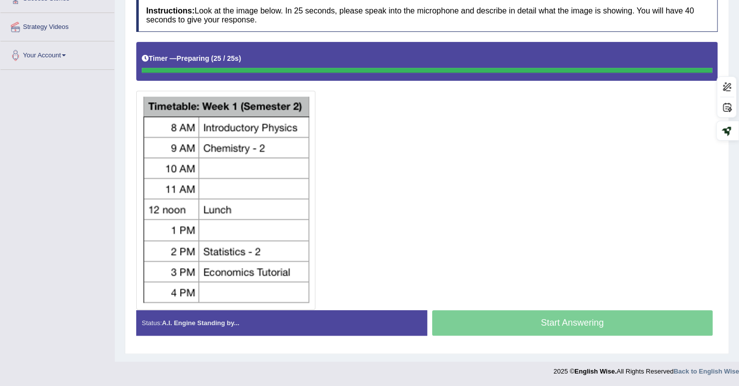
scroll to position [177, 0]
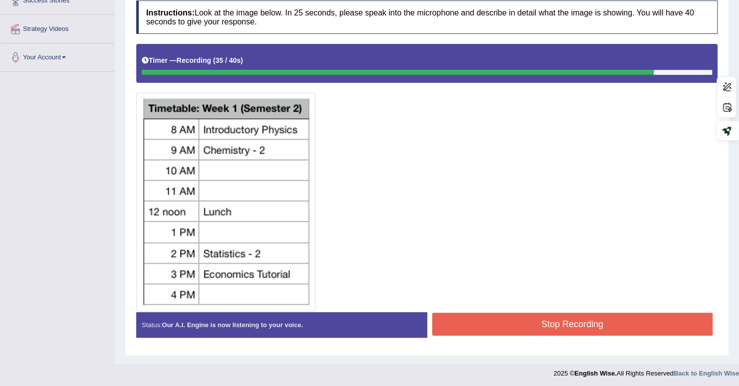
click at [606, 329] on button "Stop Recording" at bounding box center [572, 324] width 281 height 23
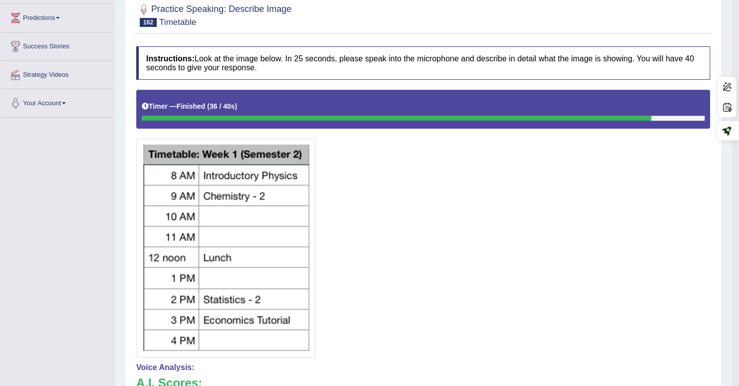
scroll to position [0, 0]
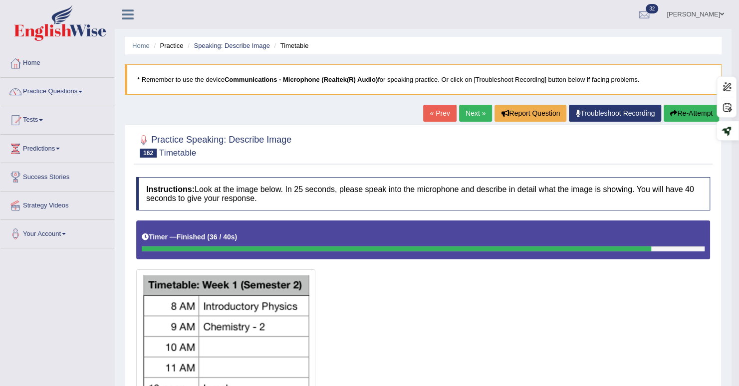
click at [472, 114] on link "Next »" at bounding box center [475, 113] width 33 height 17
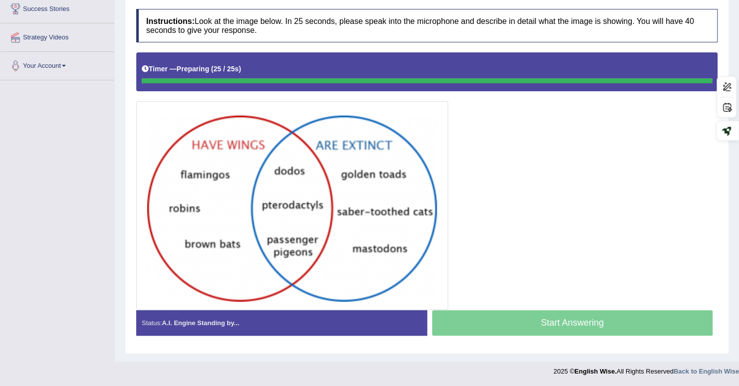
scroll to position [167, 0]
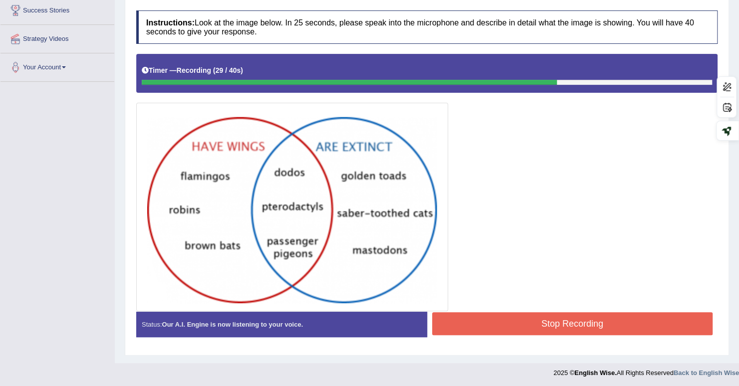
click at [613, 324] on button "Stop Recording" at bounding box center [572, 324] width 281 height 23
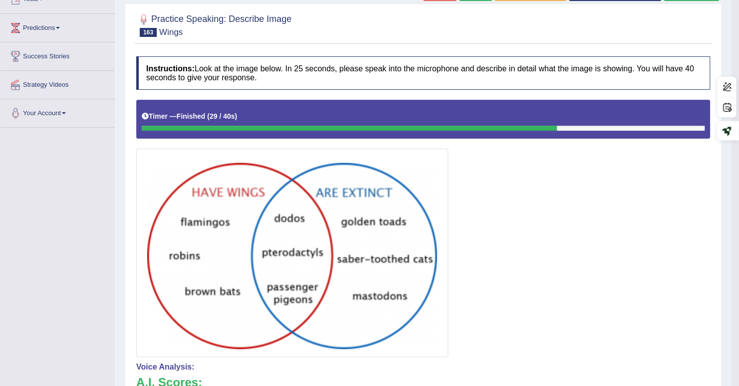
scroll to position [0, 0]
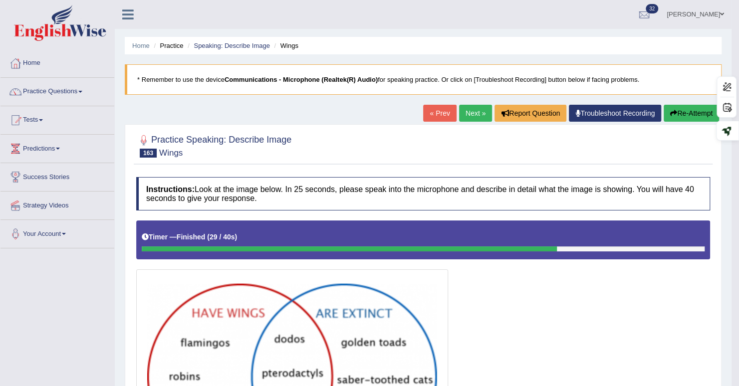
click at [468, 110] on link "Next »" at bounding box center [475, 113] width 33 height 17
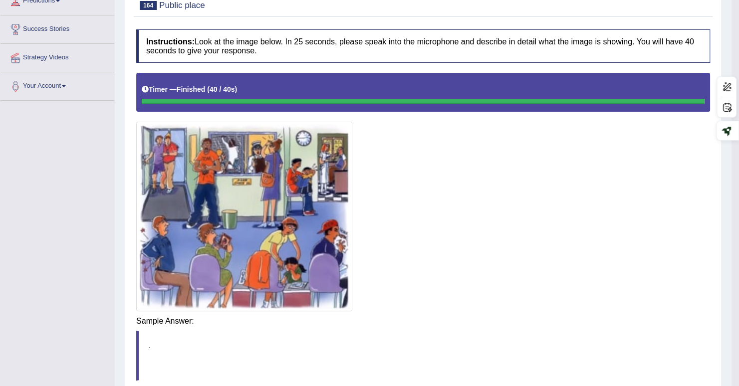
scroll to position [149, 0]
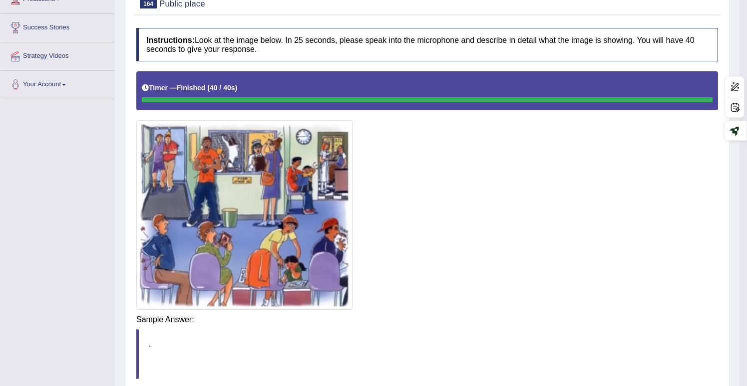
click at [0, 0] on div "Saving your answer..." at bounding box center [0, 0] width 0 height 0
